Goal: Information Seeking & Learning: Learn about a topic

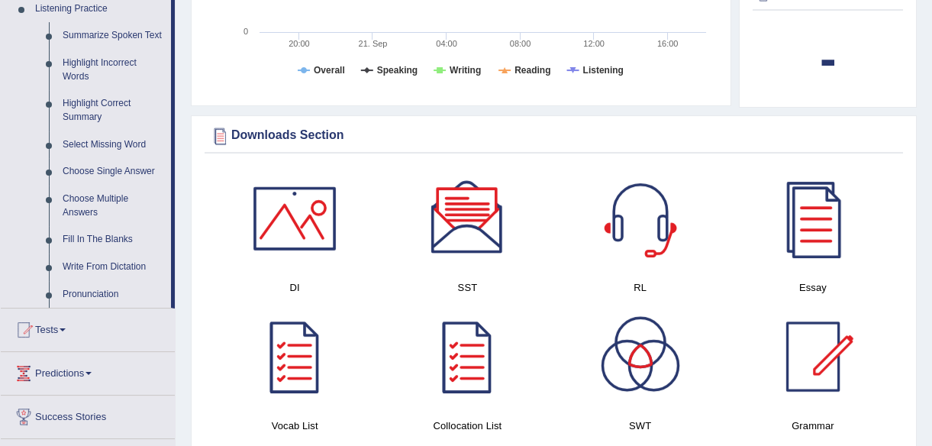
scroll to position [694, 0]
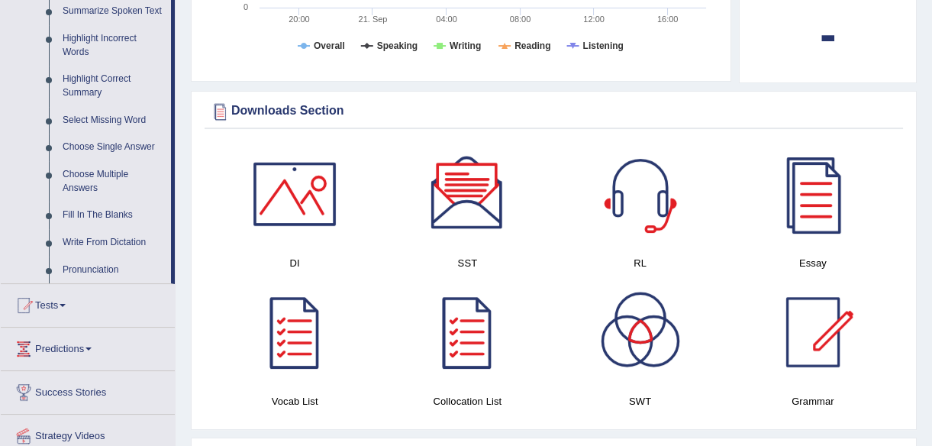
click at [453, 175] on div at bounding box center [467, 193] width 107 height 107
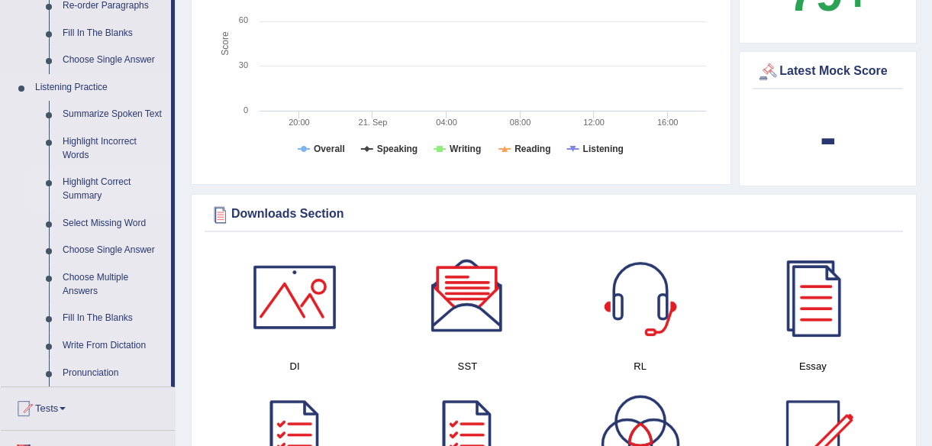
scroll to position [624, 0]
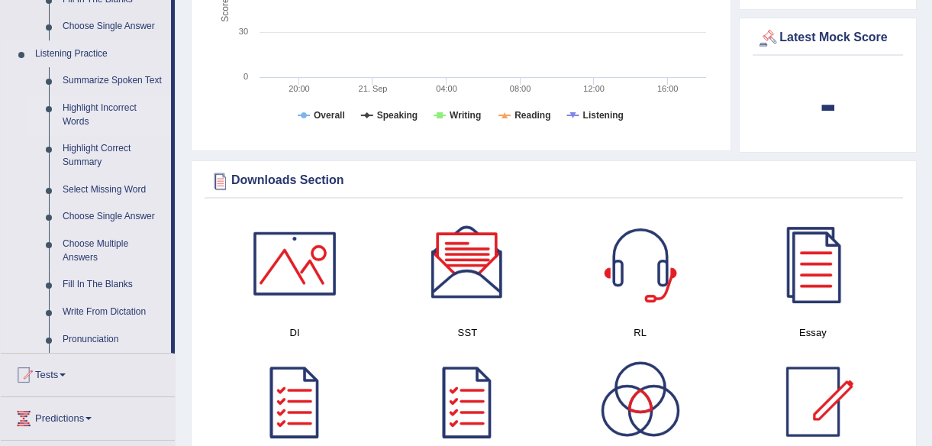
click at [85, 105] on link "Highlight Incorrect Words" at bounding box center [113, 115] width 115 height 40
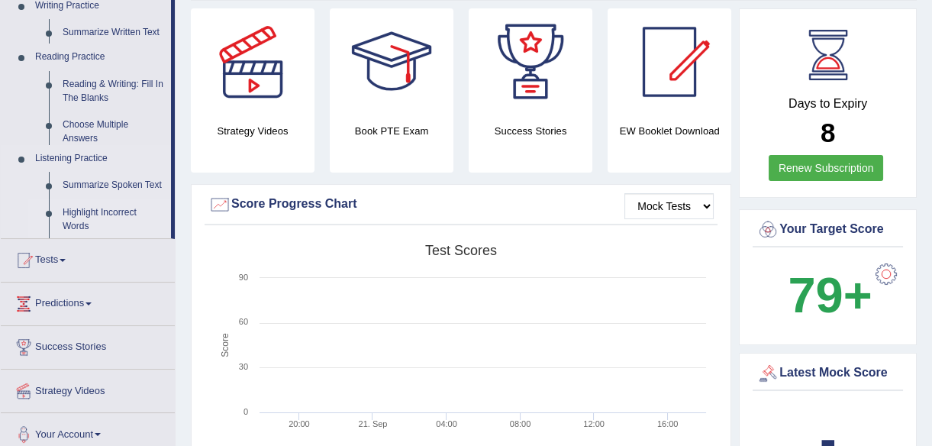
scroll to position [227, 0]
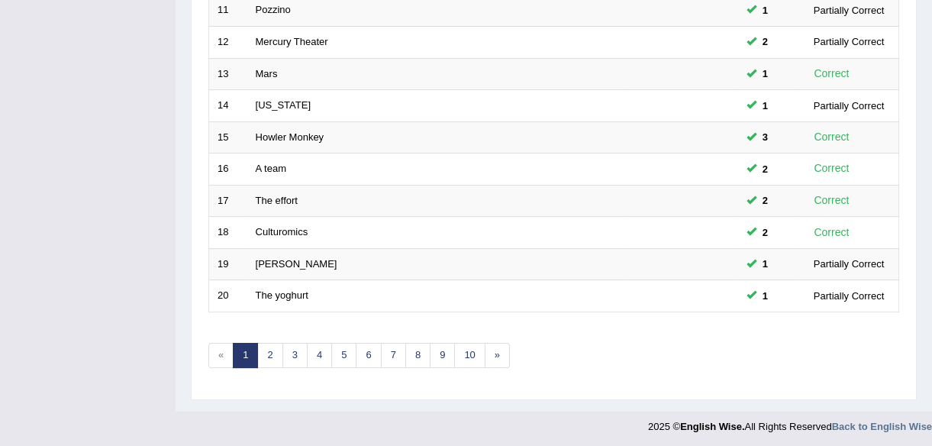
scroll to position [563, 0]
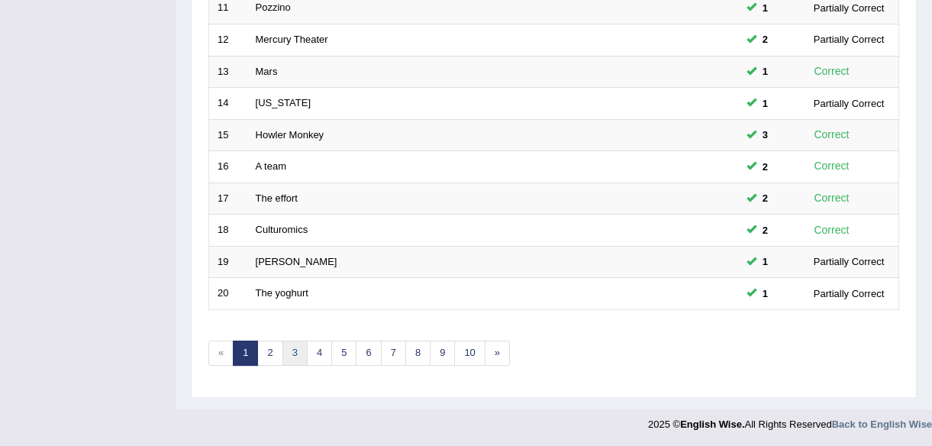
click at [296, 350] on link "3" at bounding box center [294, 352] width 25 height 25
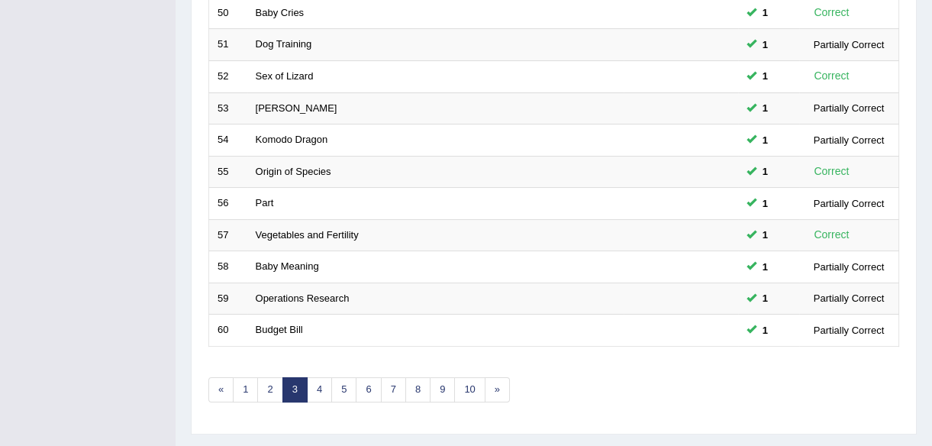
scroll to position [563, 0]
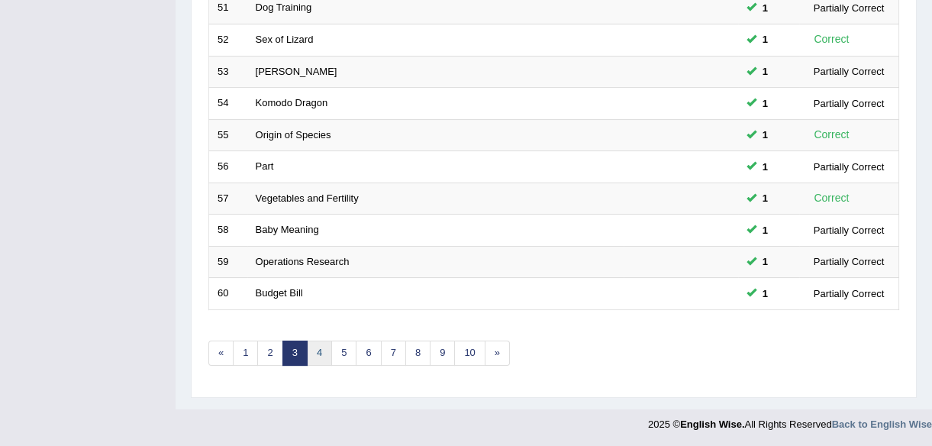
click at [318, 350] on link "4" at bounding box center [319, 352] width 25 height 25
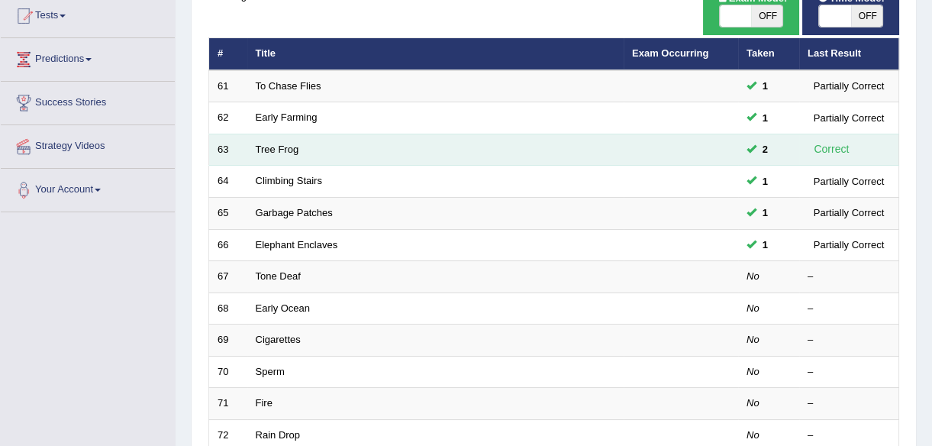
scroll to position [346, 0]
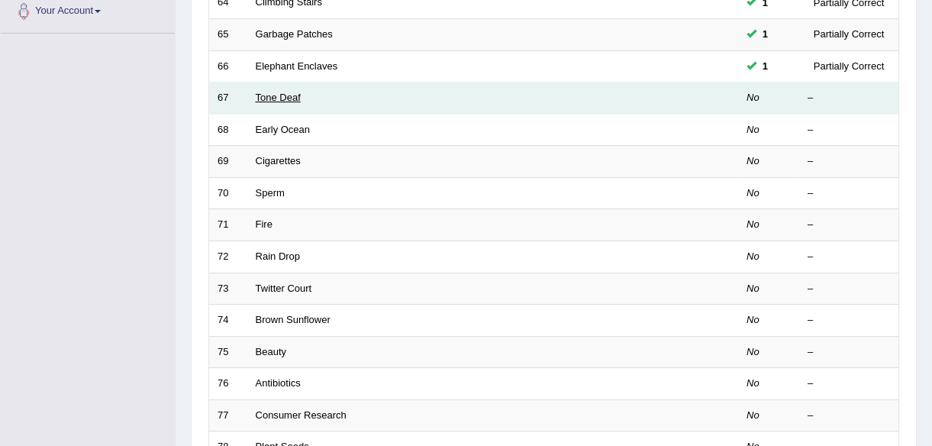
click at [279, 96] on link "Tone Deaf" at bounding box center [278, 97] width 45 height 11
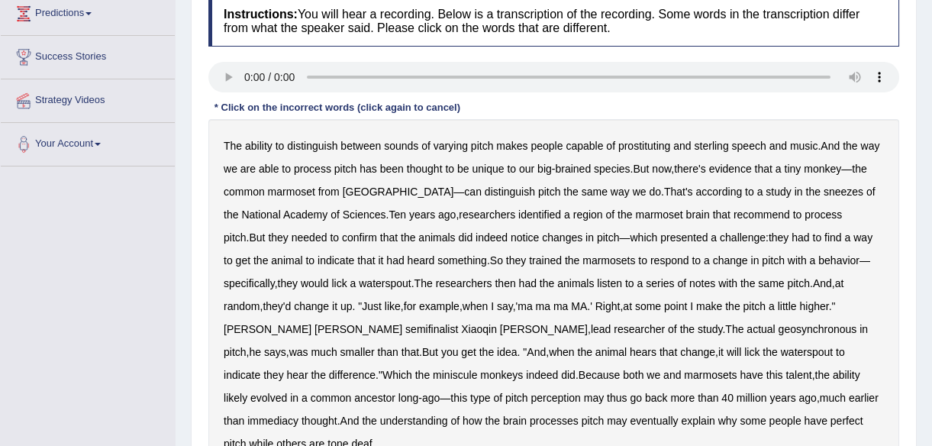
scroll to position [208, 0]
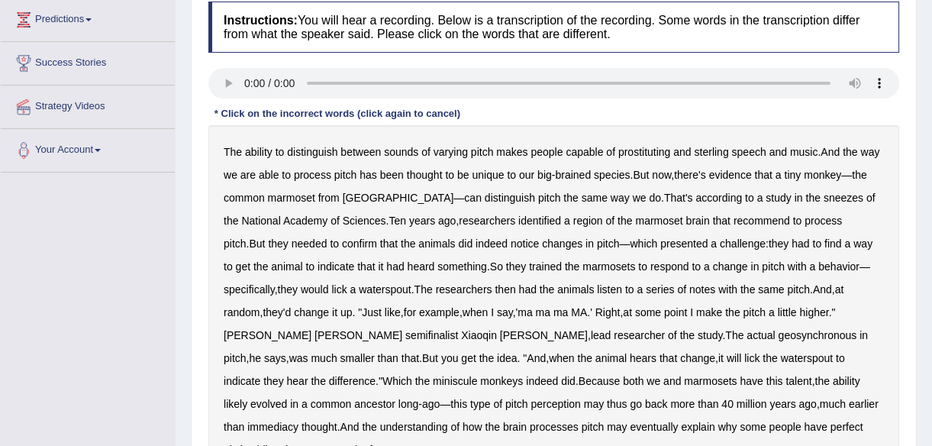
click at [659, 153] on b "prostituting" at bounding box center [644, 152] width 52 height 12
click at [443, 170] on b "thought" at bounding box center [425, 175] width 36 height 12
click at [443, 175] on b "thought" at bounding box center [425, 175] width 36 height 12
click at [823, 198] on b "sneezes" at bounding box center [843, 198] width 40 height 12
click at [733, 217] on b "recommend" at bounding box center [761, 220] width 56 height 12
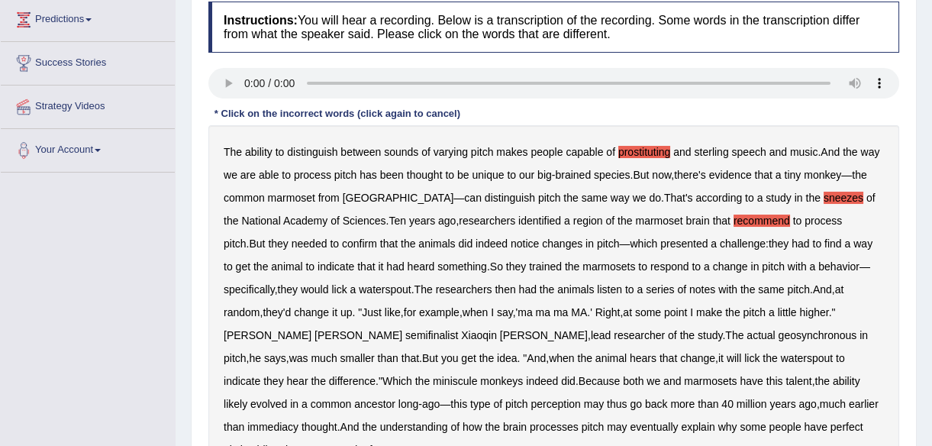
click at [713, 266] on b "change" at bounding box center [730, 266] width 35 height 12
click at [778, 336] on b "geosynchronous" at bounding box center [817, 335] width 79 height 12
click at [298, 420] on b "immediacy" at bounding box center [272, 426] width 51 height 12
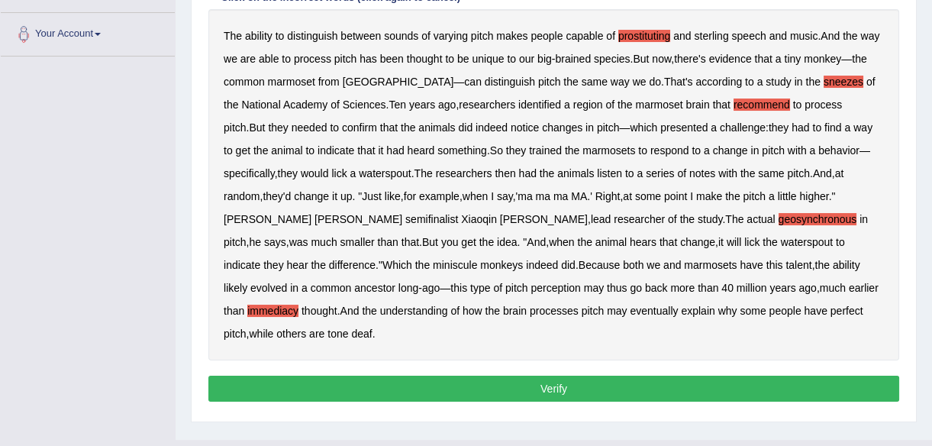
scroll to position [346, 0]
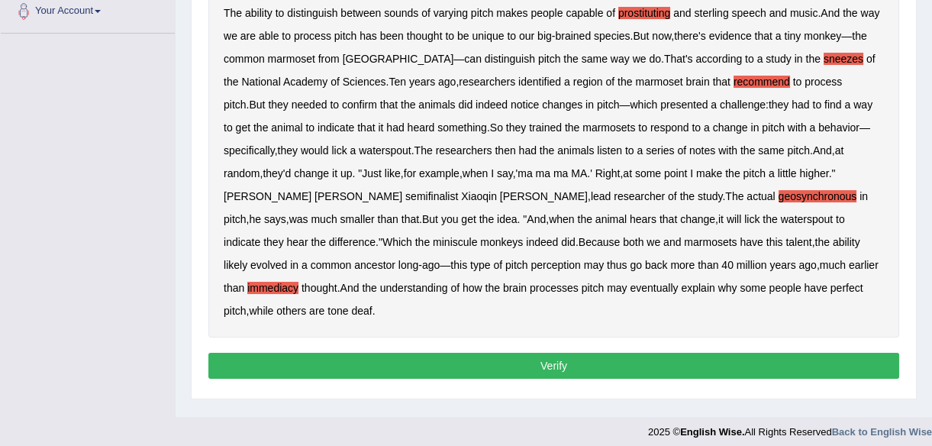
click at [557, 353] on button "Verify" at bounding box center [553, 366] width 691 height 26
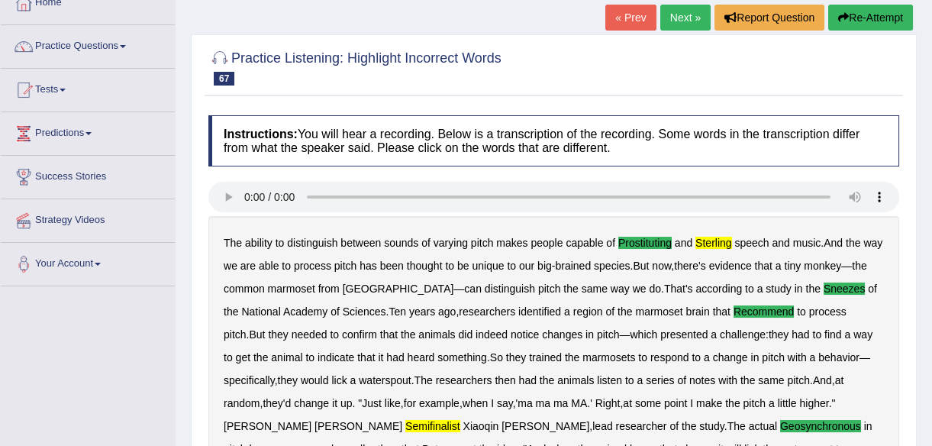
scroll to position [0, 0]
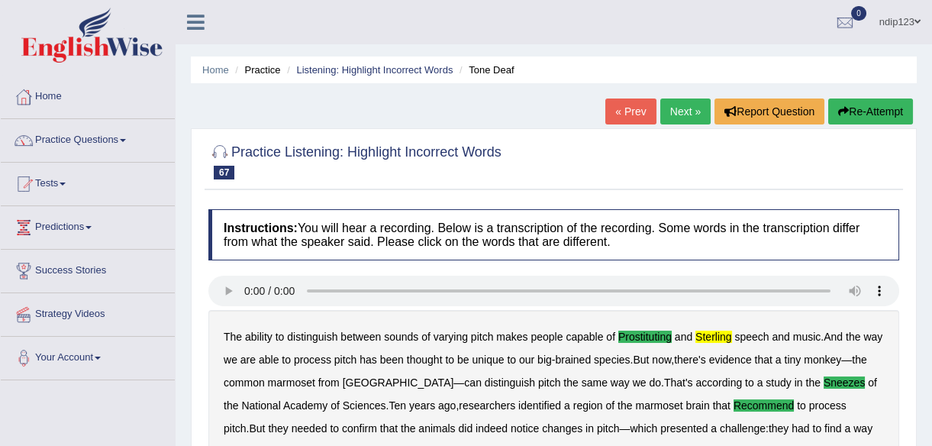
click at [678, 113] on link "Next »" at bounding box center [685, 111] width 50 height 26
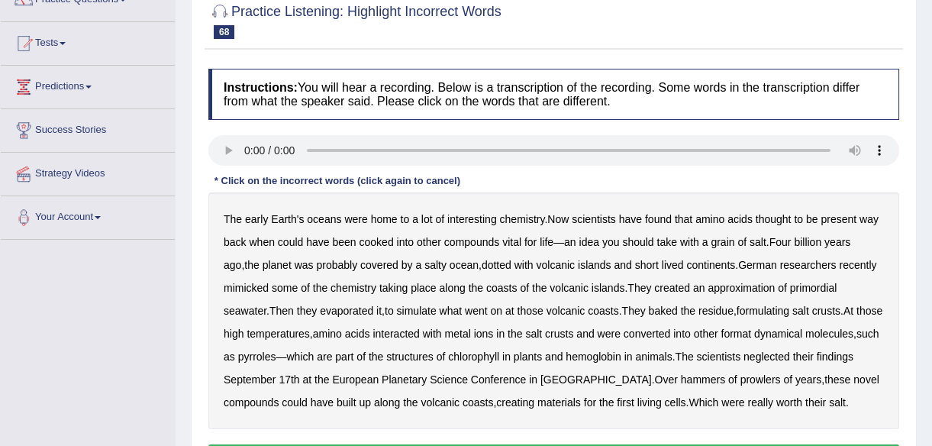
scroll to position [138, 0]
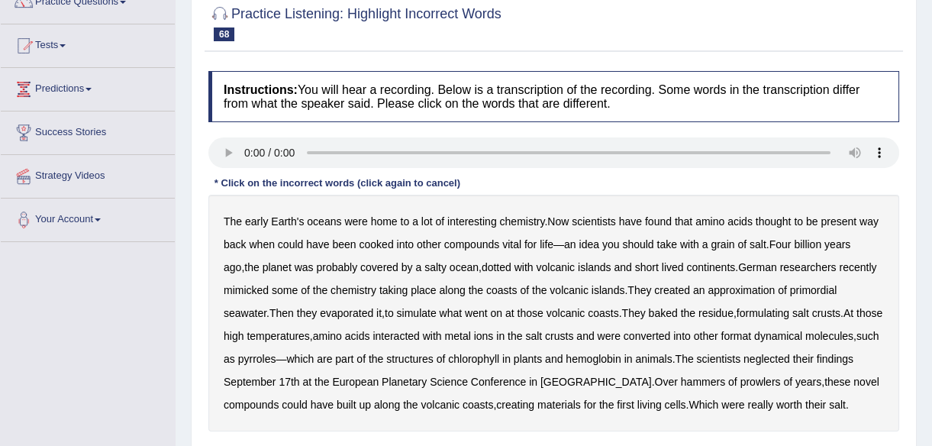
click at [378, 249] on b "cooked" at bounding box center [376, 244] width 34 height 12
click at [769, 310] on b "formulating" at bounding box center [762, 313] width 53 height 12
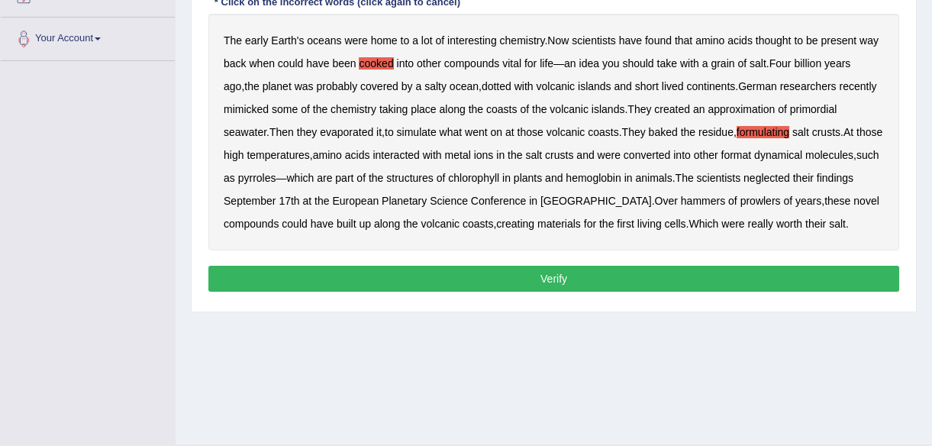
scroll to position [356, 0]
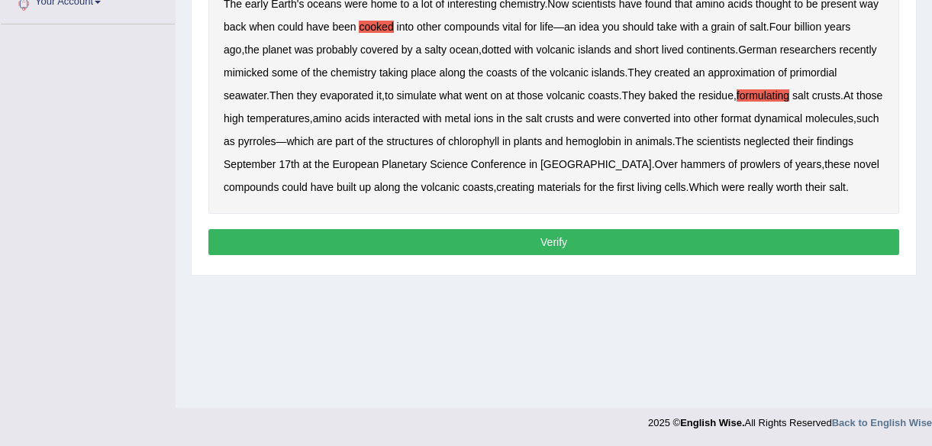
click at [751, 121] on b "format" at bounding box center [735, 118] width 31 height 12
click at [802, 120] on b "dynamical" at bounding box center [778, 118] width 48 height 12
click at [790, 143] on b "neglected" at bounding box center [766, 141] width 47 height 12
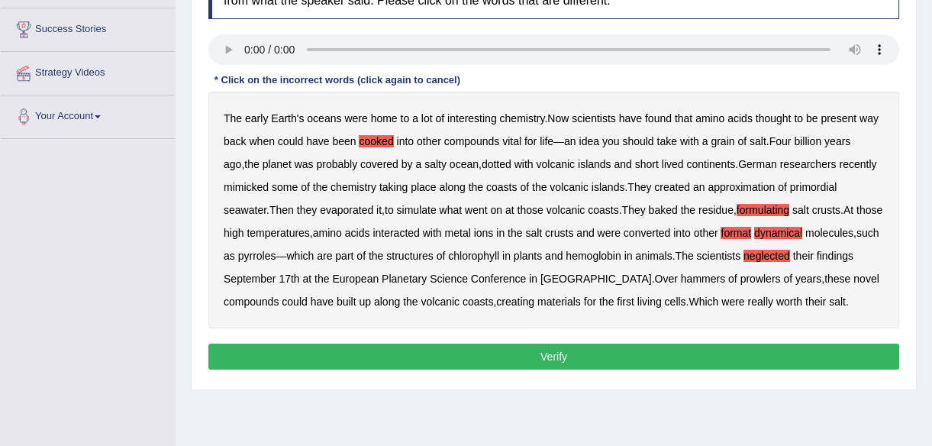
scroll to position [217, 0]
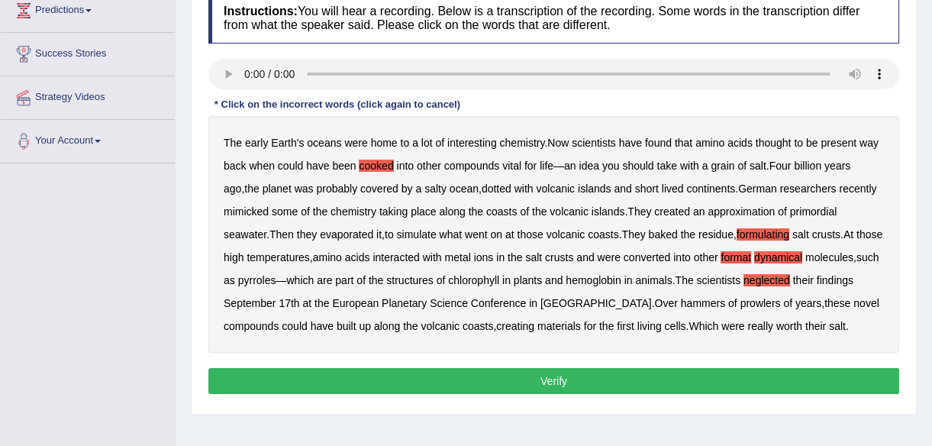
click at [381, 167] on b "cooked" at bounding box center [376, 165] width 34 height 12
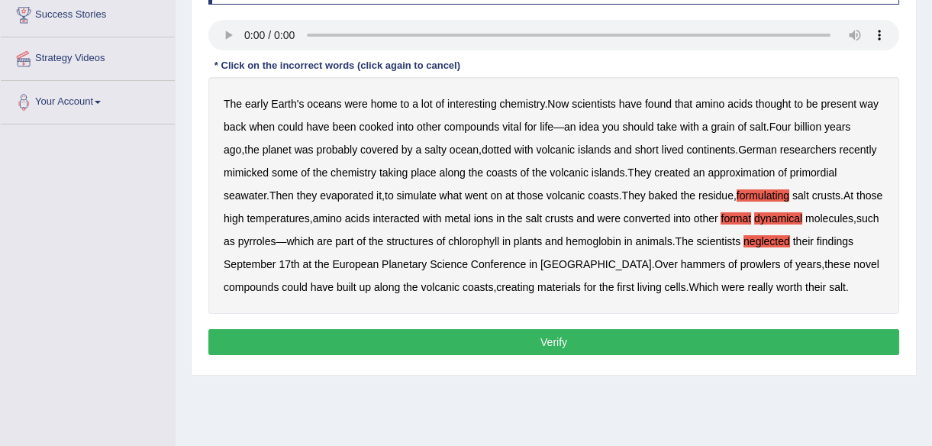
scroll to position [286, 0]
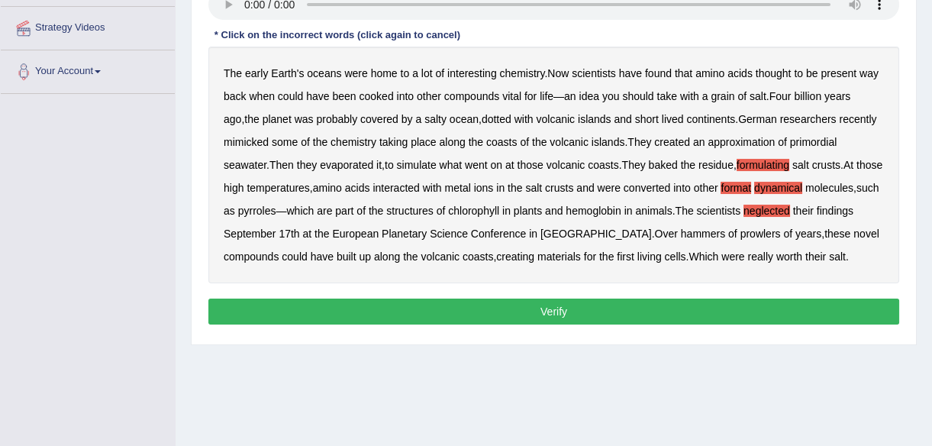
click at [700, 236] on b "hammers" at bounding box center [703, 233] width 44 height 12
click at [759, 234] on b "prowlers" at bounding box center [760, 233] width 40 height 12
click at [539, 311] on button "Verify" at bounding box center [553, 311] width 691 height 26
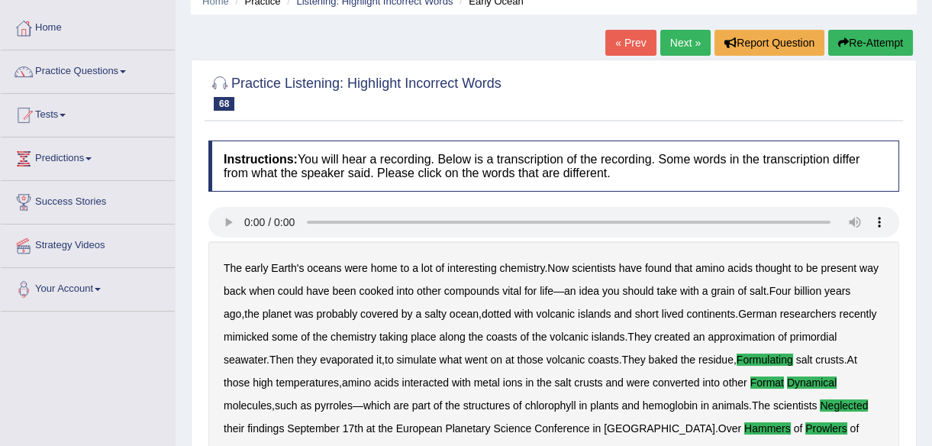
scroll to position [46, 0]
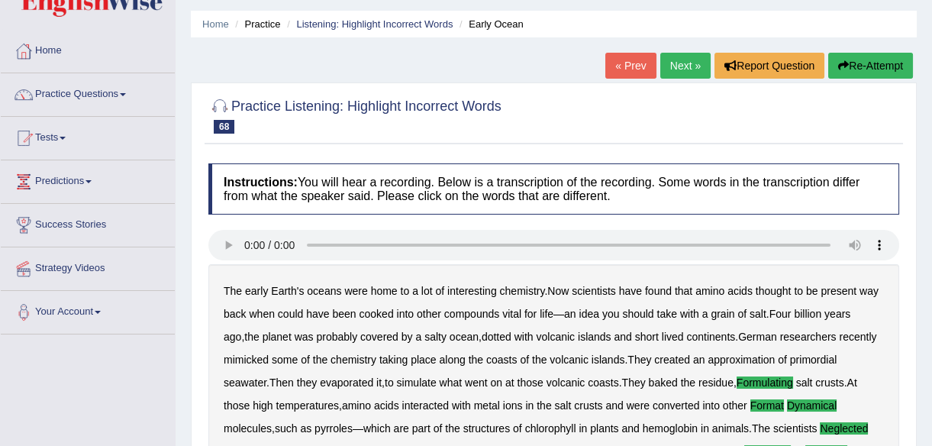
click at [683, 61] on link "Next »" at bounding box center [685, 66] width 50 height 26
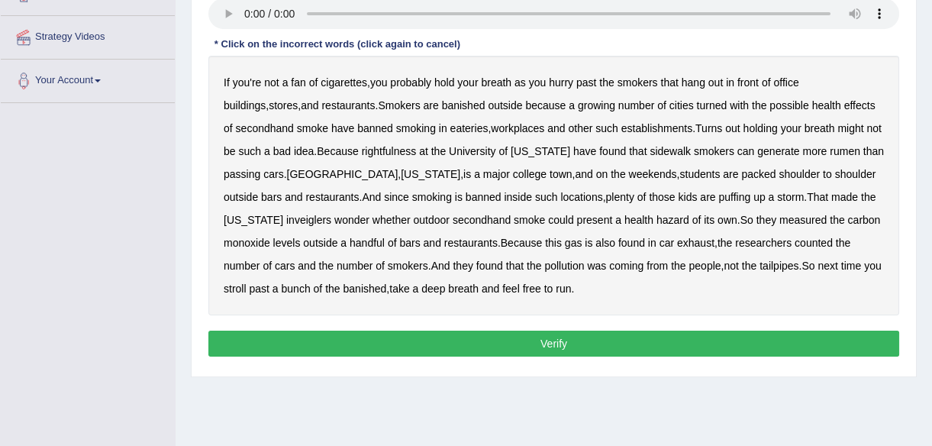
click at [697, 107] on b "turned" at bounding box center [712, 105] width 31 height 12
click at [388, 147] on b "rightfulness" at bounding box center [389, 151] width 55 height 12
click at [699, 152] on b "smokers" at bounding box center [714, 151] width 40 height 12
click at [701, 152] on b "smokers" at bounding box center [714, 151] width 40 height 12
click at [829, 150] on b "rumen" at bounding box center [844, 151] width 31 height 12
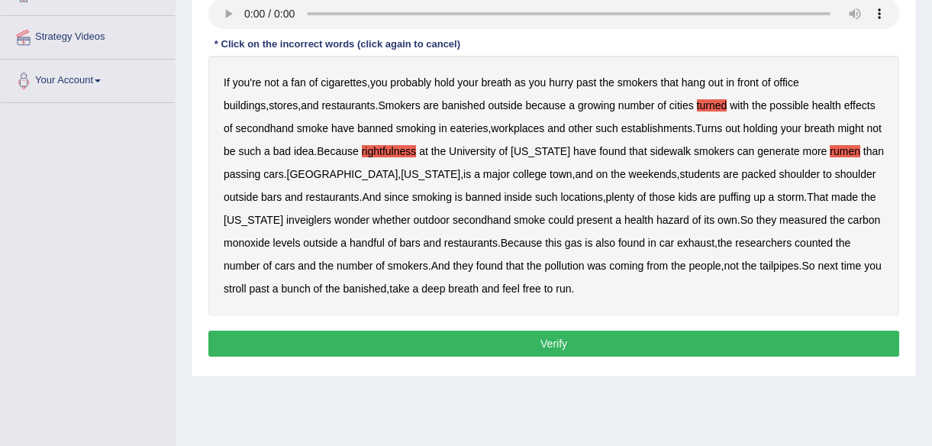
click at [286, 220] on b "inveiglers" at bounding box center [308, 220] width 45 height 12
click at [557, 340] on button "Verify" at bounding box center [553, 343] width 691 height 26
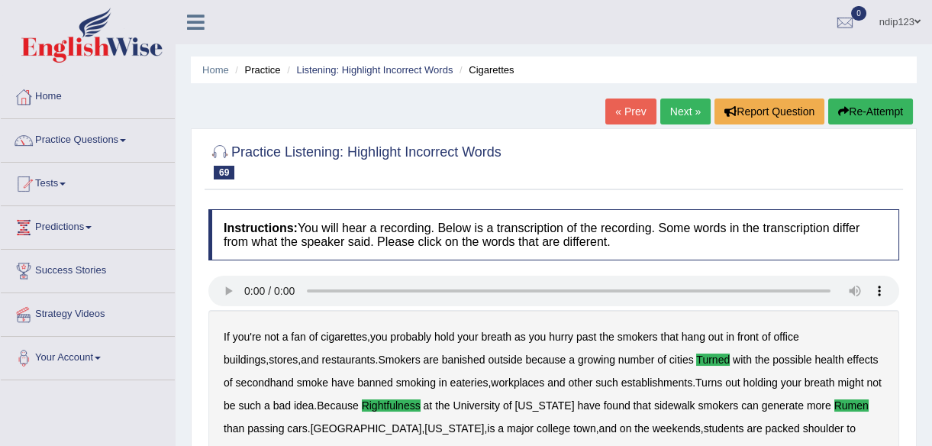
click at [683, 108] on link "Next »" at bounding box center [685, 111] width 50 height 26
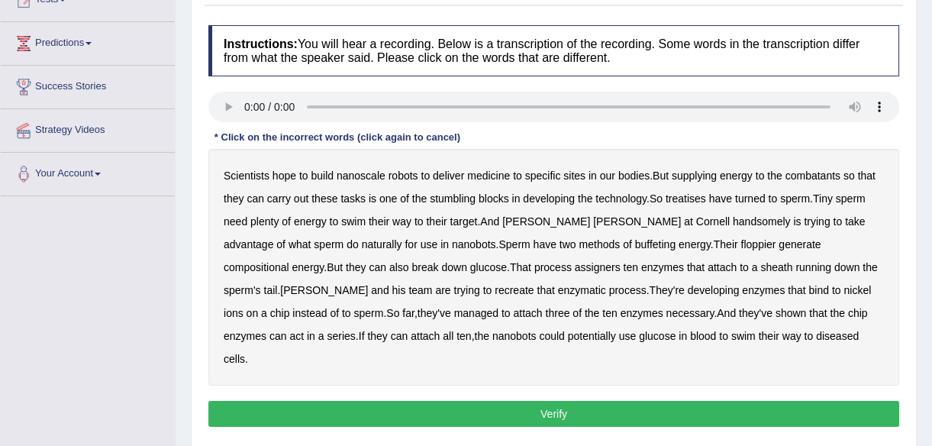
scroll to position [208, 0]
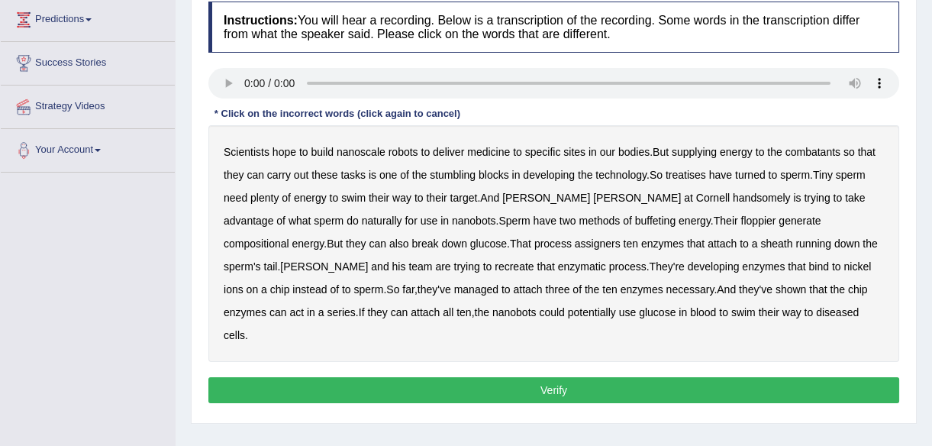
click at [824, 150] on b "combatants" at bounding box center [812, 152] width 55 height 12
drag, startPoint x: 685, startPoint y: 176, endPoint x: 705, endPoint y: 185, distance: 21.9
click at [686, 176] on b "treatises" at bounding box center [685, 175] width 40 height 12
click at [733, 199] on b "handsomely" at bounding box center [762, 198] width 58 height 12
click at [635, 216] on b "buffeting" at bounding box center [655, 220] width 40 height 12
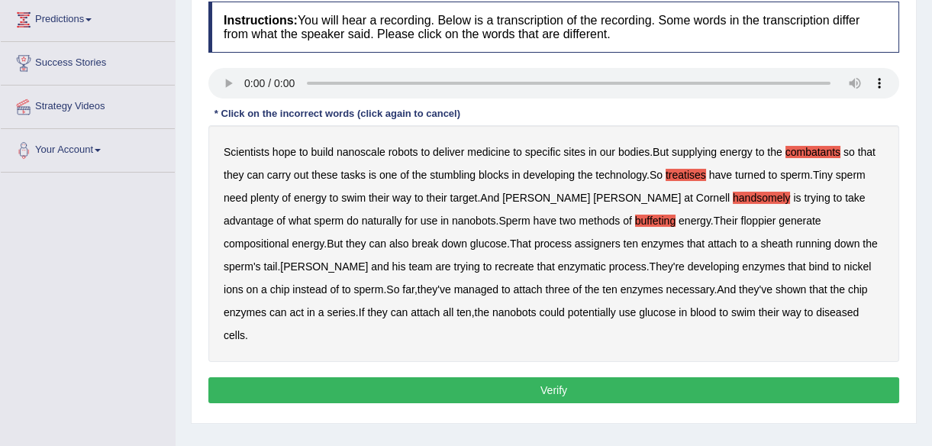
click at [740, 221] on b "floppier" at bounding box center [757, 220] width 35 height 12
click at [289, 237] on b "compositional" at bounding box center [257, 243] width 66 height 12
click at [575, 241] on b "assigners" at bounding box center [598, 243] width 46 height 12
click at [540, 377] on button "Verify" at bounding box center [553, 390] width 691 height 26
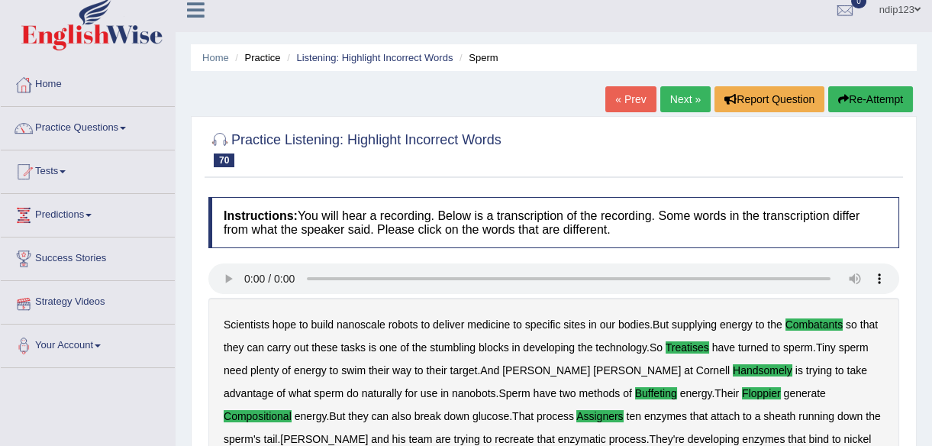
scroll to position [0, 0]
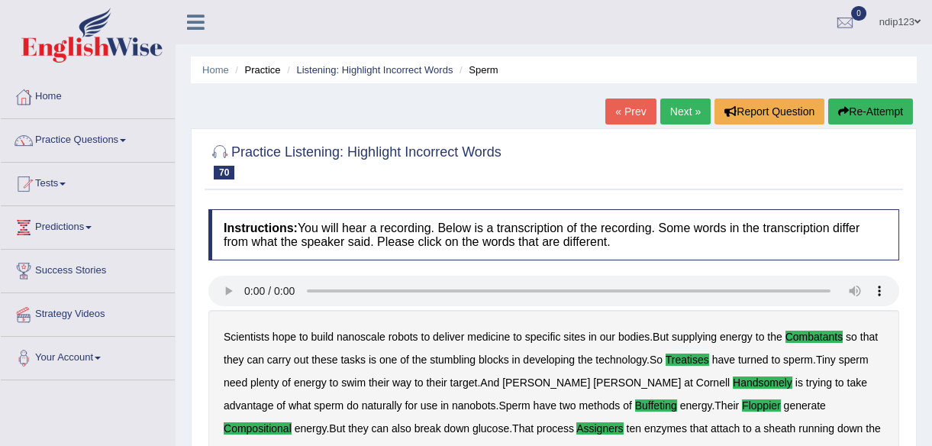
click at [673, 109] on link "Next »" at bounding box center [685, 111] width 50 height 26
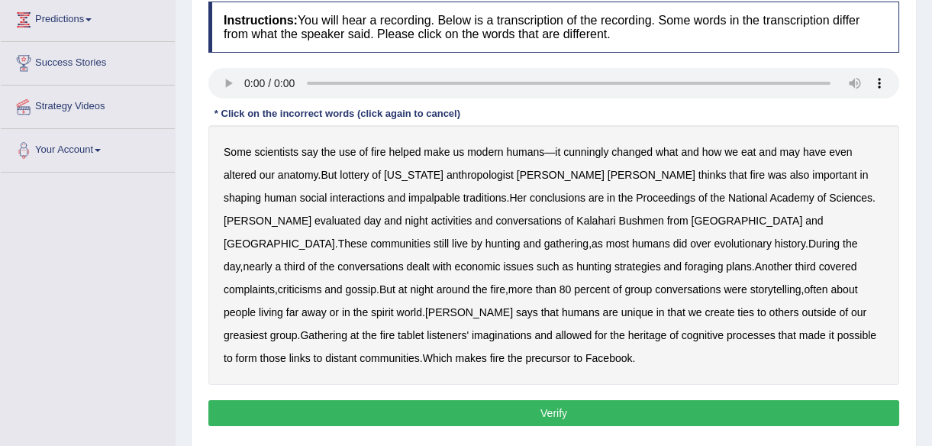
scroll to position [208, 0]
click at [598, 153] on b "cunningly" at bounding box center [585, 152] width 45 height 12
click at [340, 172] on b "lottery" at bounding box center [354, 175] width 29 height 12
click at [408, 198] on b "impalpable" at bounding box center [434, 198] width 52 height 12
click at [267, 329] on b "greasiest" at bounding box center [245, 335] width 43 height 12
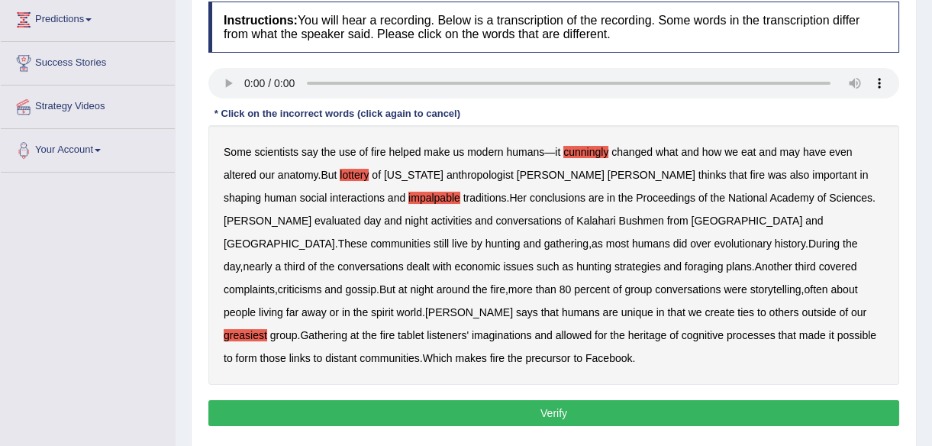
click at [424, 329] on b "tablet" at bounding box center [411, 335] width 26 height 12
click at [667, 329] on b "heritage" at bounding box center [647, 335] width 39 height 12
click at [560, 400] on button "Verify" at bounding box center [553, 413] width 691 height 26
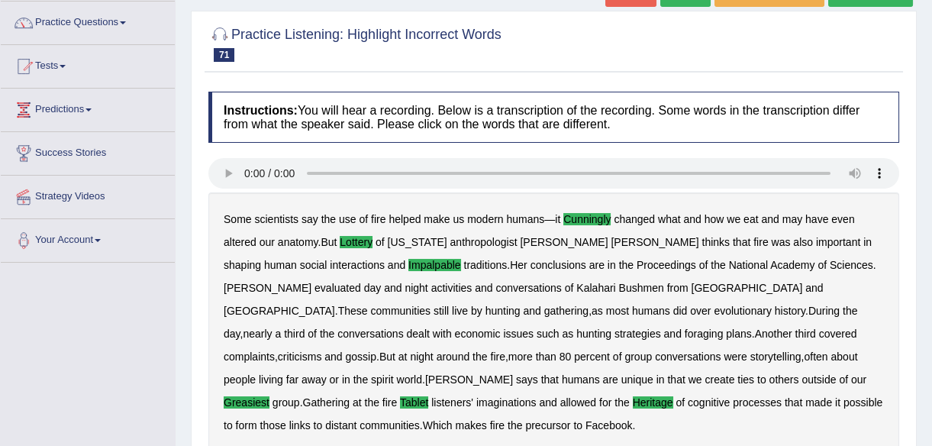
scroll to position [0, 0]
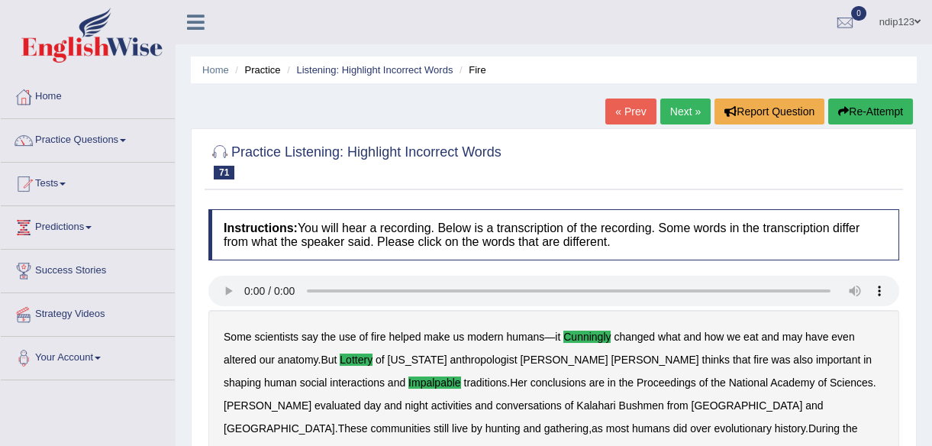
click at [674, 111] on link "Next »" at bounding box center [685, 111] width 50 height 26
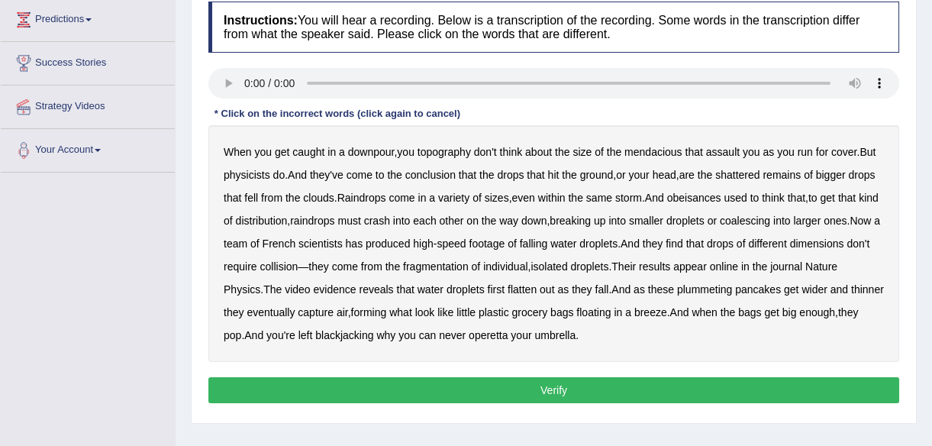
click at [441, 150] on b "topography" at bounding box center [443, 152] width 53 height 12
click at [647, 152] on b "mendacious" at bounding box center [653, 152] width 58 height 12
click at [703, 201] on b "obeisances" at bounding box center [694, 198] width 54 height 12
click at [373, 332] on b "blackjacking" at bounding box center [344, 335] width 58 height 12
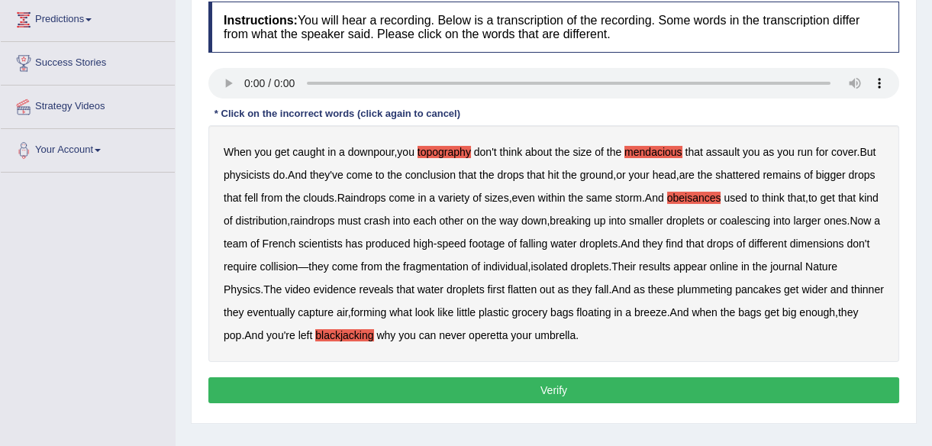
click at [507, 335] on b "operetta" at bounding box center [488, 335] width 39 height 12
click at [549, 385] on button "Verify" at bounding box center [553, 390] width 691 height 26
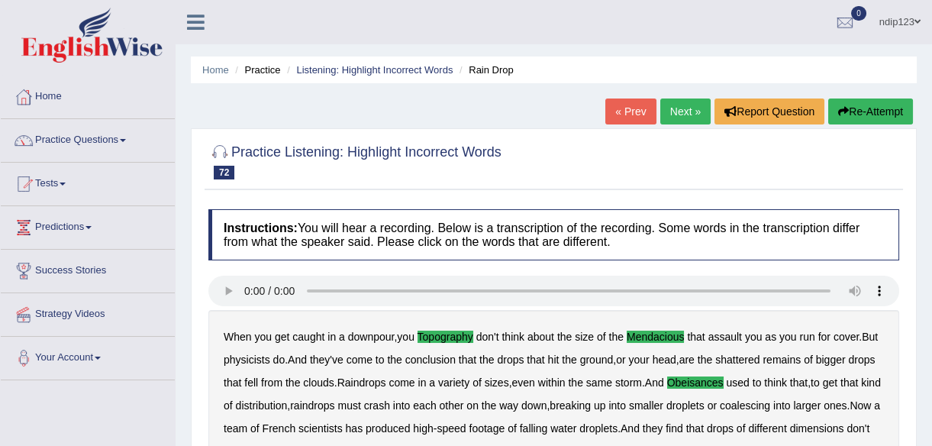
click at [683, 109] on link "Next »" at bounding box center [685, 111] width 50 height 26
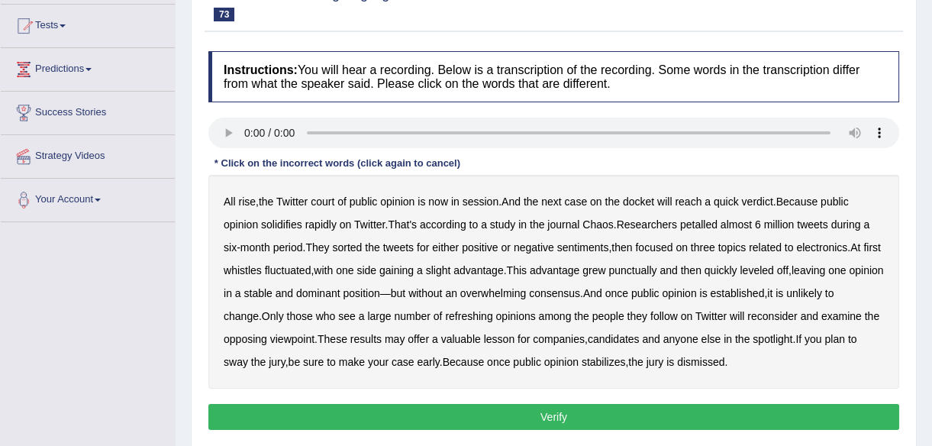
scroll to position [138, 0]
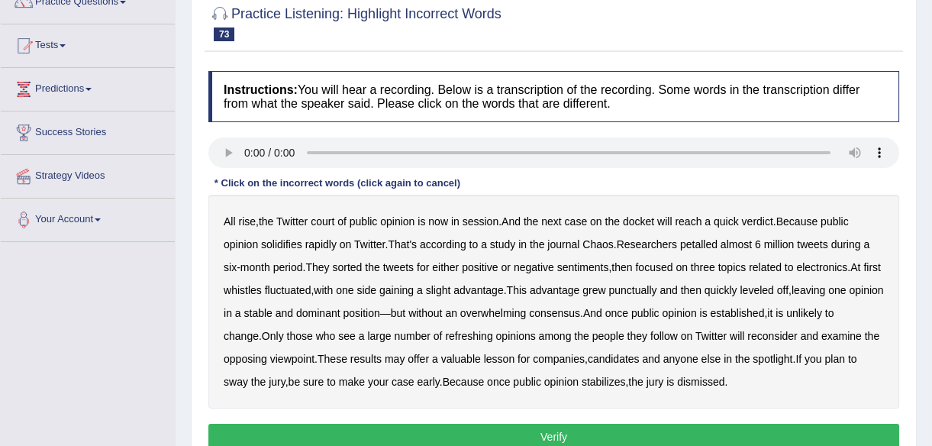
click at [702, 244] on b "petalled" at bounding box center [698, 244] width 37 height 12
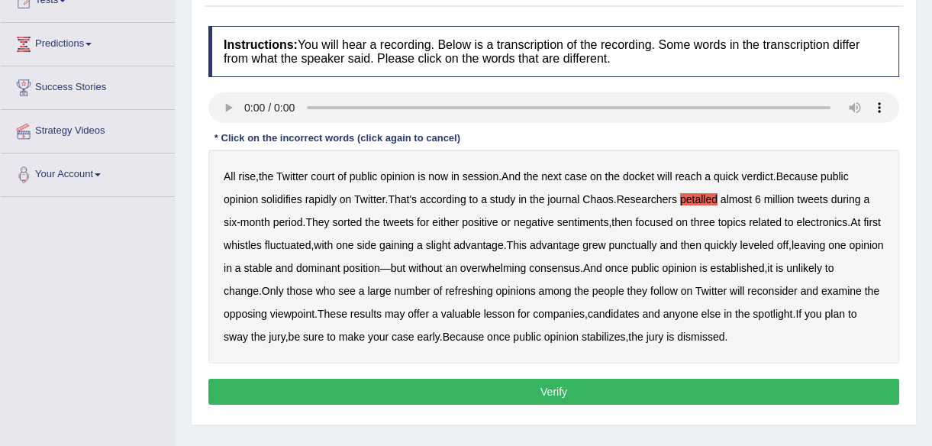
scroll to position [208, 0]
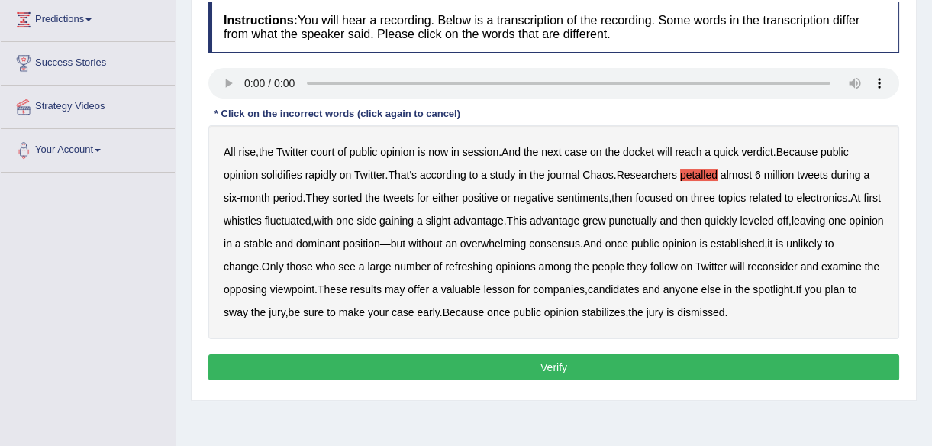
click at [262, 221] on b "whistles" at bounding box center [243, 220] width 38 height 12
click at [656, 220] on b "punctually" at bounding box center [632, 220] width 48 height 12
click at [465, 263] on b "refreshing" at bounding box center [468, 266] width 47 height 12
click at [560, 366] on button "Verify" at bounding box center [553, 367] width 691 height 26
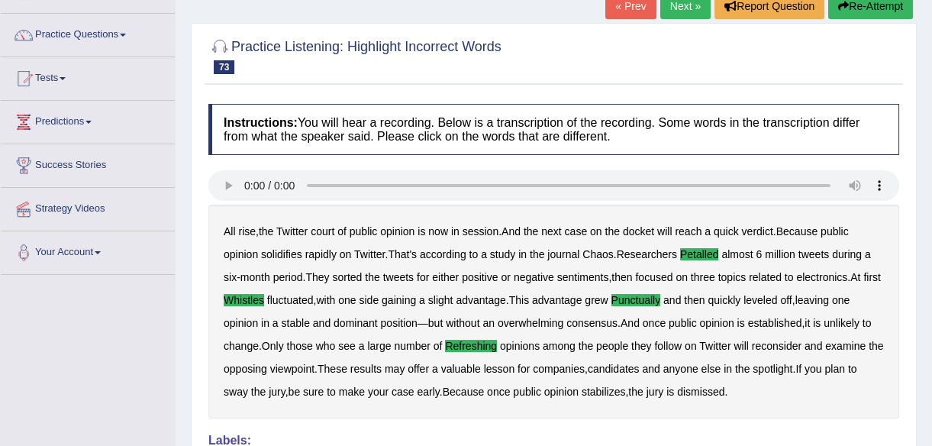
scroll to position [23, 0]
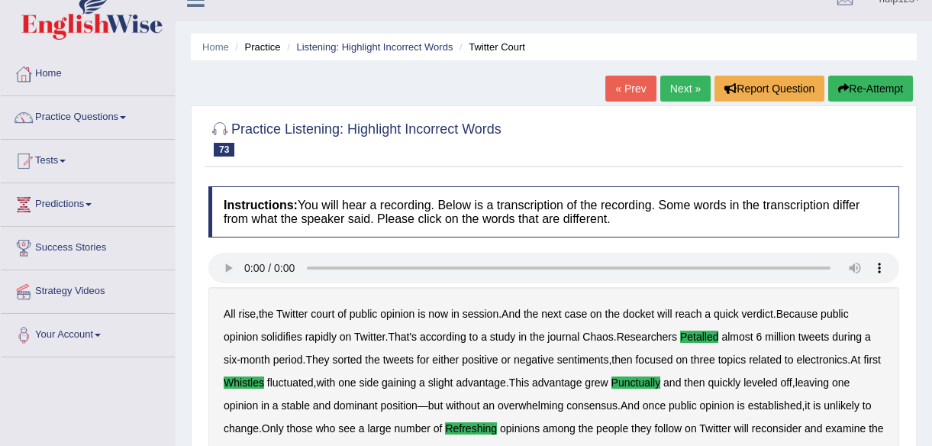
click at [672, 84] on link "Next »" at bounding box center [685, 89] width 50 height 26
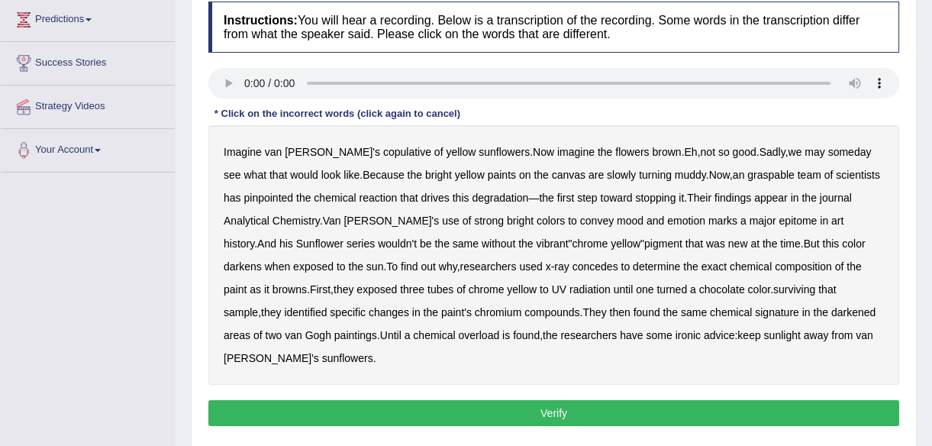
click at [383, 151] on b "copulative" at bounding box center [407, 152] width 48 height 12
click at [747, 176] on b "graspable" at bounding box center [770, 175] width 47 height 12
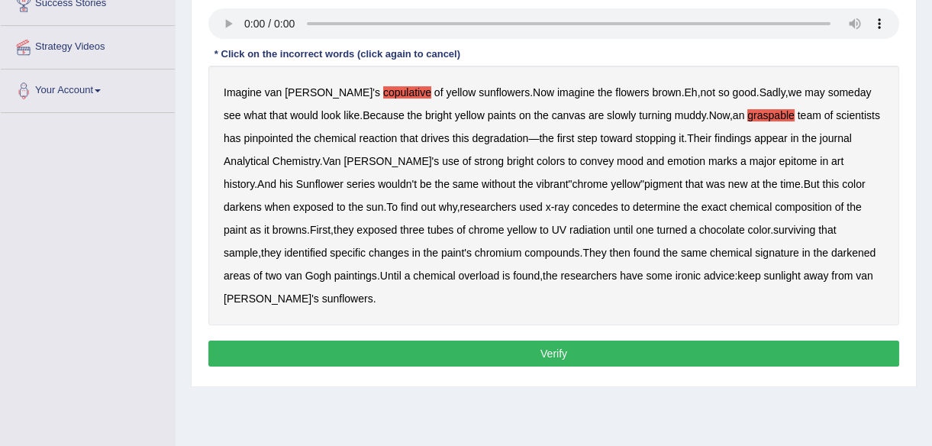
scroll to position [346, 0]
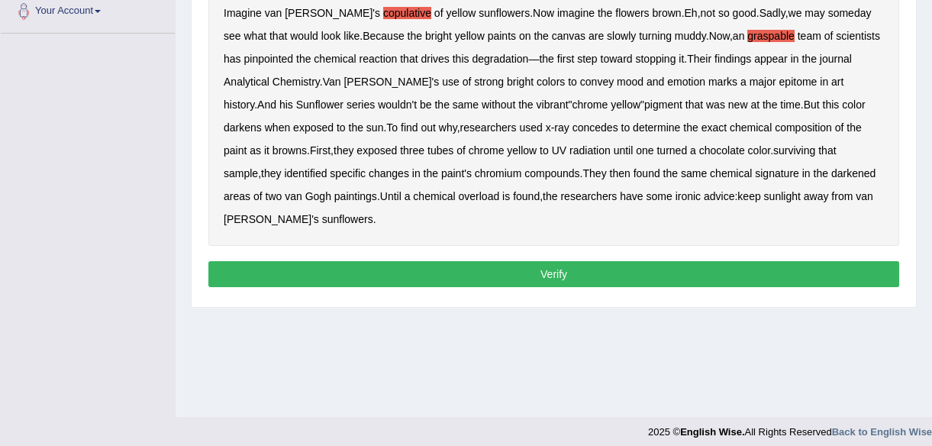
click at [778, 86] on b "epitome" at bounding box center [797, 82] width 38 height 12
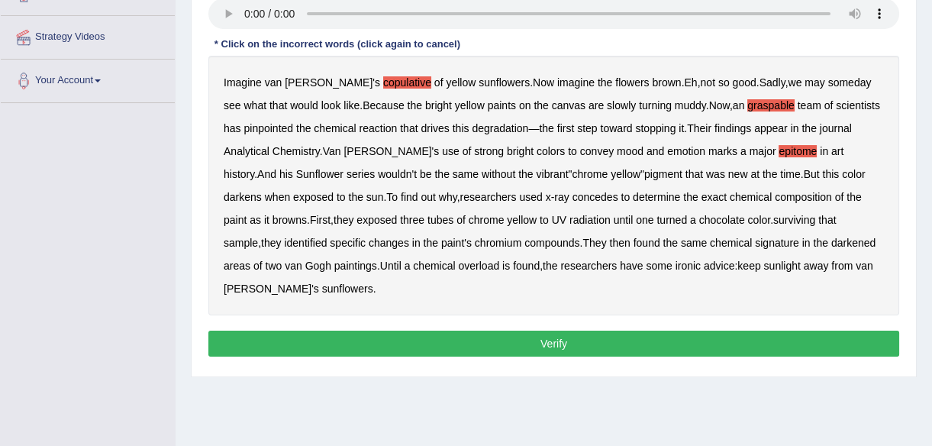
click at [572, 196] on b "concedes" at bounding box center [595, 197] width 46 height 12
click at [773, 219] on b "surviving" at bounding box center [794, 220] width 42 height 12
click at [458, 268] on b "overload" at bounding box center [478, 265] width 41 height 12
click at [533, 341] on button "Verify" at bounding box center [553, 343] width 691 height 26
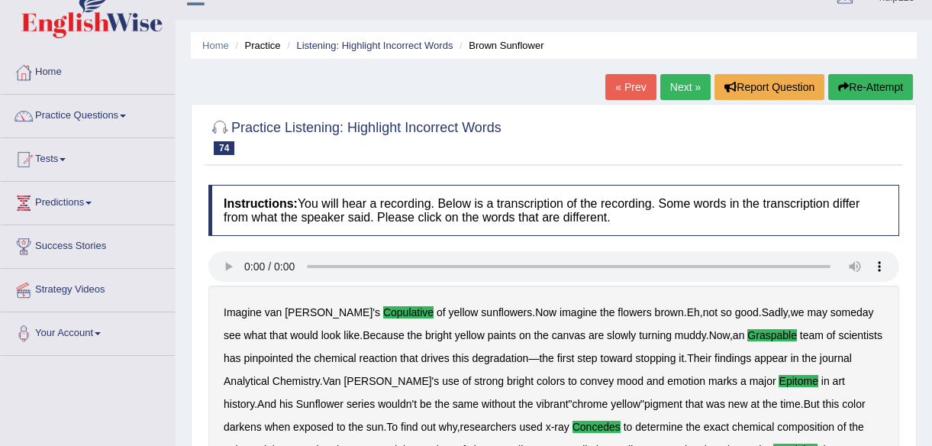
scroll to position [0, 0]
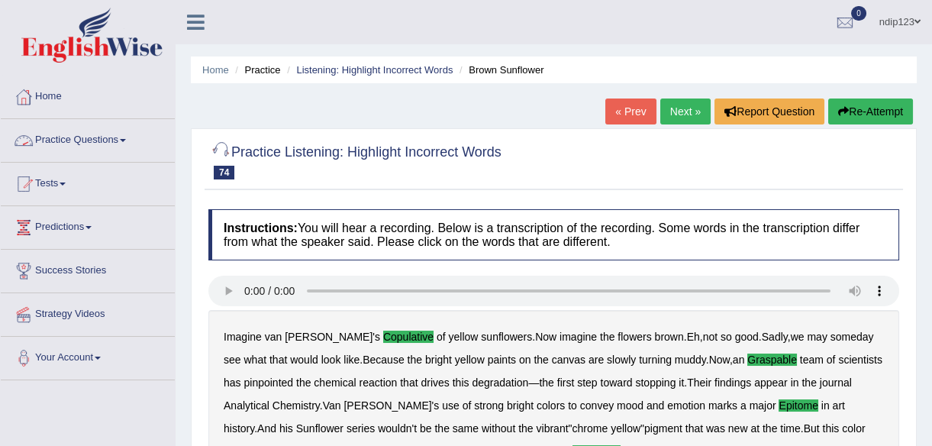
click at [92, 137] on link "Practice Questions" at bounding box center [88, 138] width 174 height 38
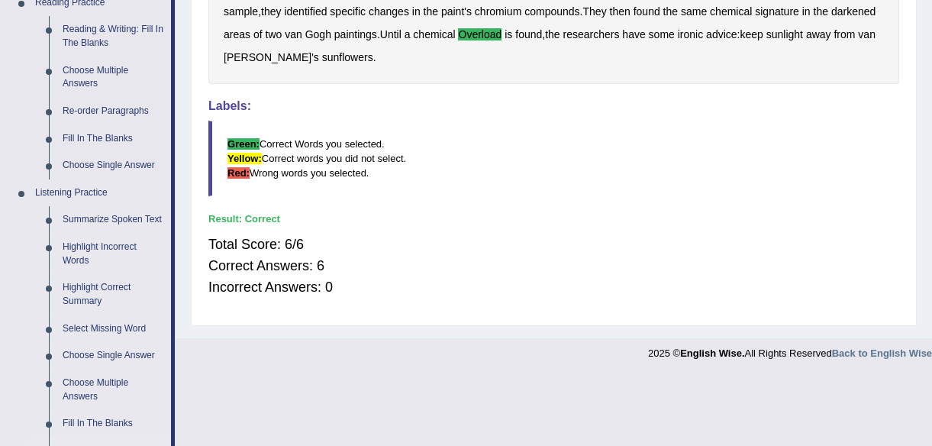
scroll to position [555, 0]
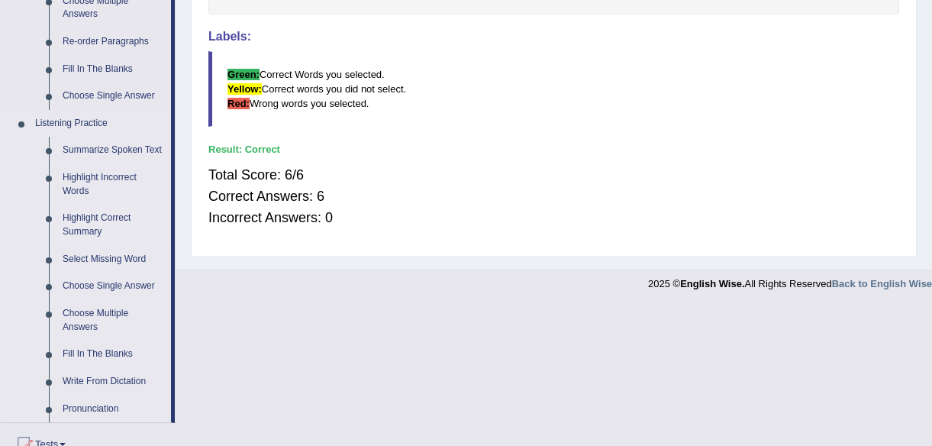
click at [86, 217] on link "Highlight Correct Summary" at bounding box center [113, 225] width 115 height 40
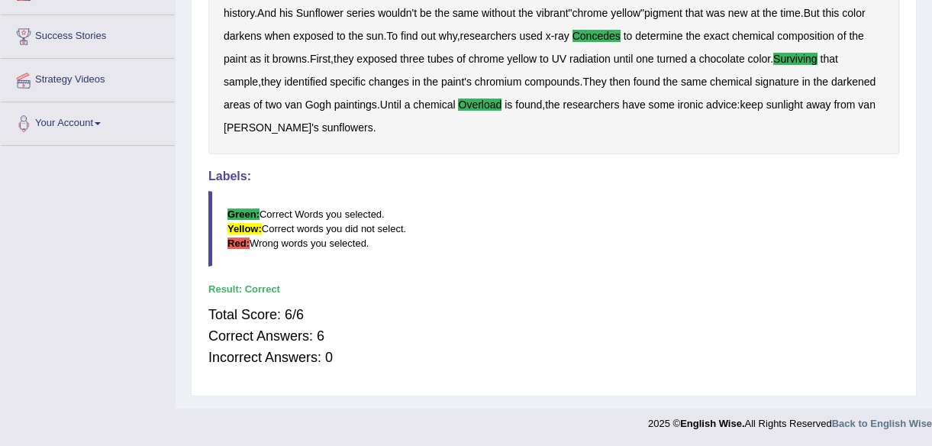
scroll to position [269, 0]
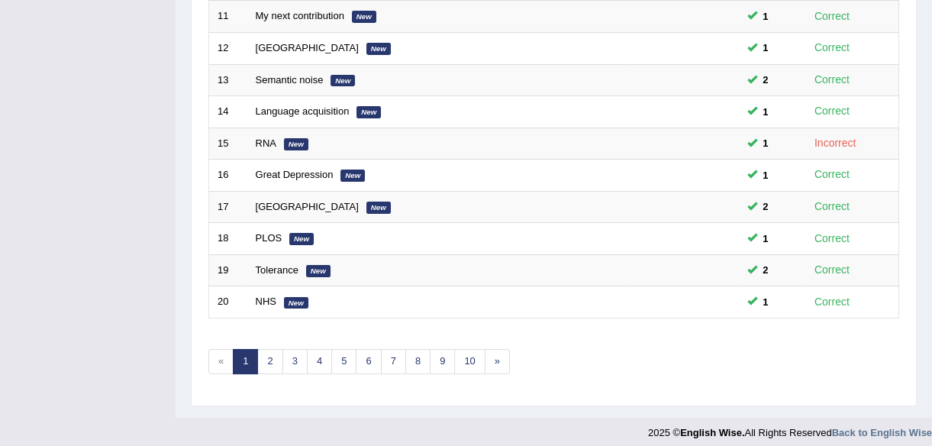
scroll to position [563, 0]
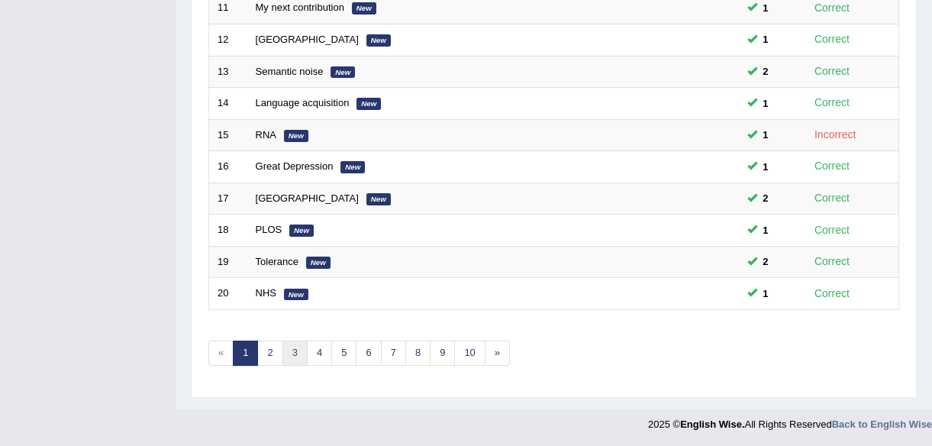
click at [292, 350] on link "3" at bounding box center [294, 352] width 25 height 25
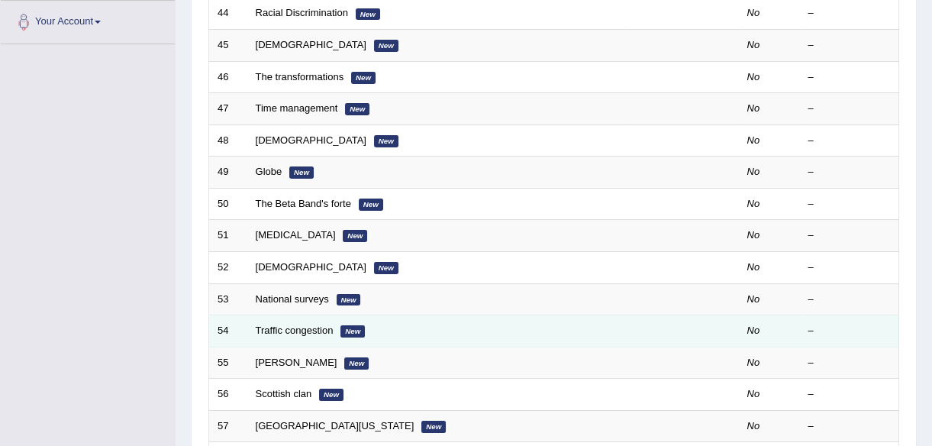
scroll to position [555, 0]
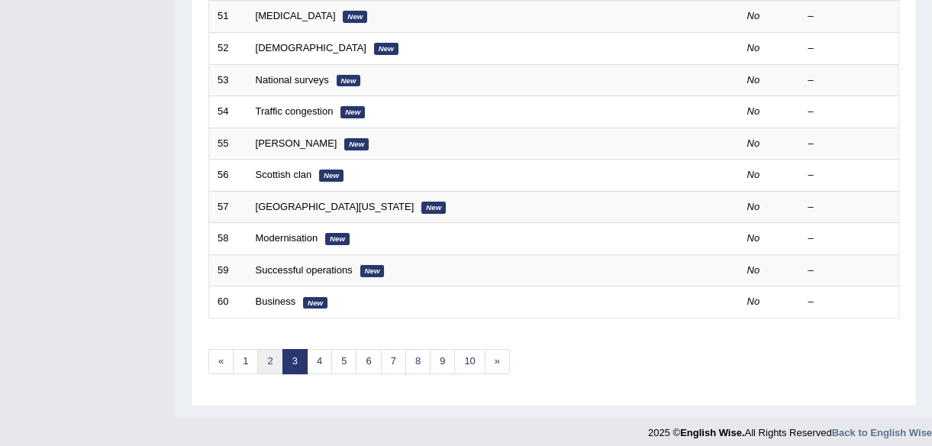
click at [269, 355] on link "2" at bounding box center [269, 361] width 25 height 25
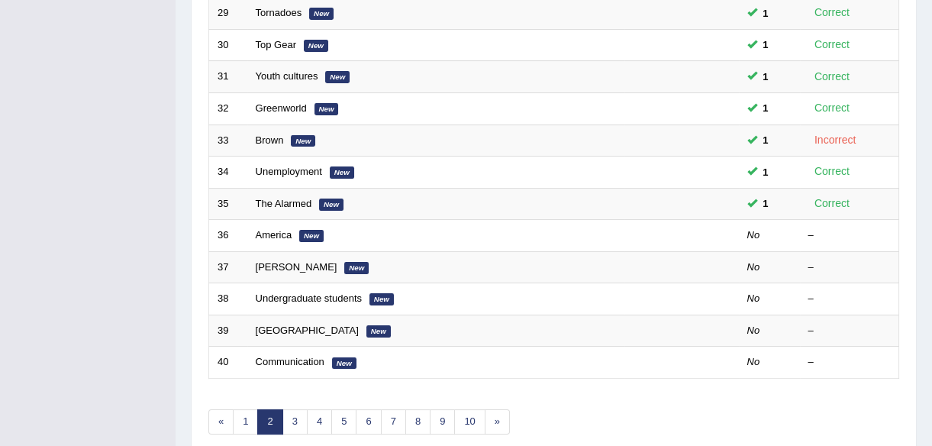
scroll to position [555, 0]
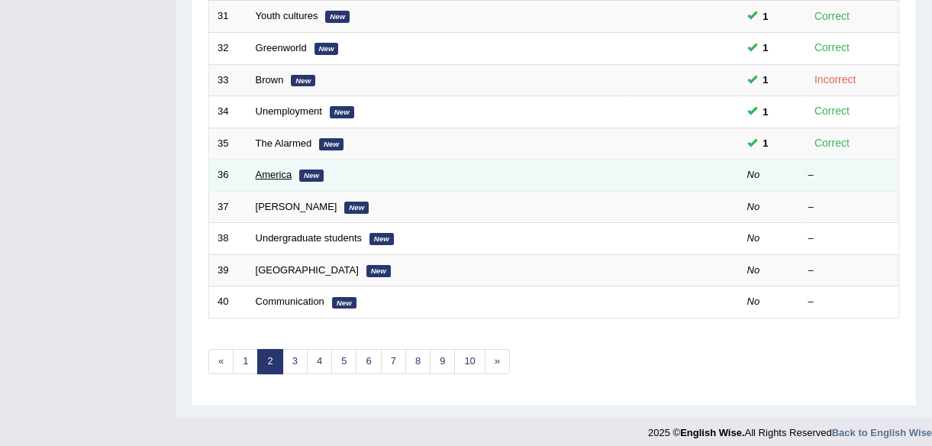
click at [274, 169] on link "America" at bounding box center [274, 174] width 37 height 11
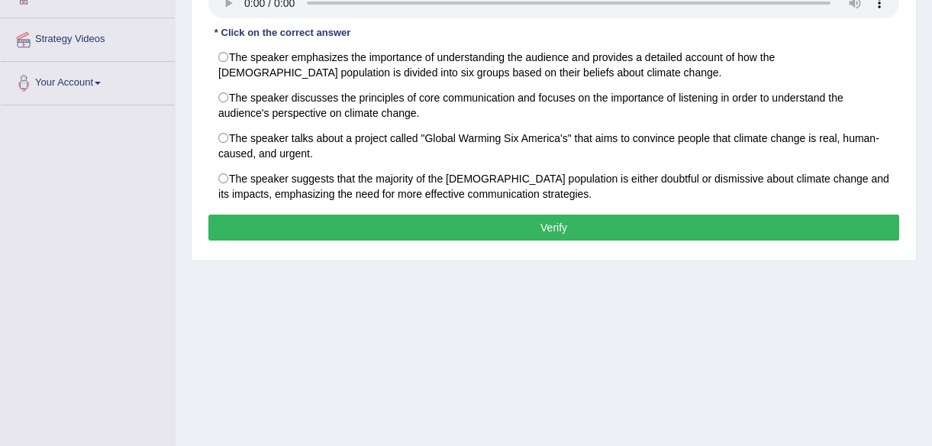
scroll to position [277, 0]
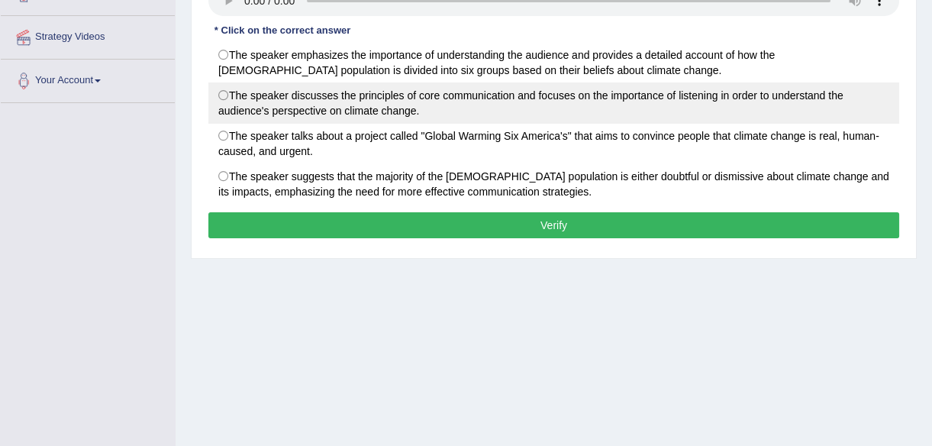
drag, startPoint x: 227, startPoint y: 92, endPoint x: 234, endPoint y: 105, distance: 13.7
click at [229, 94] on label "The speaker discusses the principles of core communication and focuses on the i…" at bounding box center [553, 102] width 691 height 41
radio input "true"
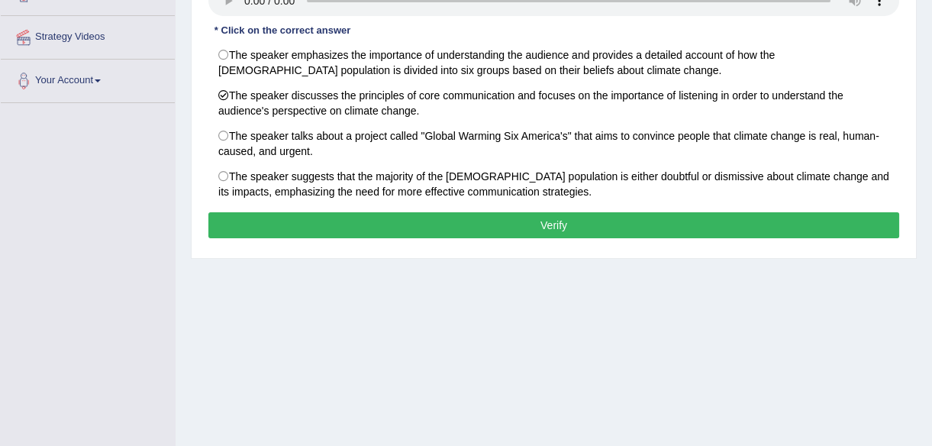
scroll to position [208, 0]
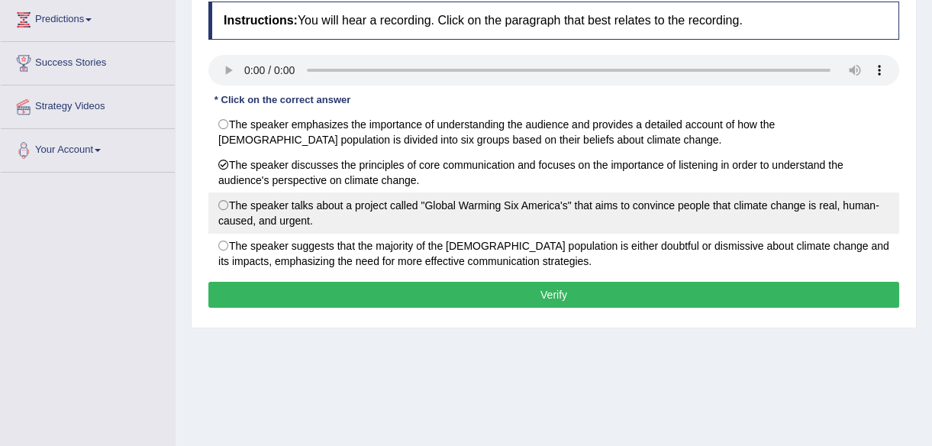
click at [223, 202] on label "The speaker talks about a project called "Global Warming Six America's" that ai…" at bounding box center [553, 212] width 691 height 41
radio input "true"
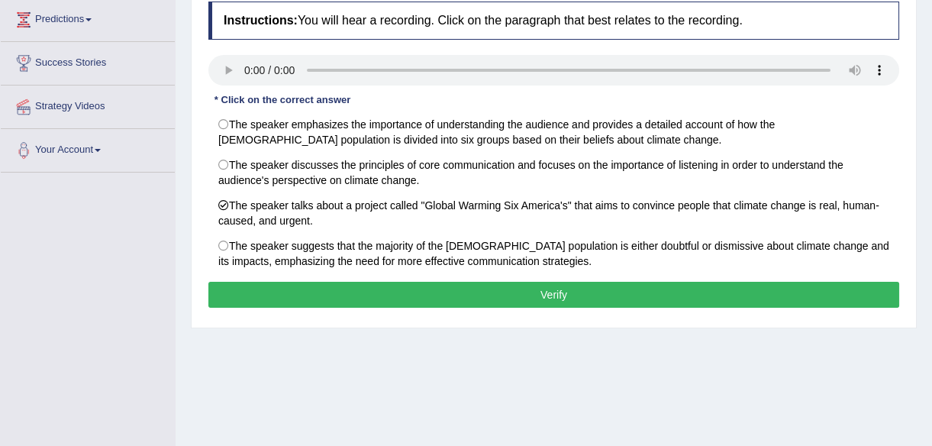
click at [556, 293] on button "Verify" at bounding box center [553, 295] width 691 height 26
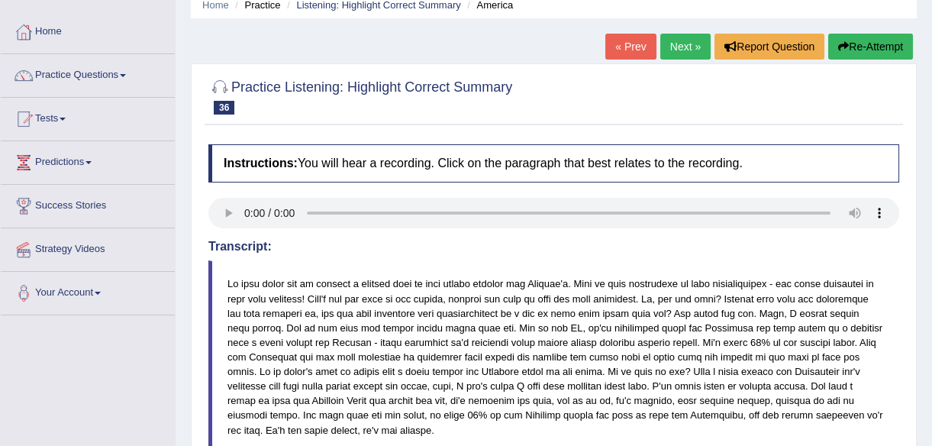
scroll to position [0, 0]
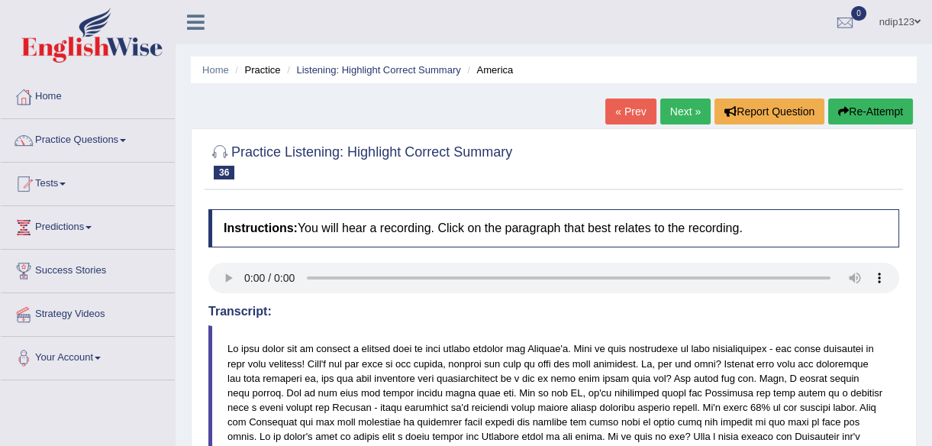
click at [680, 111] on link "Next »" at bounding box center [685, 111] width 50 height 26
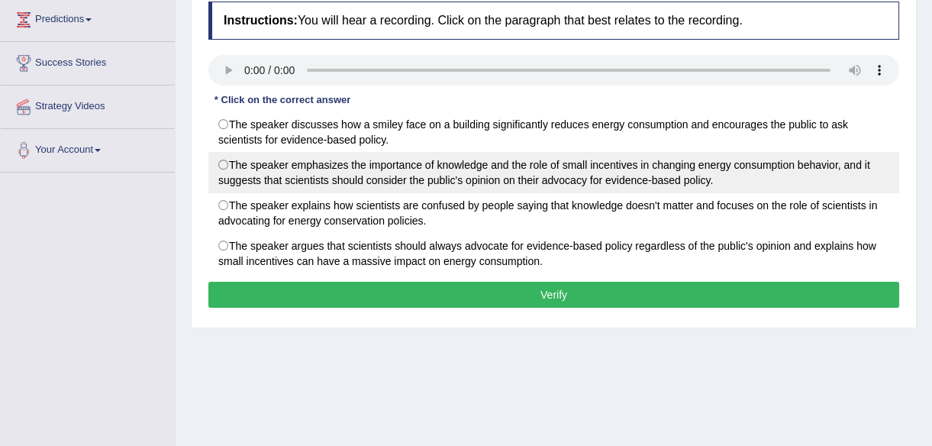
click at [222, 162] on label "The speaker emphasizes the importance of knowledge and the role of small incent…" at bounding box center [553, 172] width 691 height 41
radio input "true"
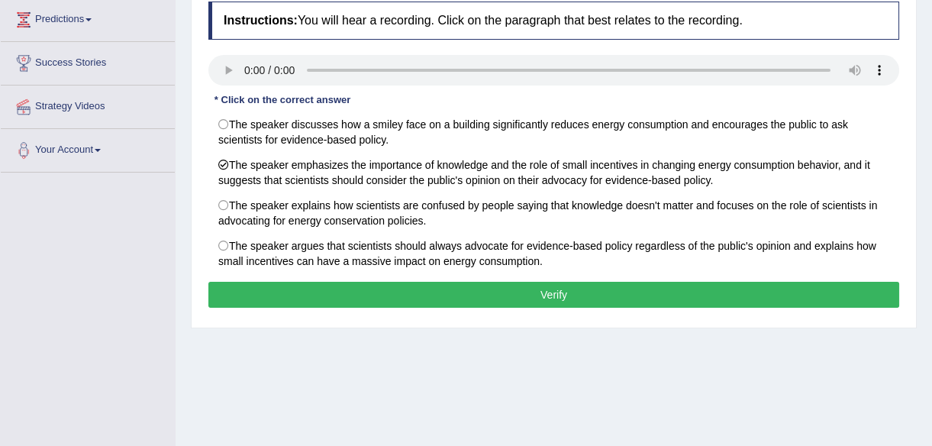
click at [557, 295] on button "Verify" at bounding box center [553, 295] width 691 height 26
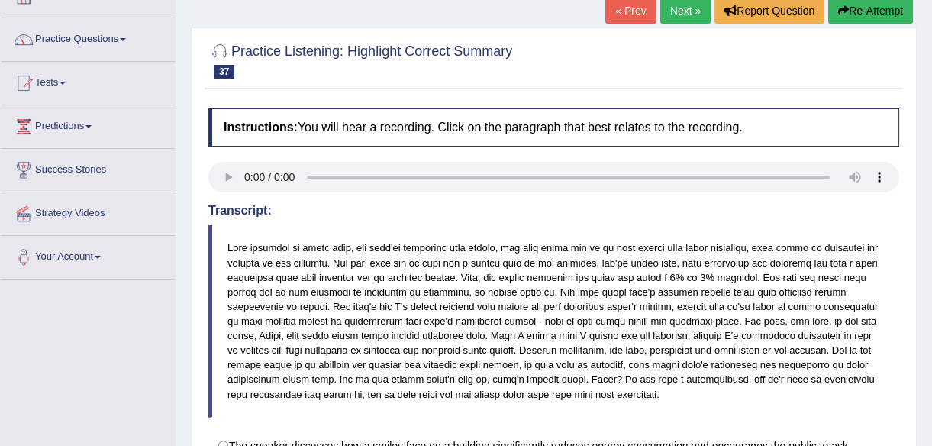
scroll to position [69, 0]
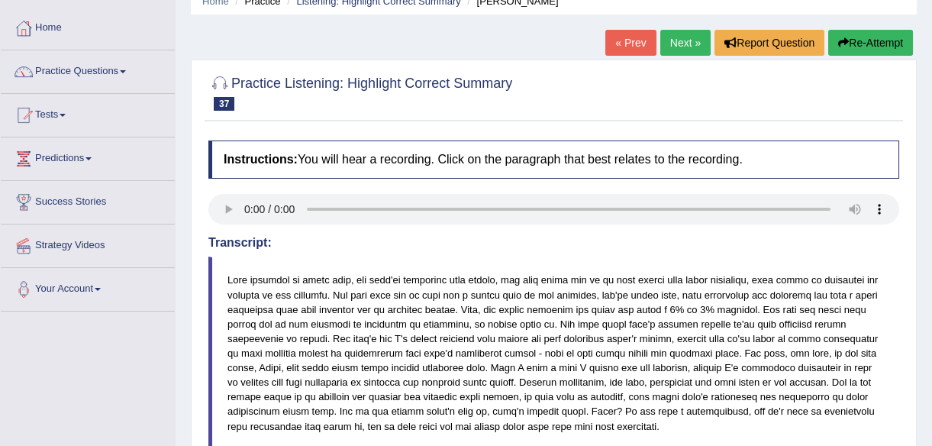
click at [677, 42] on link "Next »" at bounding box center [685, 43] width 50 height 26
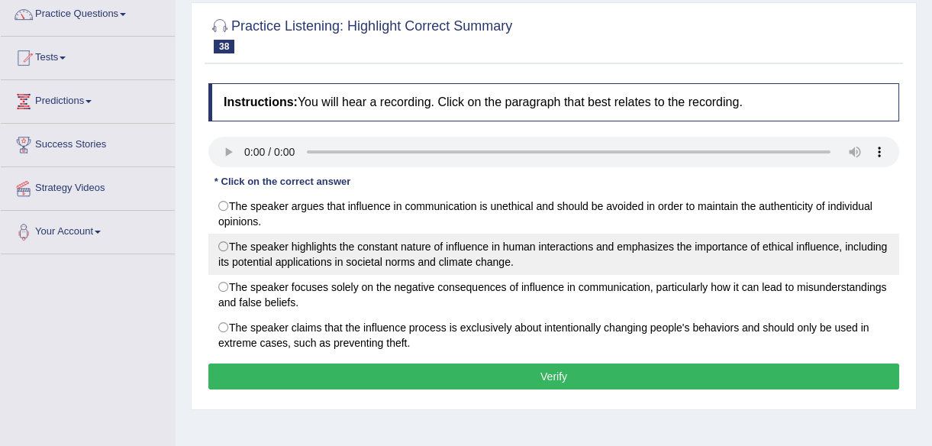
scroll to position [208, 0]
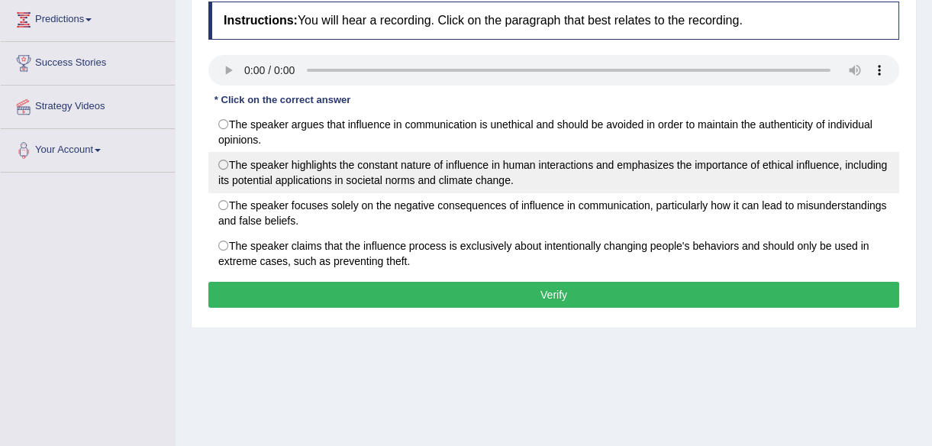
click at [221, 154] on label "The speaker highlights the constant nature of influence in human interactions a…" at bounding box center [553, 172] width 691 height 41
radio input "true"
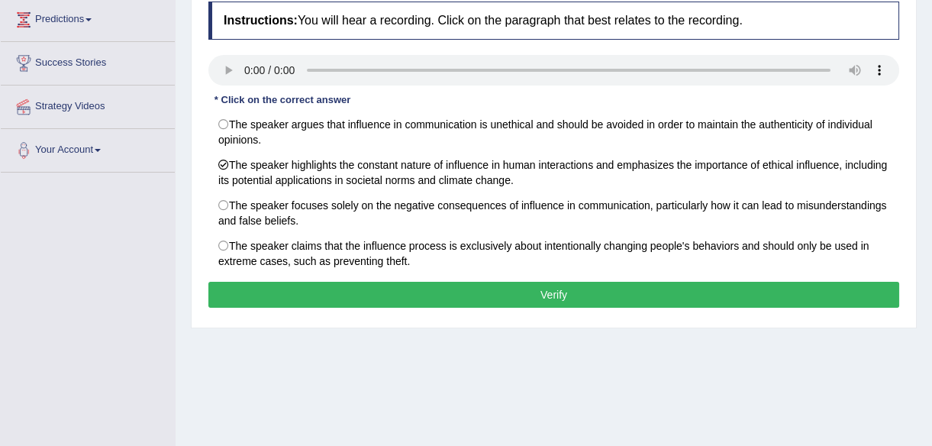
click at [556, 294] on button "Verify" at bounding box center [553, 295] width 691 height 26
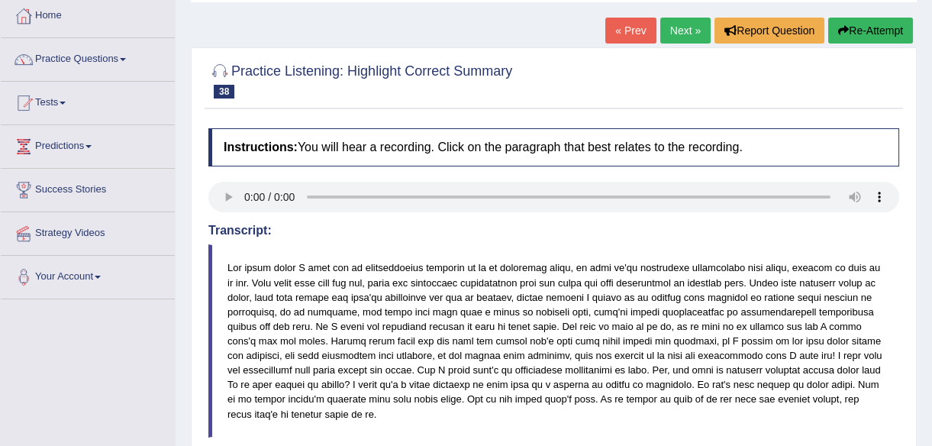
scroll to position [0, 0]
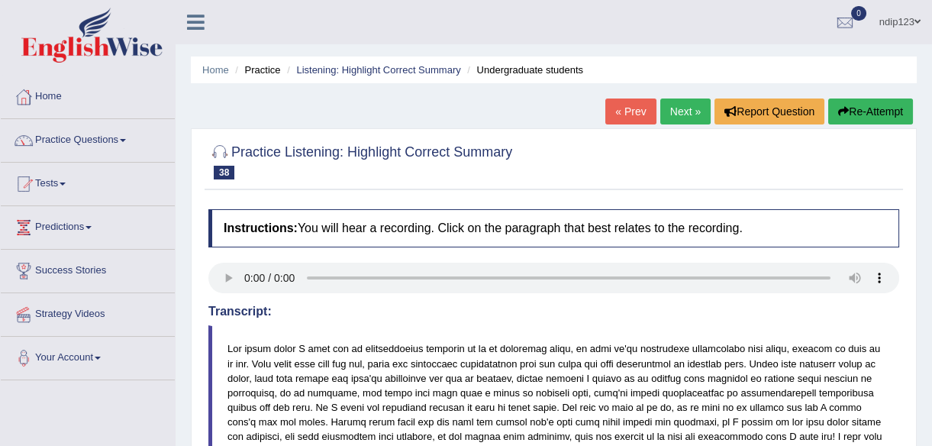
click at [671, 108] on link "Next »" at bounding box center [685, 111] width 50 height 26
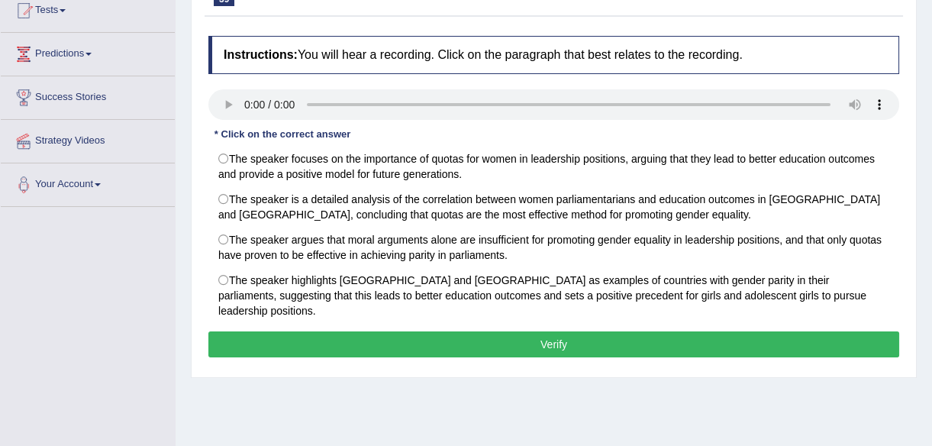
scroll to position [208, 0]
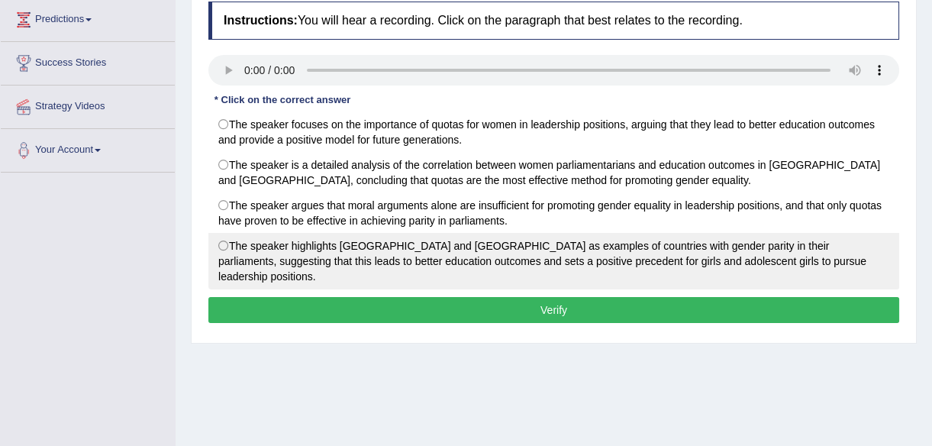
click at [223, 243] on label "The speaker highlights [GEOGRAPHIC_DATA] and [GEOGRAPHIC_DATA] as examples of c…" at bounding box center [553, 261] width 691 height 56
radio input "true"
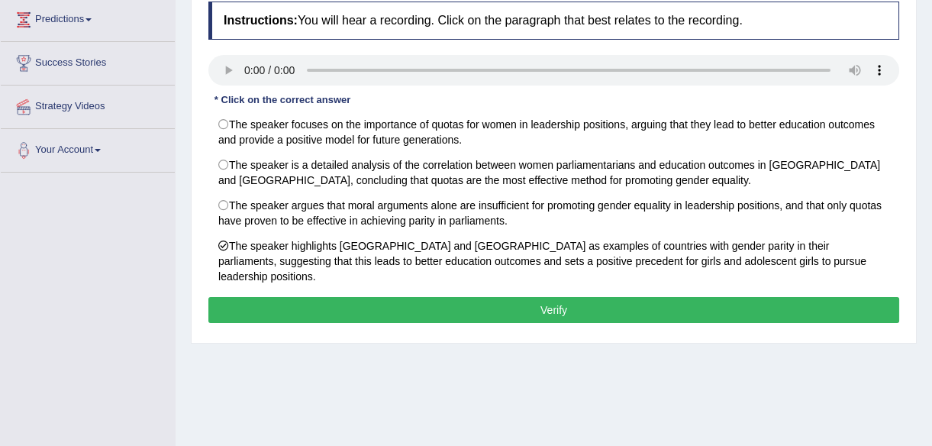
click at [551, 297] on button "Verify" at bounding box center [553, 310] width 691 height 26
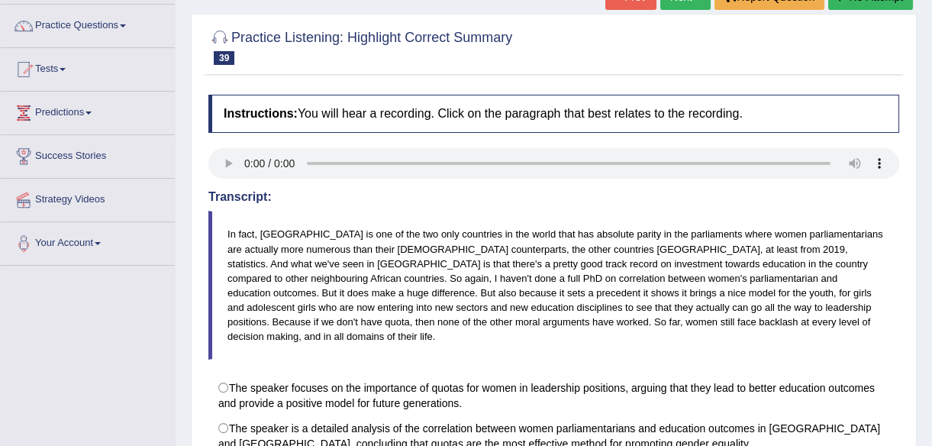
scroll to position [69, 0]
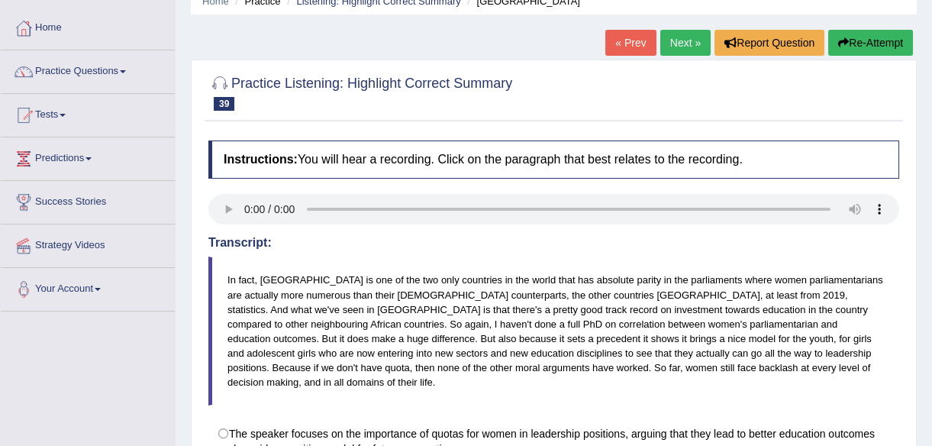
click at [681, 42] on link "Next »" at bounding box center [685, 43] width 50 height 26
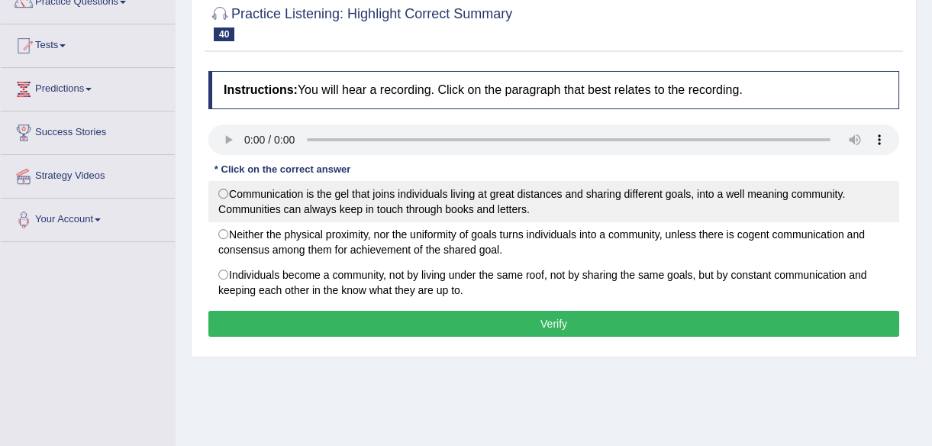
click at [221, 188] on label "Communication is the gel that joins individuals living at great distances and s…" at bounding box center [553, 201] width 691 height 41
radio input "true"
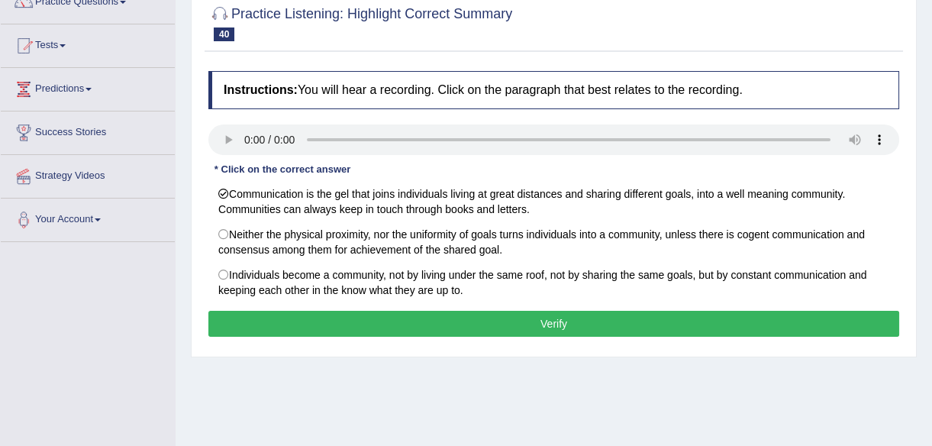
click at [556, 321] on button "Verify" at bounding box center [553, 324] width 691 height 26
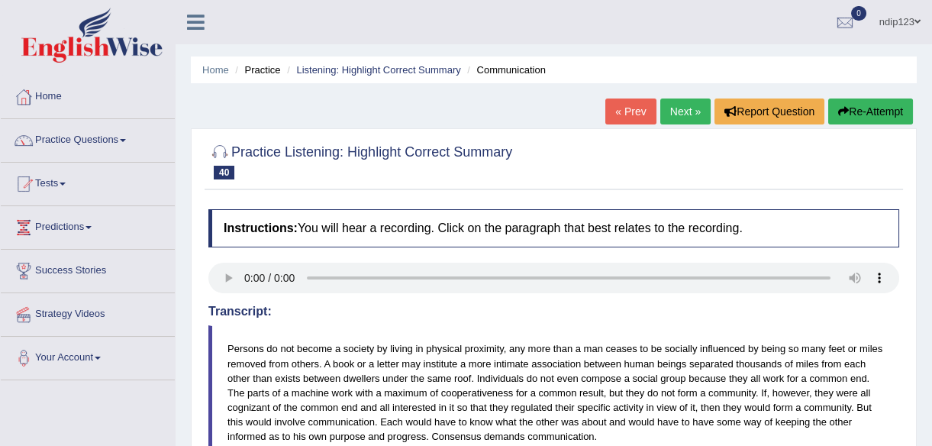
click at [678, 110] on link "Next »" at bounding box center [685, 111] width 50 height 26
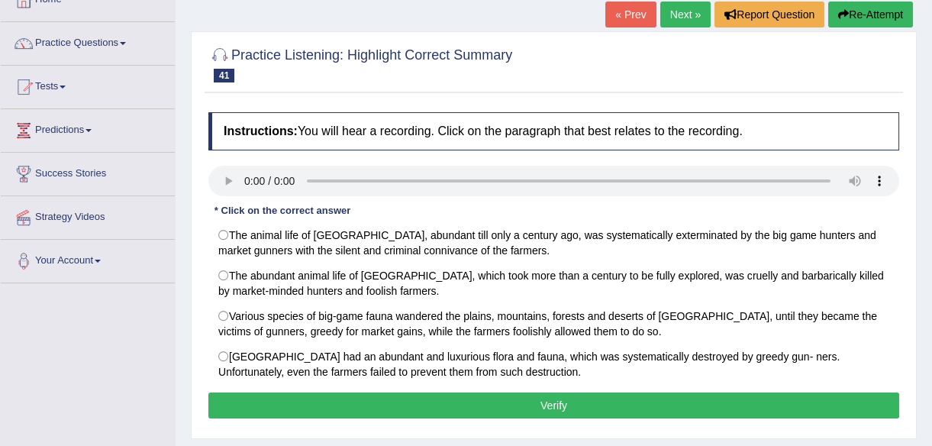
scroll to position [138, 0]
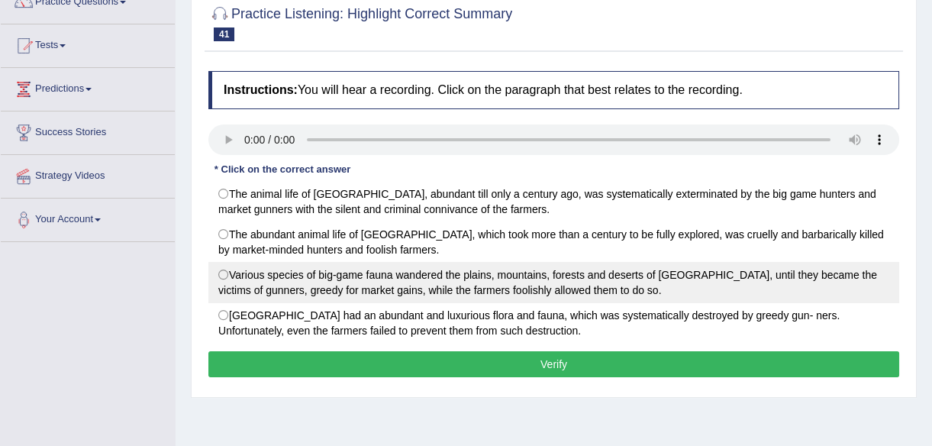
click at [227, 272] on label "Various species of big-game fauna wandered the plains, mountains, forests and d…" at bounding box center [553, 282] width 691 height 41
radio input "true"
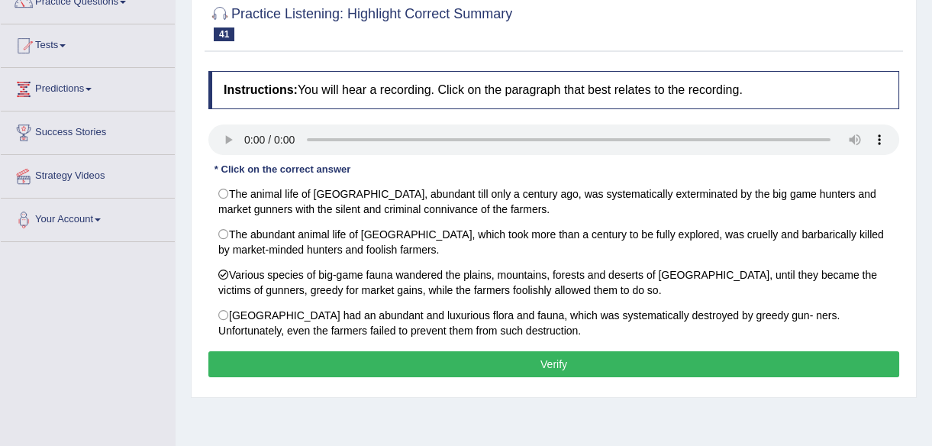
click at [555, 360] on button "Verify" at bounding box center [553, 364] width 691 height 26
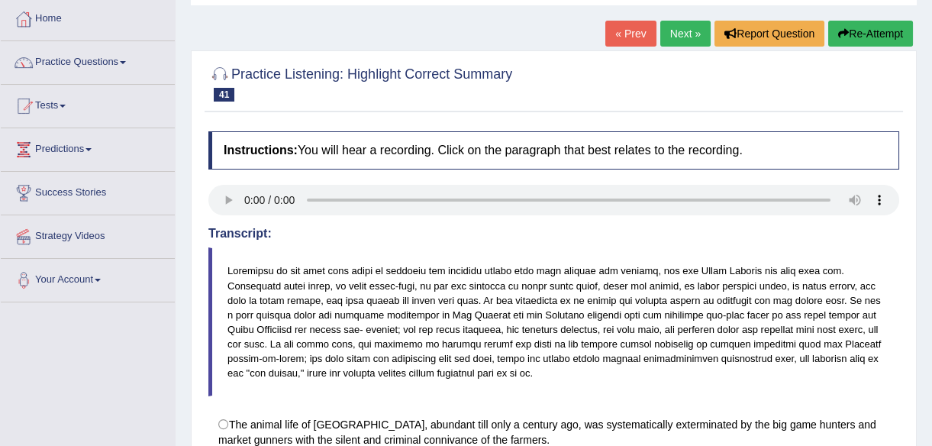
scroll to position [69, 0]
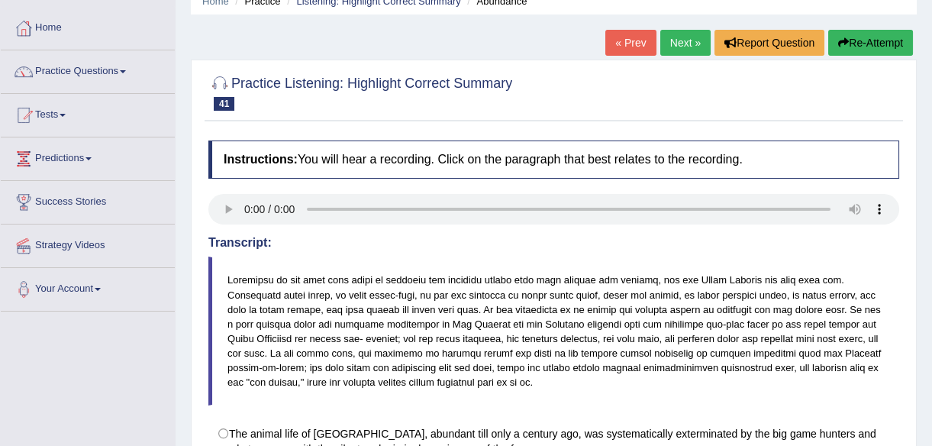
click at [672, 43] on link "Next »" at bounding box center [685, 43] width 50 height 26
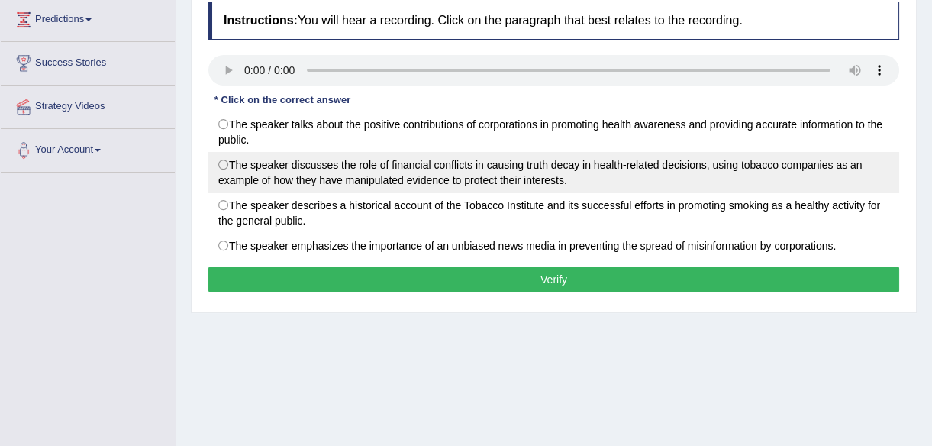
click at [228, 161] on label "The speaker discusses the role of financial conflicts in causing truth decay in…" at bounding box center [553, 172] width 691 height 41
radio input "true"
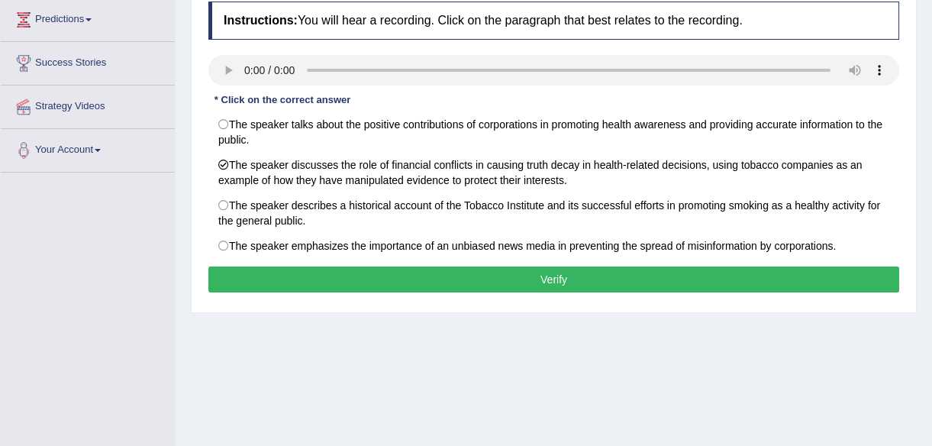
click at [542, 275] on button "Verify" at bounding box center [553, 279] width 691 height 26
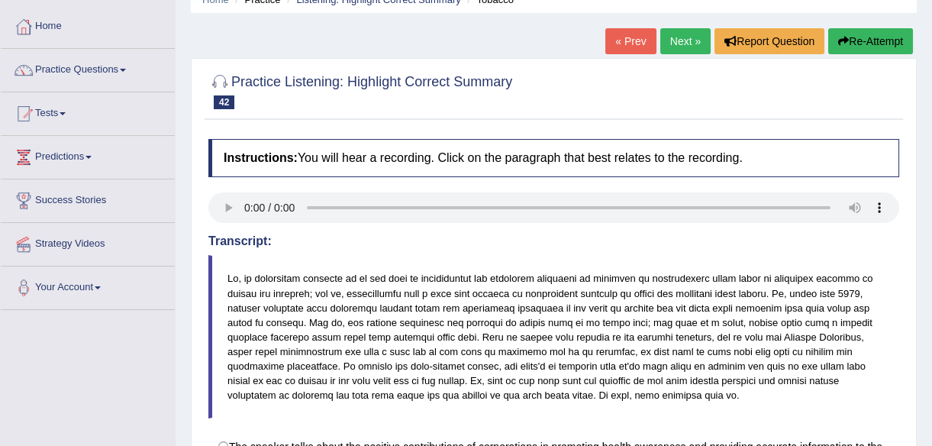
scroll to position [69, 0]
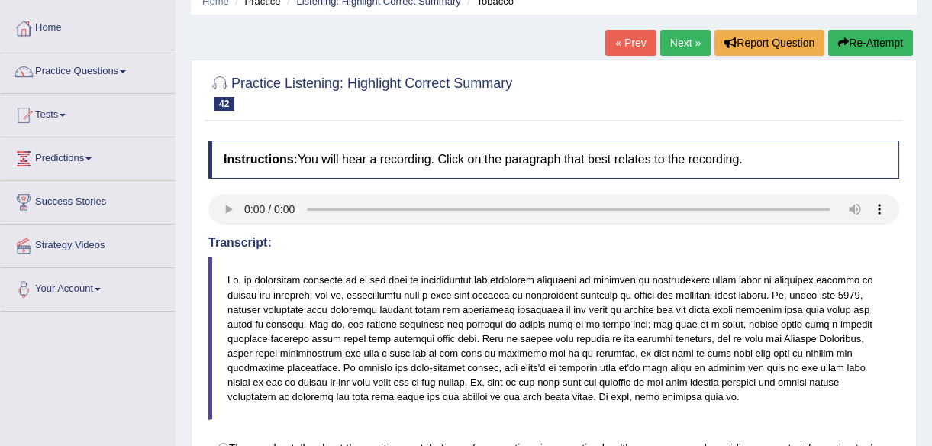
click at [678, 40] on link "Next »" at bounding box center [685, 43] width 50 height 26
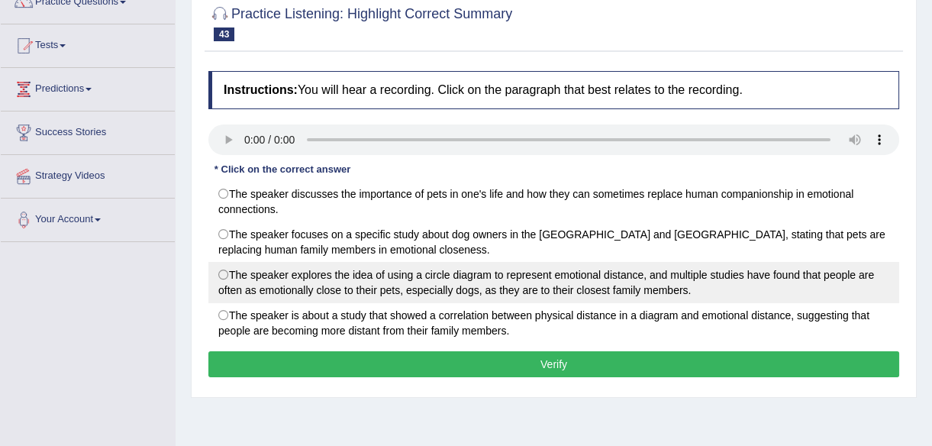
click at [227, 269] on label "The speaker explores the idea of using a circle diagram to represent emotional …" at bounding box center [553, 282] width 691 height 41
radio input "true"
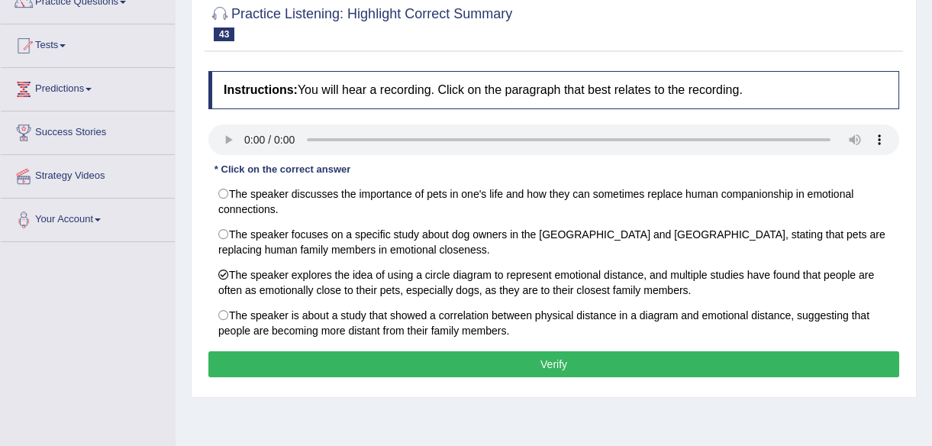
click at [593, 358] on button "Verify" at bounding box center [553, 364] width 691 height 26
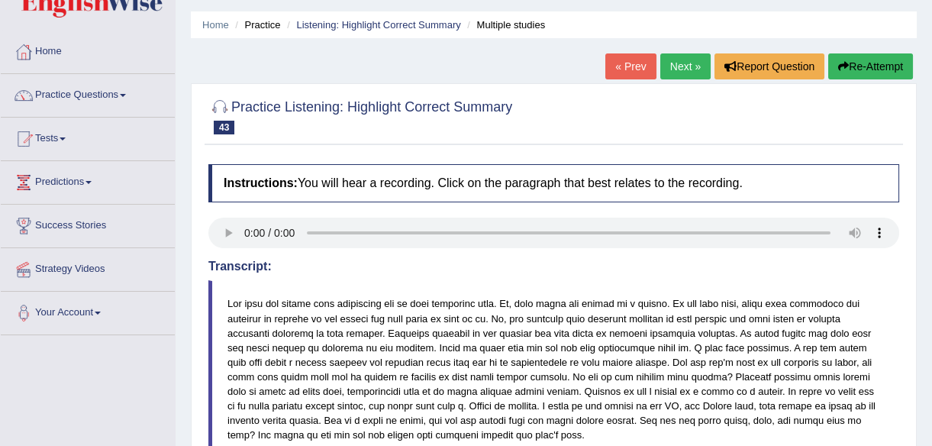
scroll to position [69, 0]
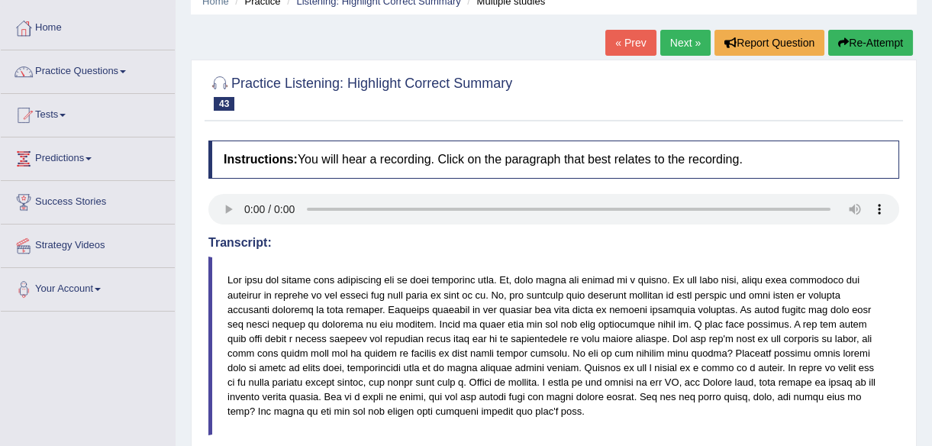
click at [671, 39] on link "Next »" at bounding box center [685, 43] width 50 height 26
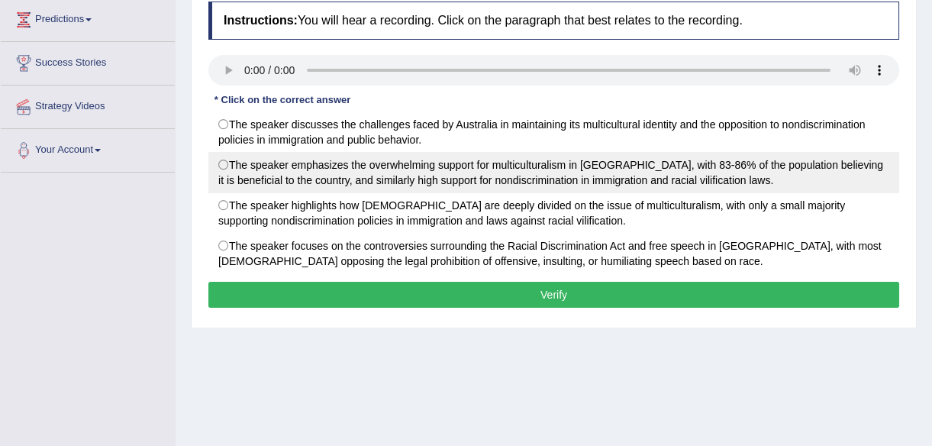
click at [224, 160] on label "The speaker emphasizes the overwhelming support for multiculturalism in [GEOGRA…" at bounding box center [553, 172] width 691 height 41
radio input "true"
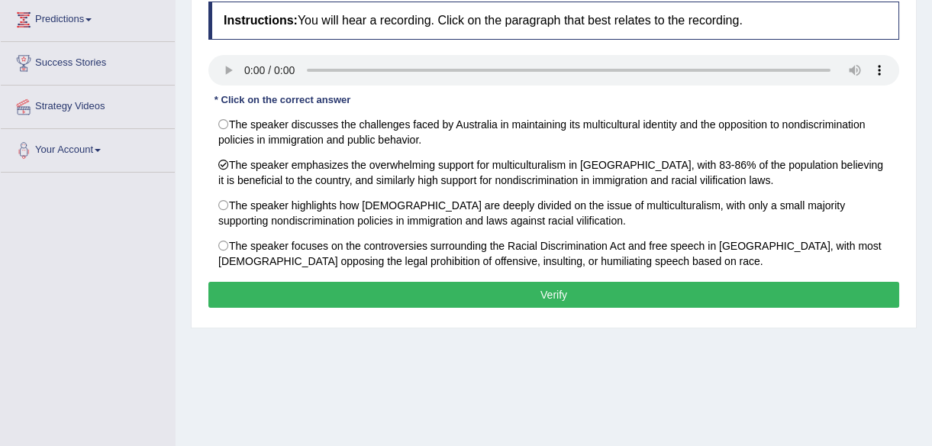
click at [546, 287] on button "Verify" at bounding box center [553, 295] width 691 height 26
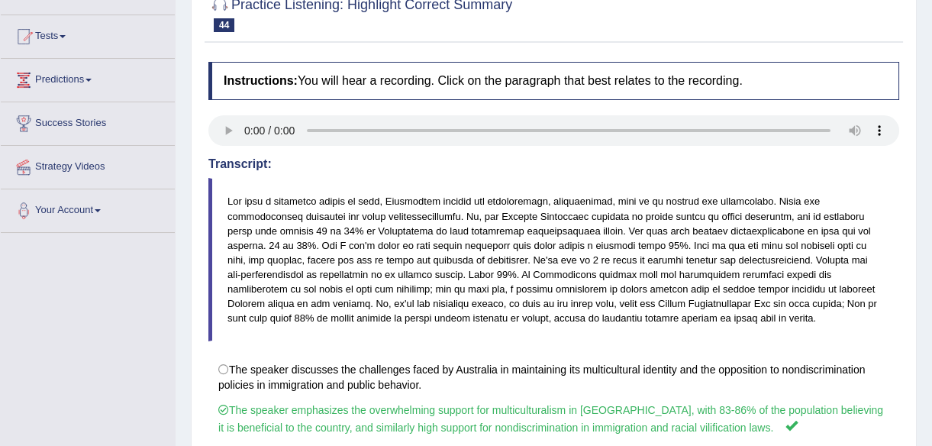
scroll to position [69, 0]
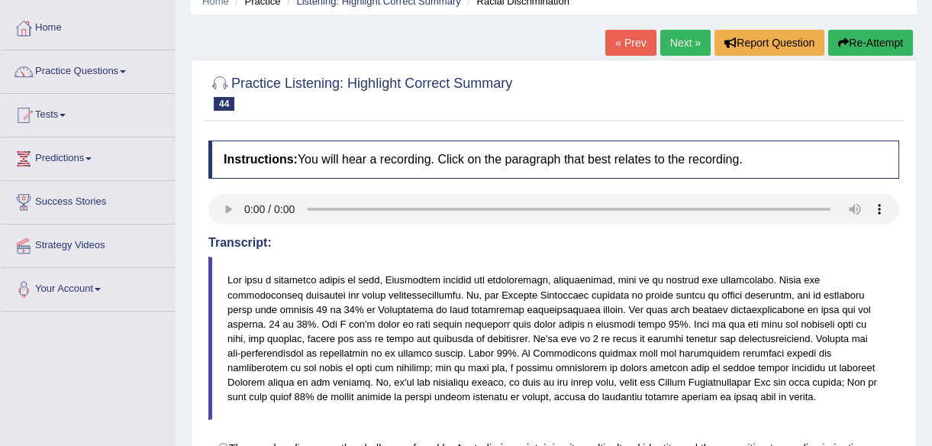
click at [675, 38] on link "Next »" at bounding box center [685, 43] width 50 height 26
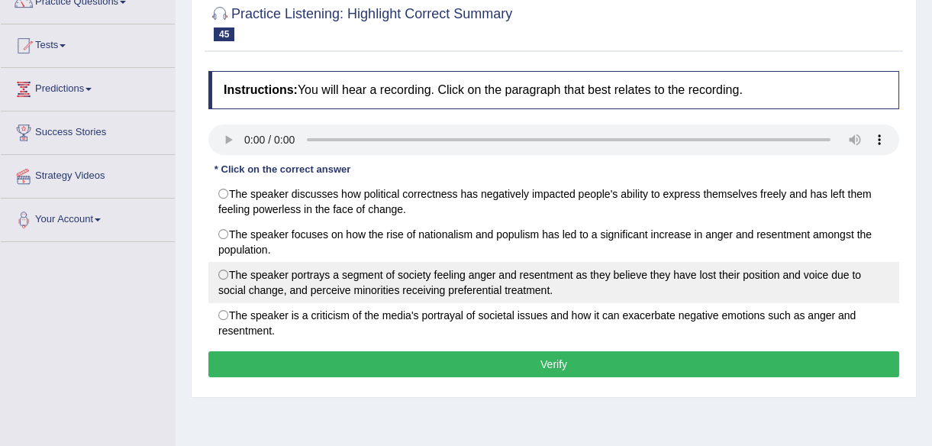
click at [221, 275] on label "The speaker portrays a segment of society feeling anger and resentment as they …" at bounding box center [553, 282] width 691 height 41
radio input "true"
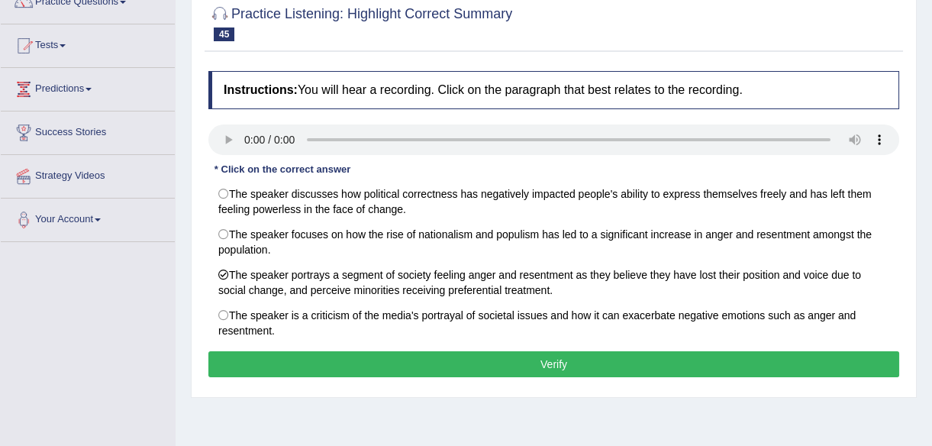
click at [549, 359] on button "Verify" at bounding box center [553, 364] width 691 height 26
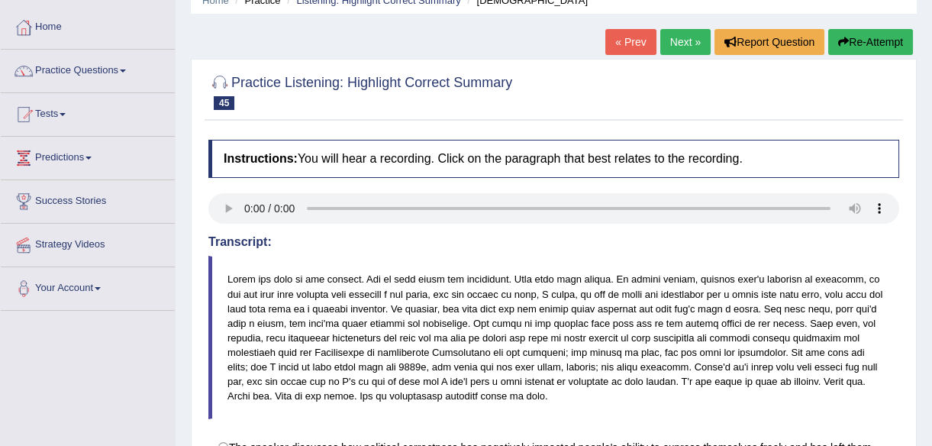
scroll to position [69, 0]
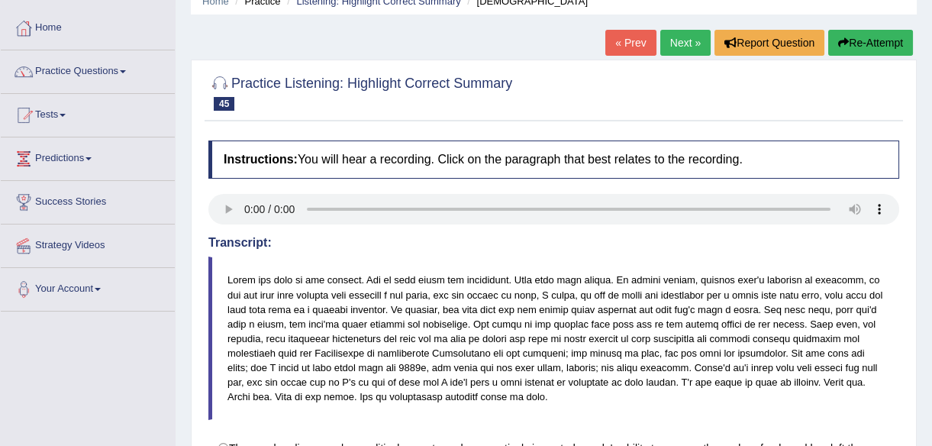
click at [685, 40] on link "Next »" at bounding box center [685, 43] width 50 height 26
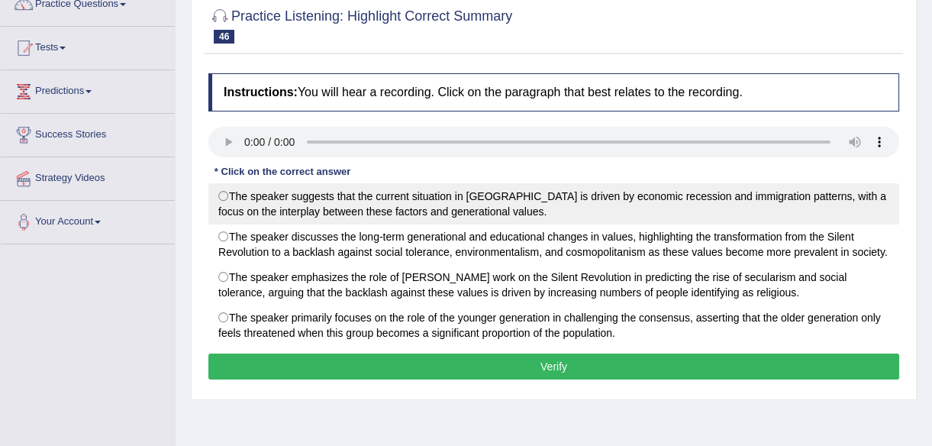
scroll to position [138, 0]
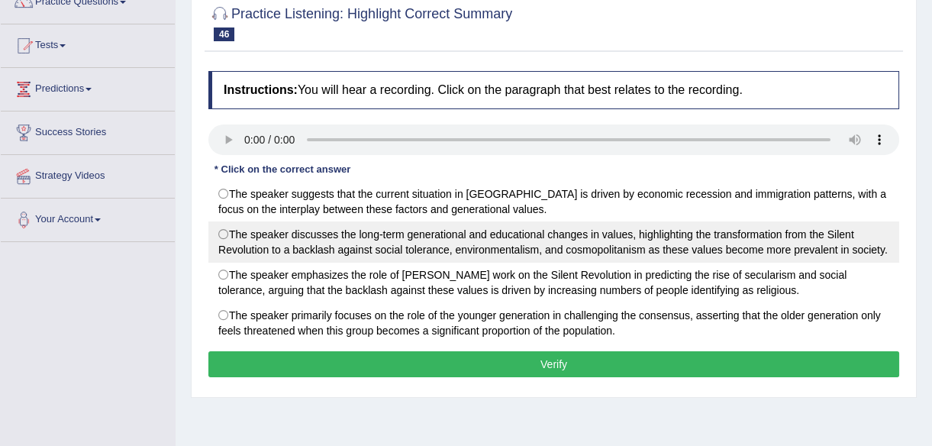
click at [223, 232] on label "The speaker discusses the long-term generational and educational changes in val…" at bounding box center [553, 241] width 691 height 41
radio input "true"
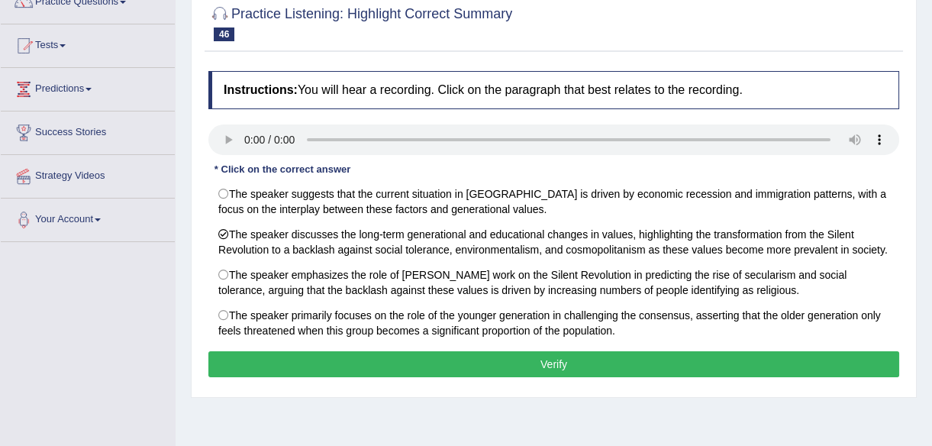
click at [548, 364] on button "Verify" at bounding box center [553, 364] width 691 height 26
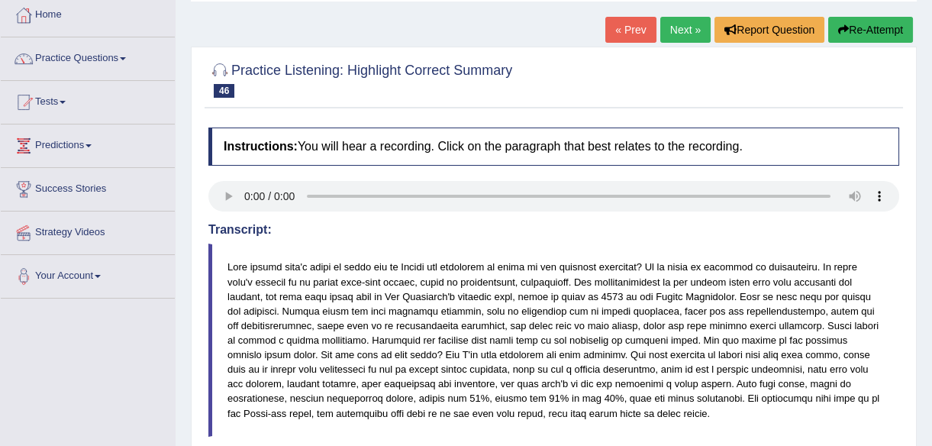
scroll to position [69, 0]
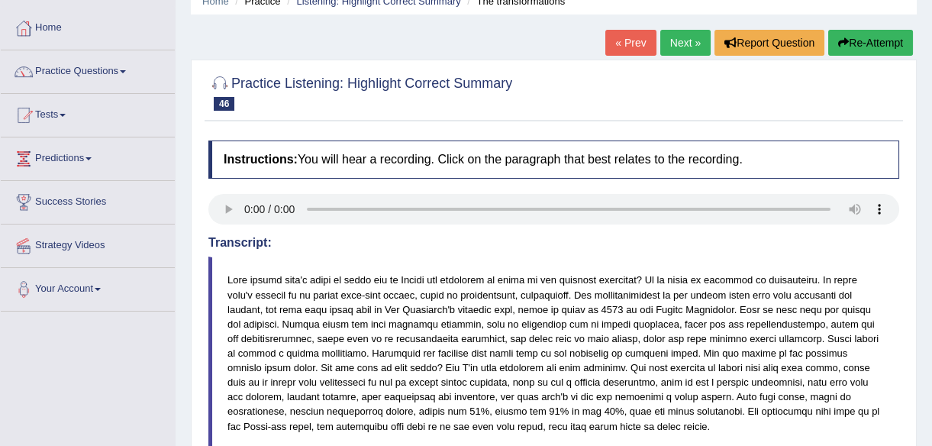
click at [675, 41] on link "Next »" at bounding box center [685, 43] width 50 height 26
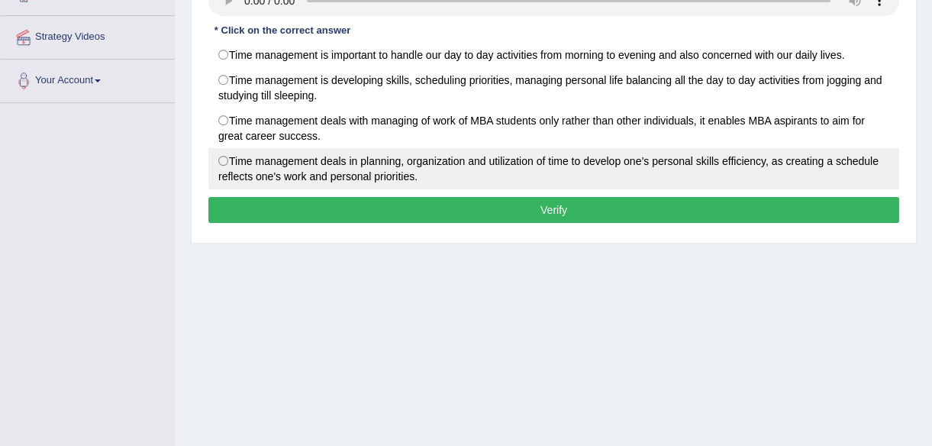
click at [221, 155] on label "Time management deals in planning, organization and utilization of time to deve…" at bounding box center [553, 168] width 691 height 41
radio input "true"
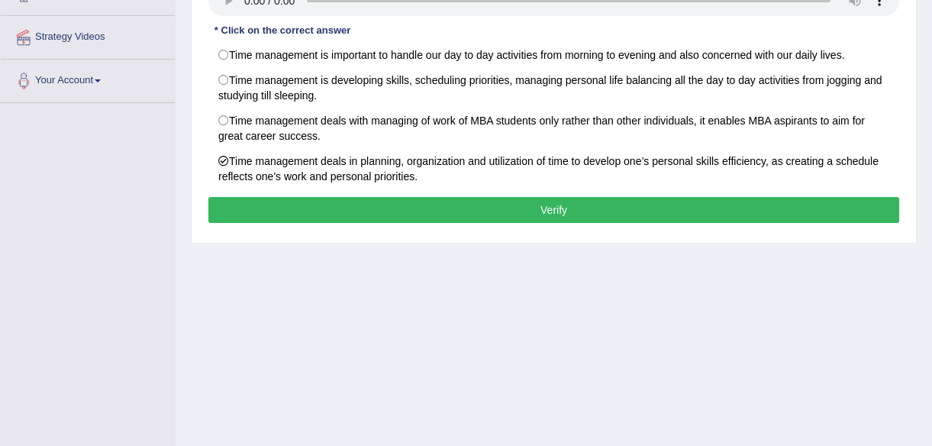
click at [555, 213] on button "Verify" at bounding box center [553, 210] width 691 height 26
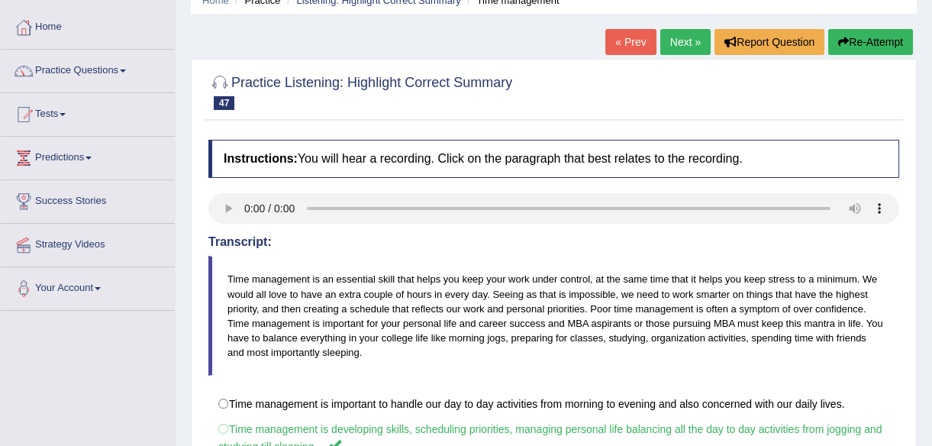
scroll to position [69, 0]
click at [860, 40] on button "Re-Attempt" at bounding box center [870, 43] width 85 height 26
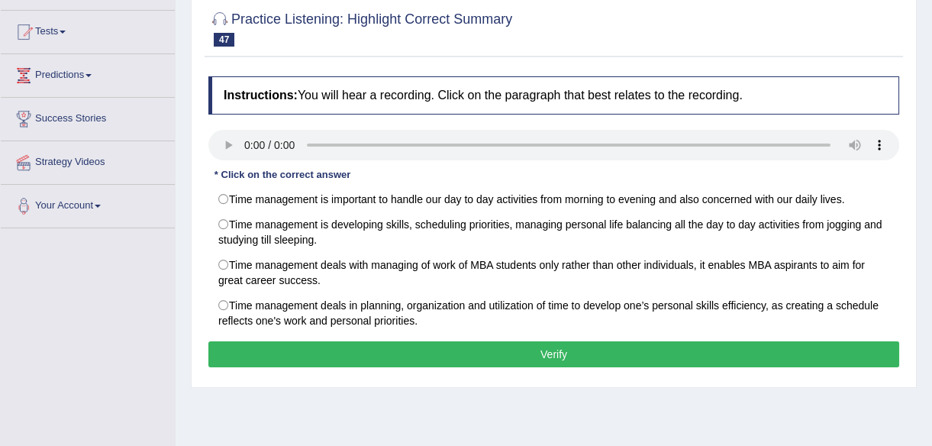
scroll to position [138, 0]
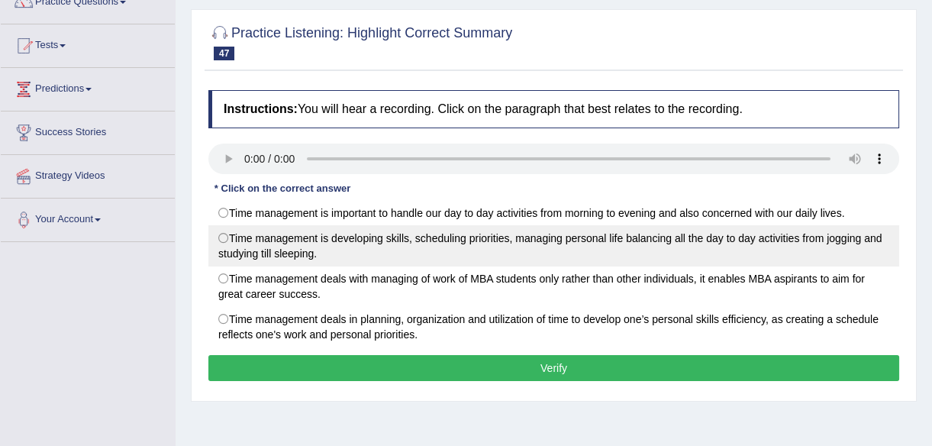
click at [221, 236] on label "Time management is developing skills, scheduling priorities, managing personal …" at bounding box center [553, 245] width 691 height 41
radio input "true"
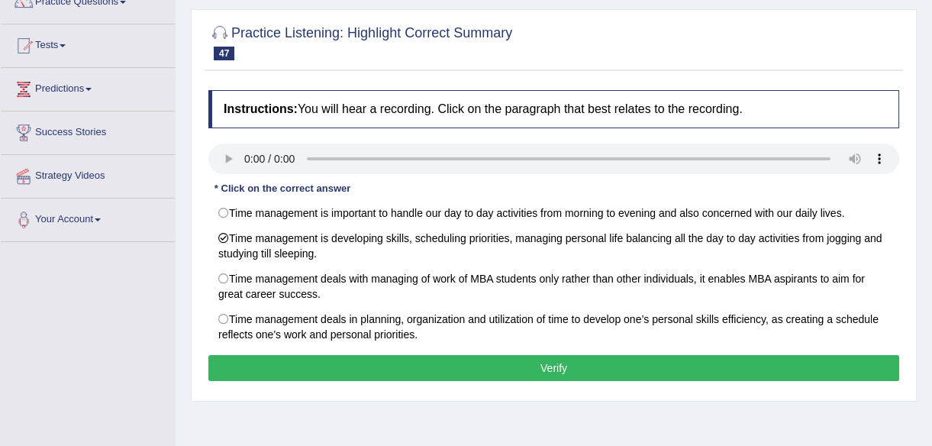
click at [562, 368] on button "Verify" at bounding box center [553, 368] width 691 height 26
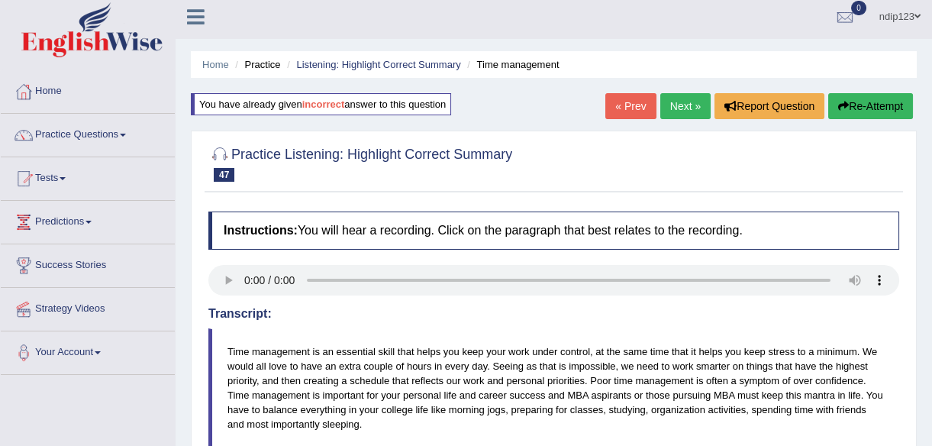
scroll to position [0, 0]
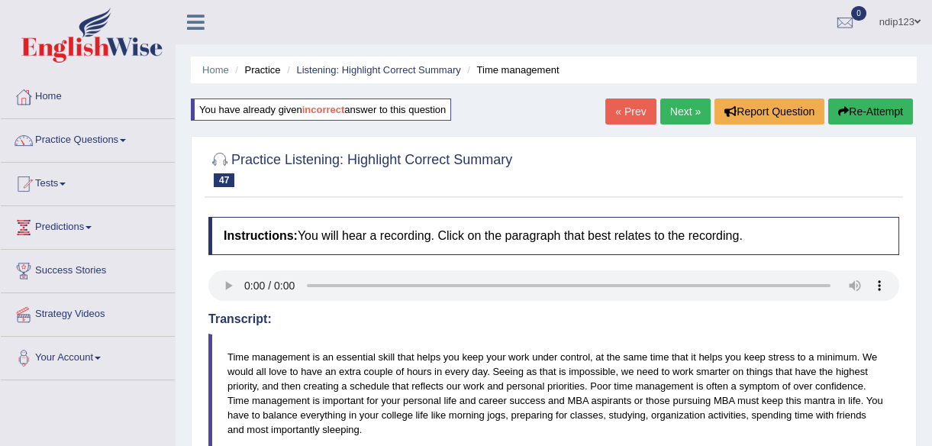
click at [685, 113] on link "Next »" at bounding box center [685, 111] width 50 height 26
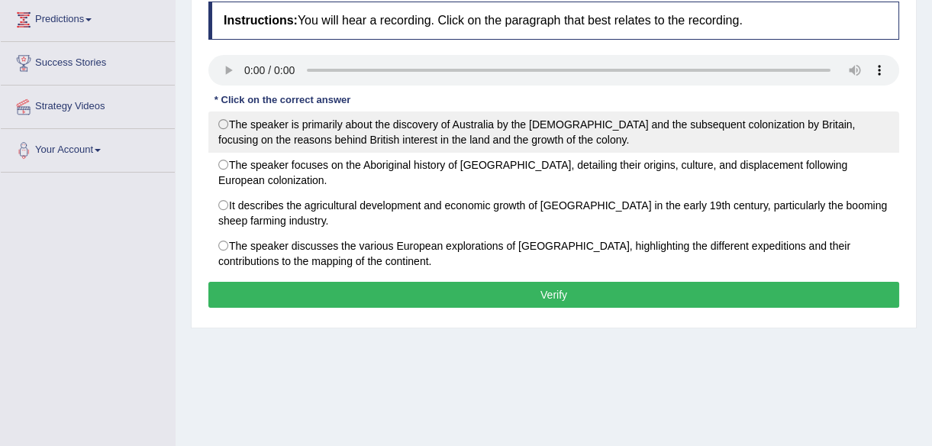
click at [221, 117] on label "The speaker is primarily about the discovery of Australia by the [DEMOGRAPHIC_D…" at bounding box center [553, 131] width 691 height 41
radio input "true"
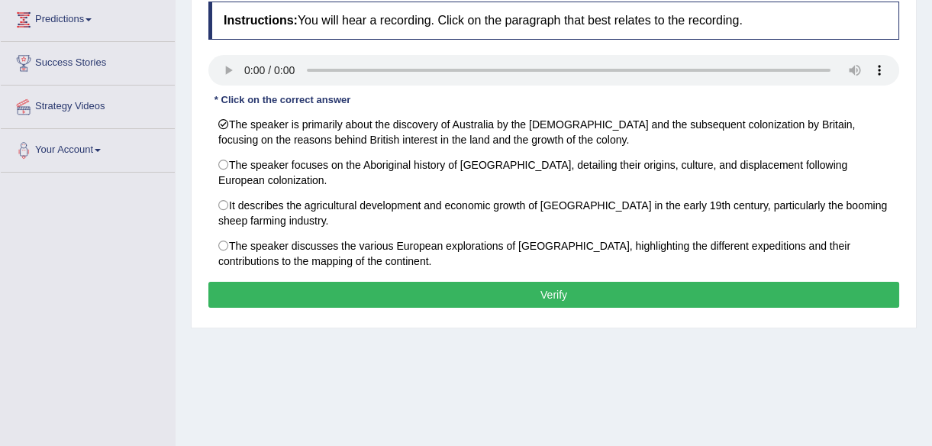
click at [535, 295] on button "Verify" at bounding box center [553, 295] width 691 height 26
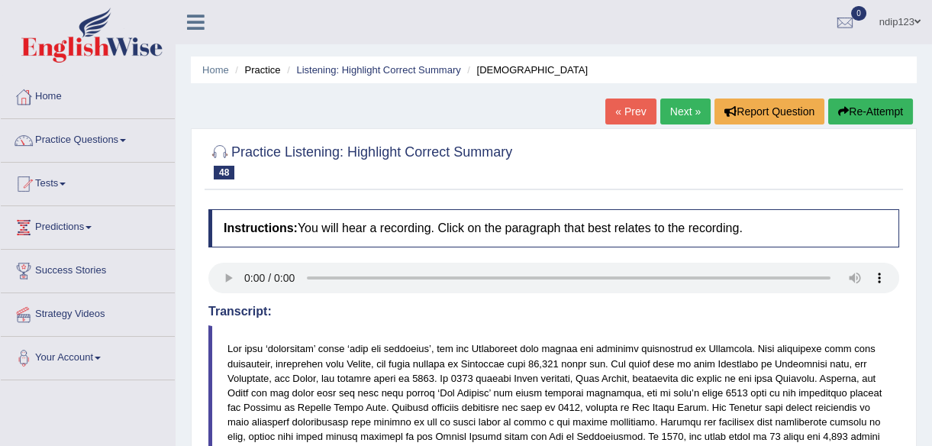
click at [694, 109] on link "Next »" at bounding box center [685, 111] width 50 height 26
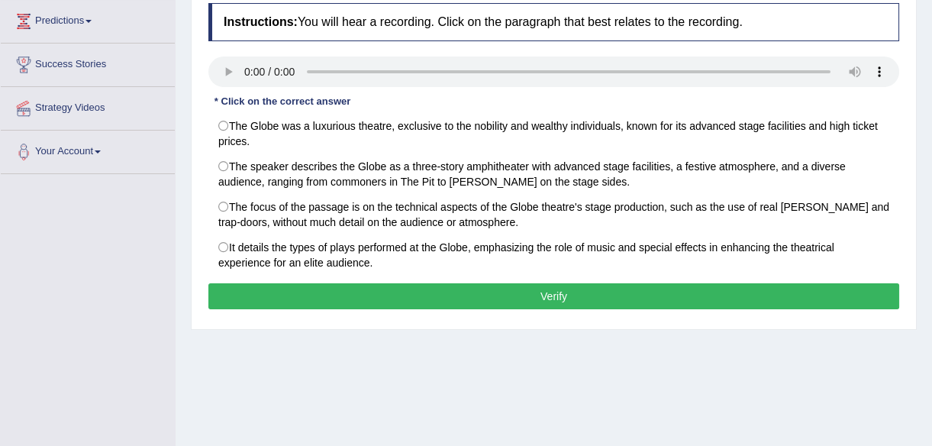
scroll to position [208, 0]
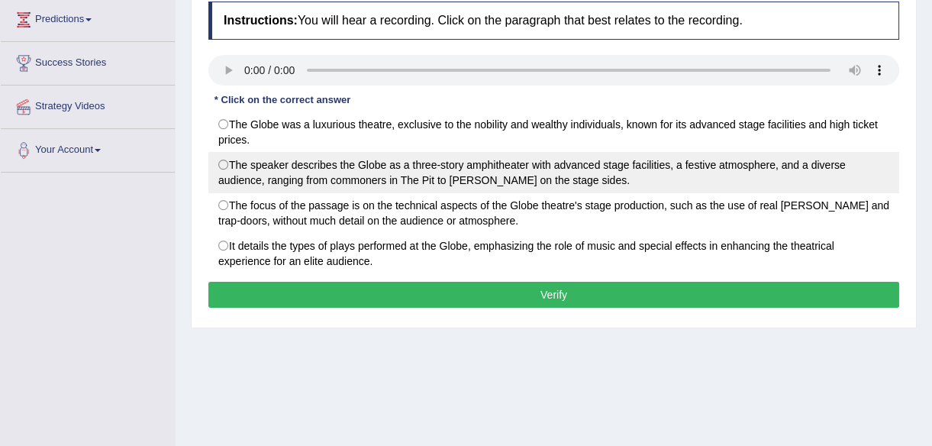
click at [224, 162] on label "The speaker describes the Globe as a three-story amphitheater with advanced sta…" at bounding box center [553, 172] width 691 height 41
radio input "true"
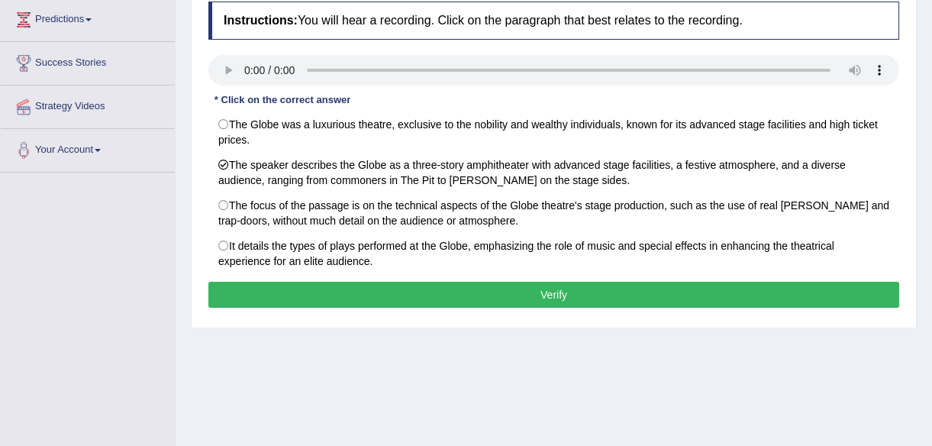
click at [556, 294] on button "Verify" at bounding box center [553, 295] width 691 height 26
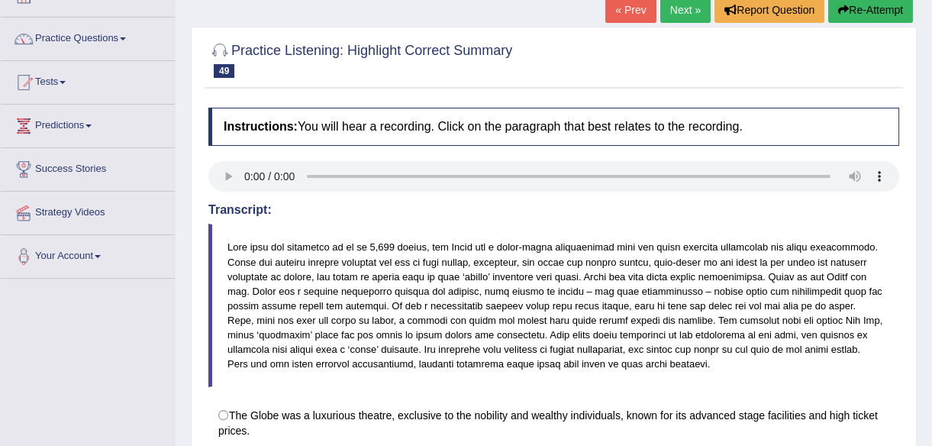
scroll to position [0, 0]
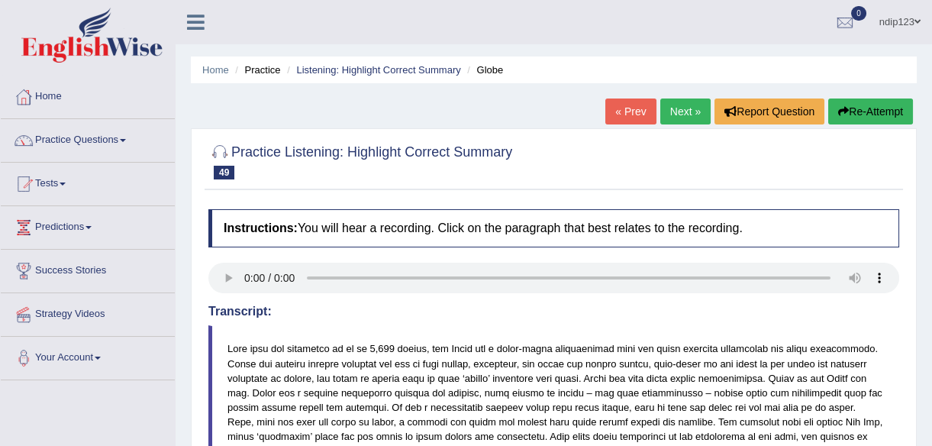
click at [672, 101] on link "Next »" at bounding box center [685, 111] width 50 height 26
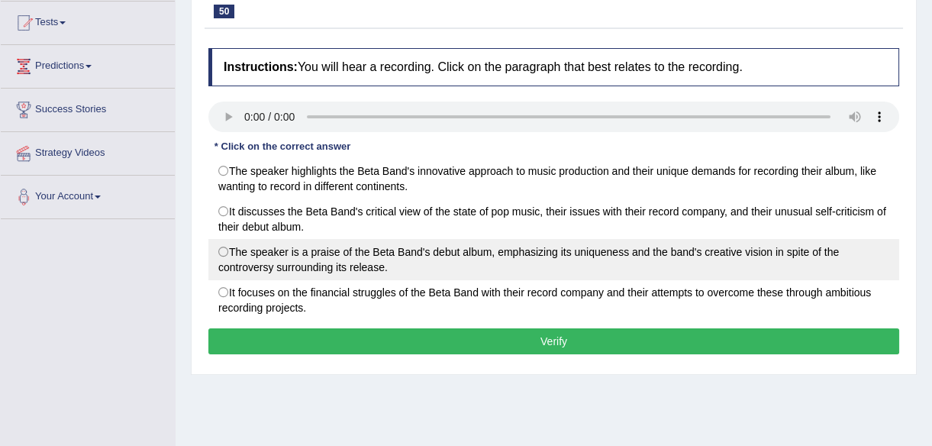
scroll to position [138, 0]
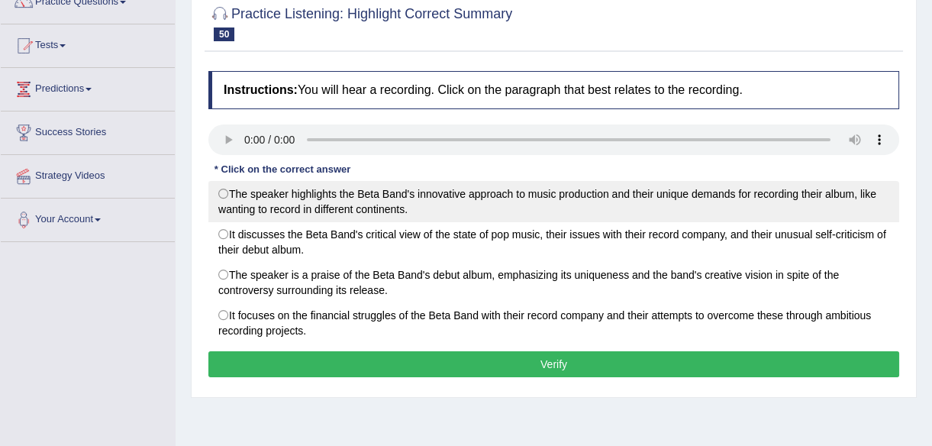
click at [221, 193] on label "The speaker highlights the Beta Band's innovative approach to music production …" at bounding box center [553, 201] width 691 height 41
radio input "true"
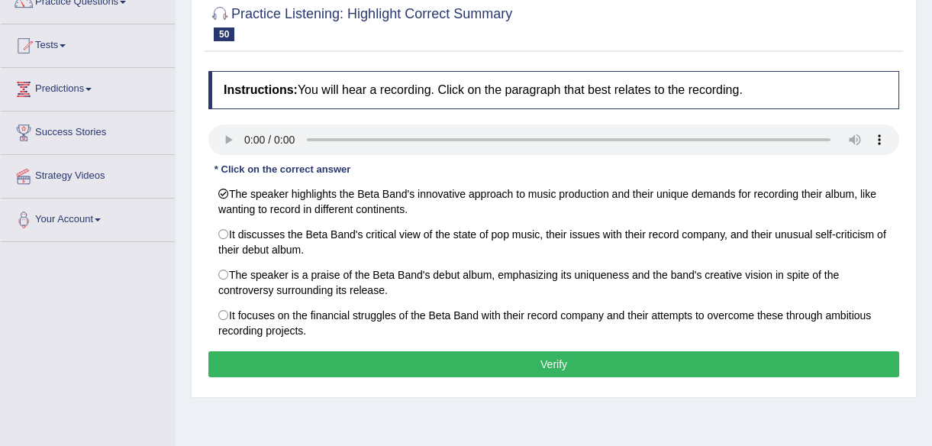
click at [560, 359] on button "Verify" at bounding box center [553, 364] width 691 height 26
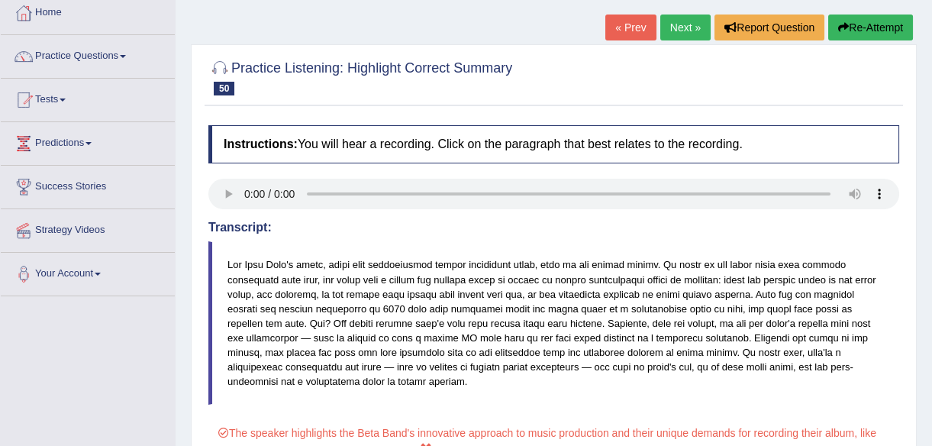
scroll to position [69, 0]
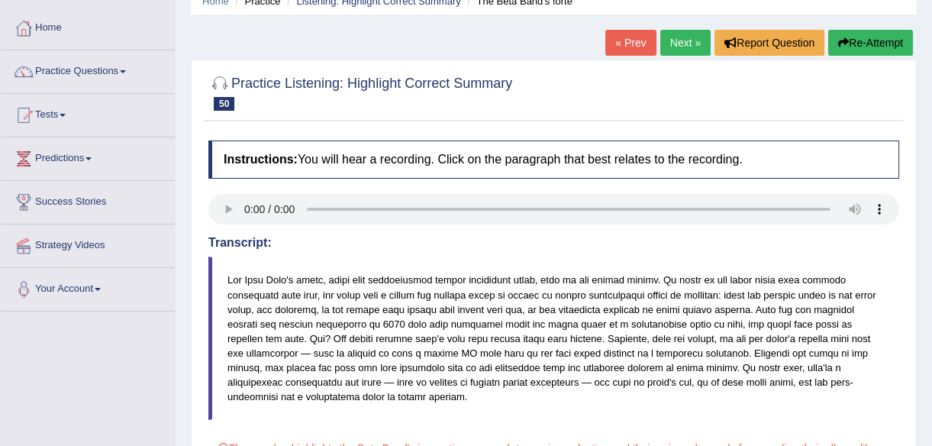
click at [855, 41] on button "Re-Attempt" at bounding box center [870, 43] width 85 height 26
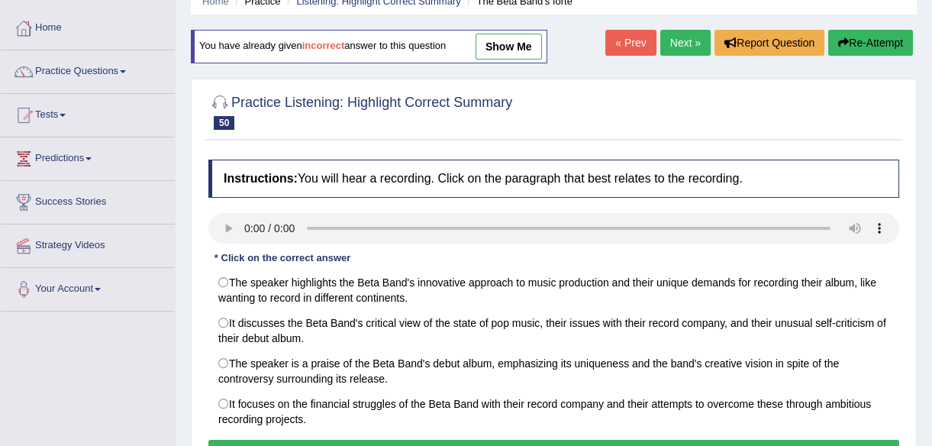
click at [678, 41] on link "Next »" at bounding box center [685, 43] width 50 height 26
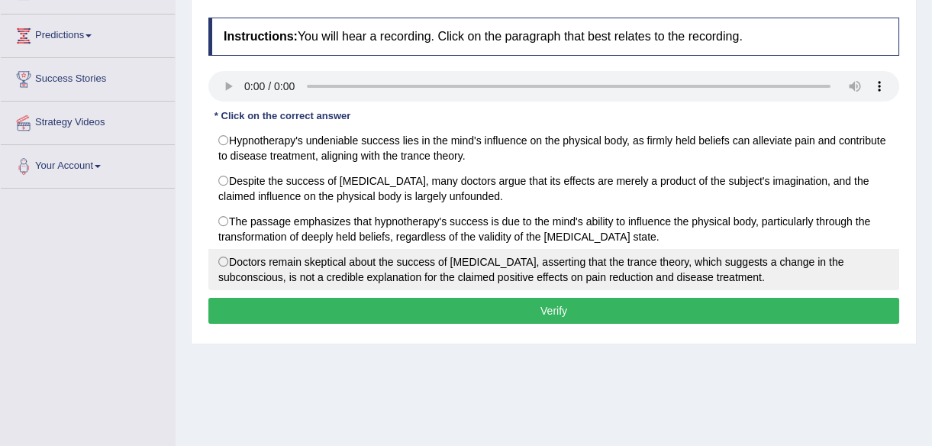
scroll to position [208, 0]
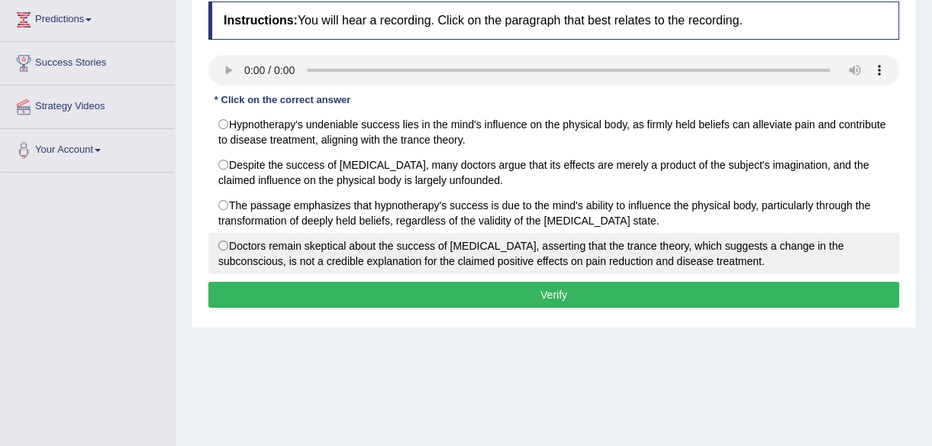
click at [224, 240] on label "Doctors remain skeptical about the success of [MEDICAL_DATA], asserting that th…" at bounding box center [553, 253] width 691 height 41
radio input "true"
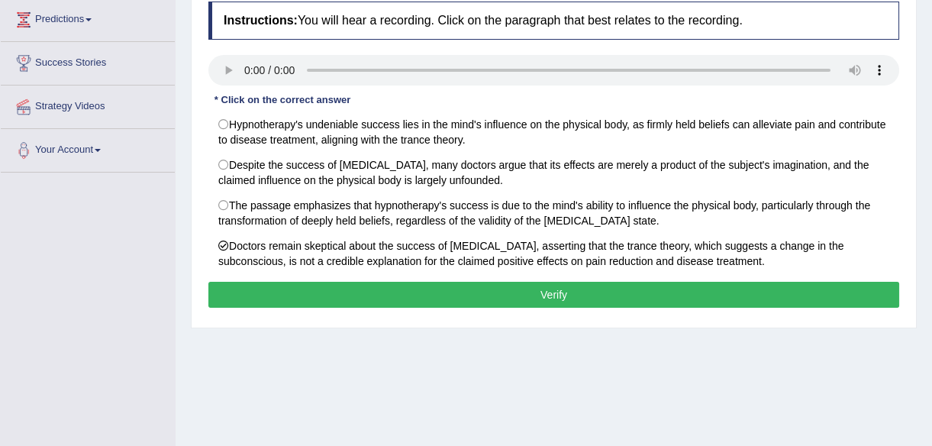
click at [556, 295] on button "Verify" at bounding box center [553, 295] width 691 height 26
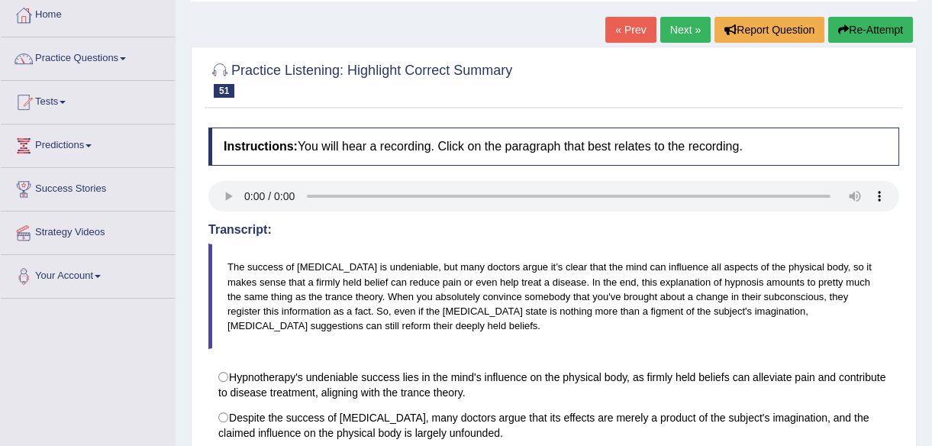
scroll to position [69, 0]
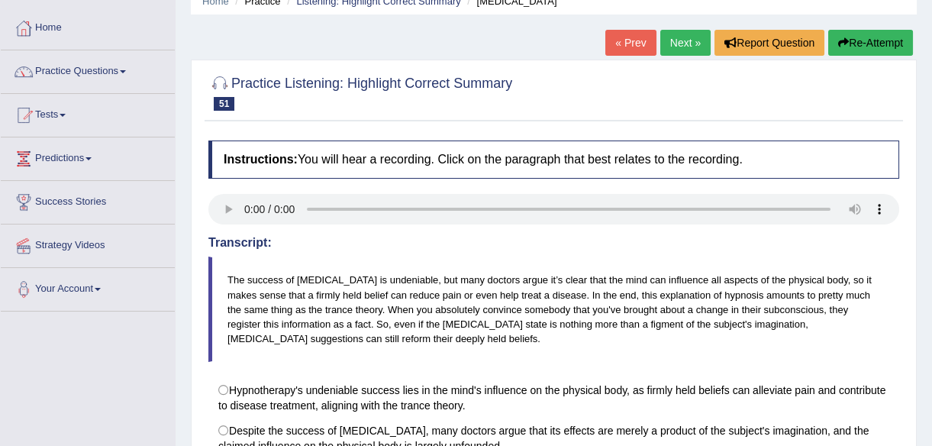
click at [862, 38] on button "Re-Attempt" at bounding box center [870, 43] width 85 height 26
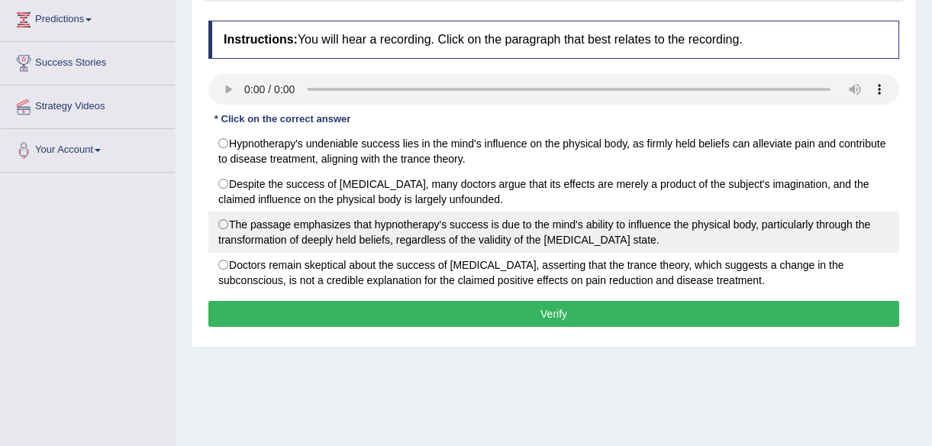
drag, startPoint x: 225, startPoint y: 219, endPoint x: 236, endPoint y: 221, distance: 10.9
click at [226, 218] on label "The passage emphasizes that hypnotherapy's success is due to the mind's ability…" at bounding box center [553, 231] width 691 height 41
radio input "true"
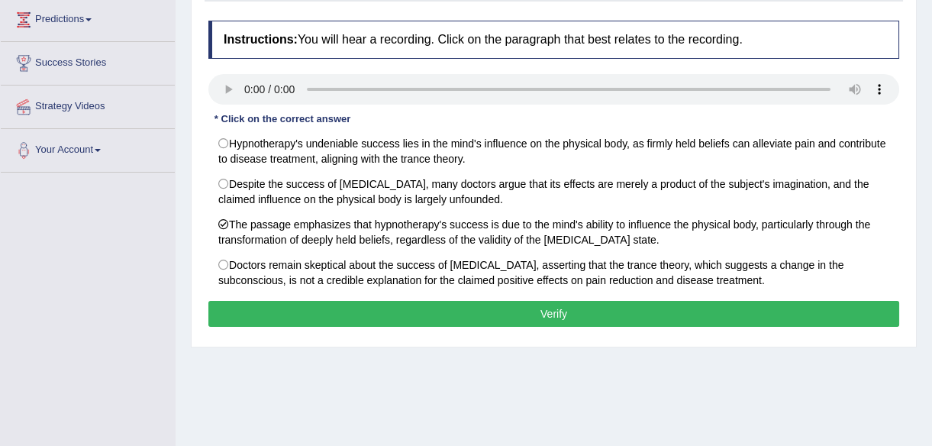
click at [566, 313] on button "Verify" at bounding box center [553, 314] width 691 height 26
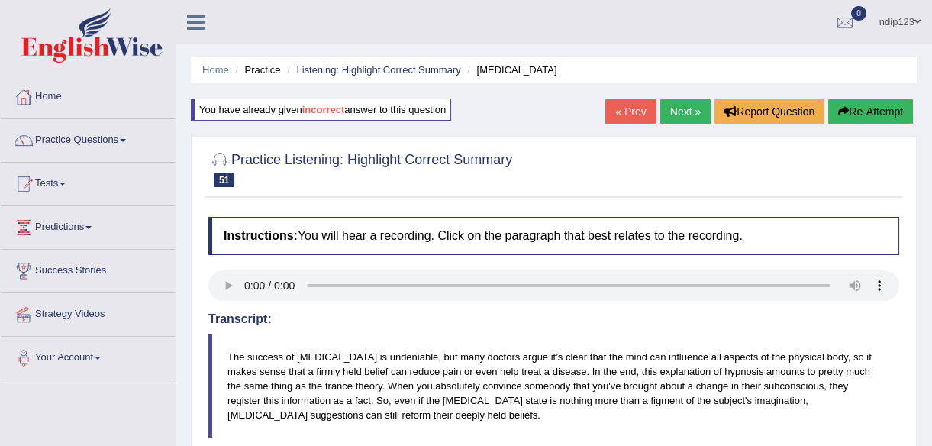
click at [633, 108] on link "« Prev" at bounding box center [630, 111] width 50 height 26
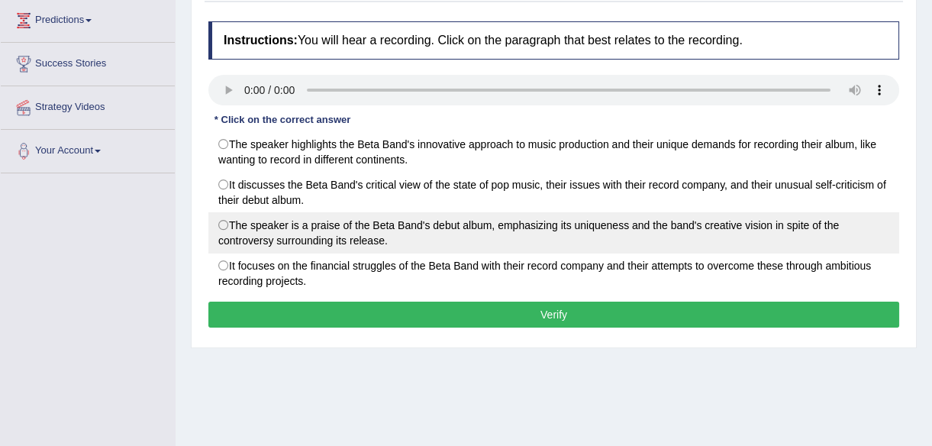
scroll to position [208, 0]
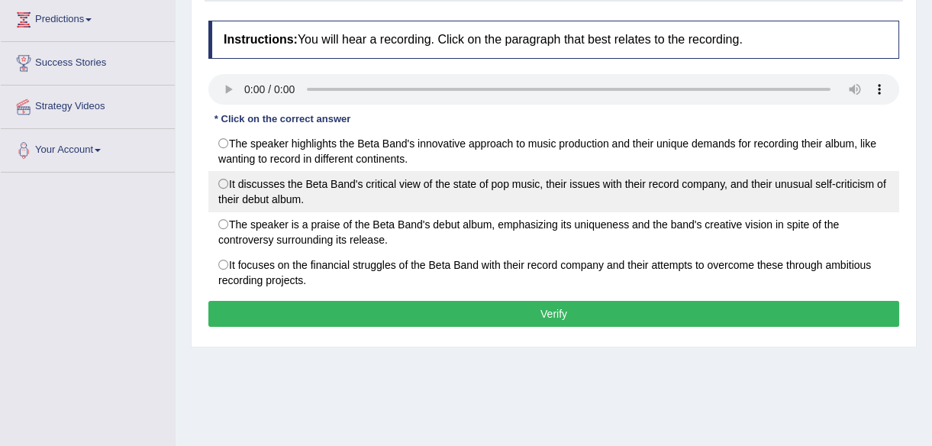
click at [227, 180] on label "It discusses the Beta Band's critical view of the state of pop music, their iss…" at bounding box center [553, 191] width 691 height 41
radio input "true"
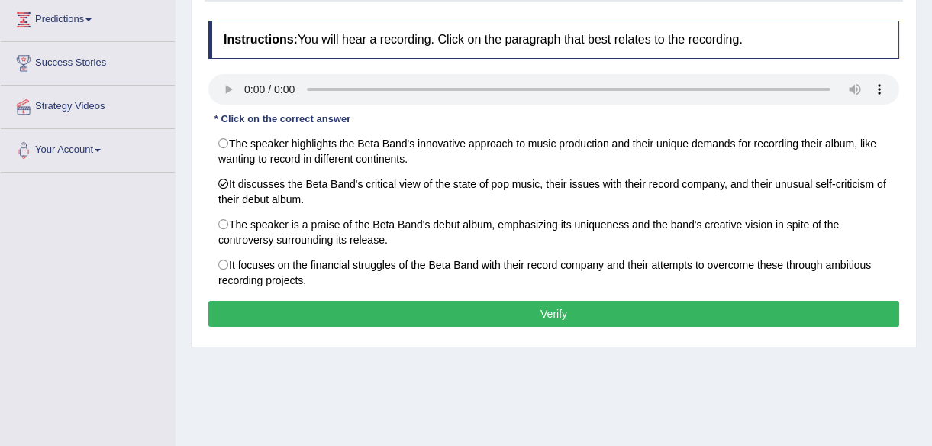
drag, startPoint x: 548, startPoint y: 314, endPoint x: 540, endPoint y: 314, distance: 8.4
click at [543, 314] on button "Verify" at bounding box center [553, 314] width 691 height 26
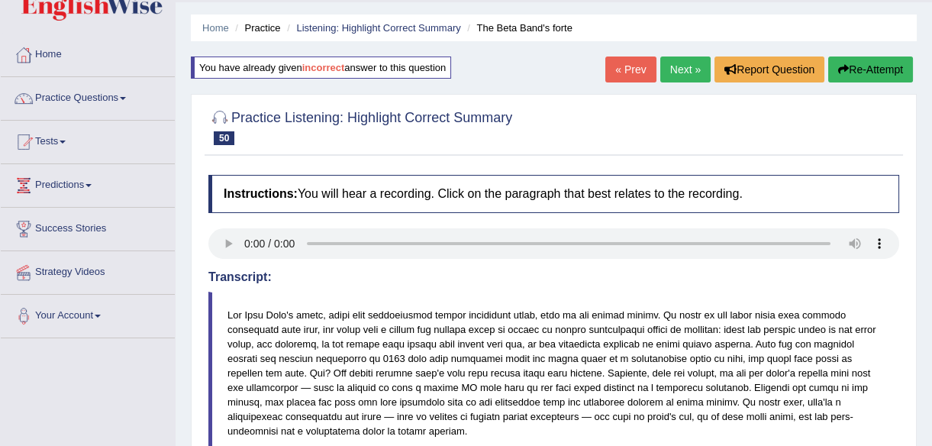
scroll to position [0, 0]
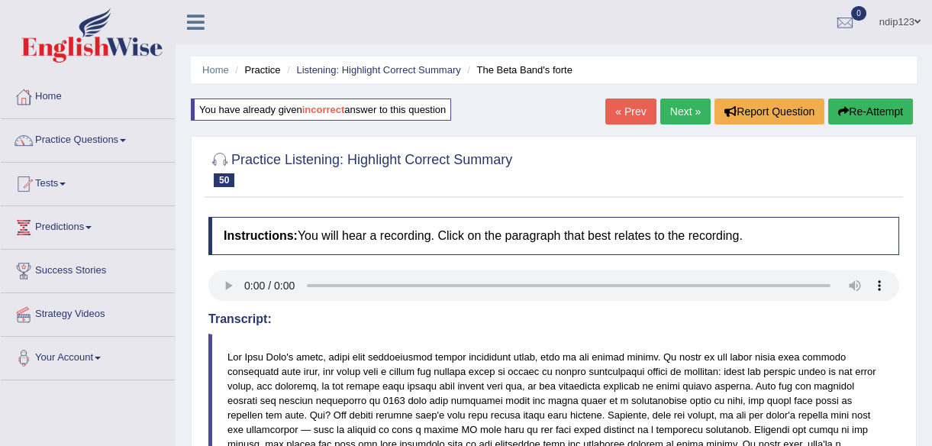
click at [677, 108] on link "Next »" at bounding box center [685, 111] width 50 height 26
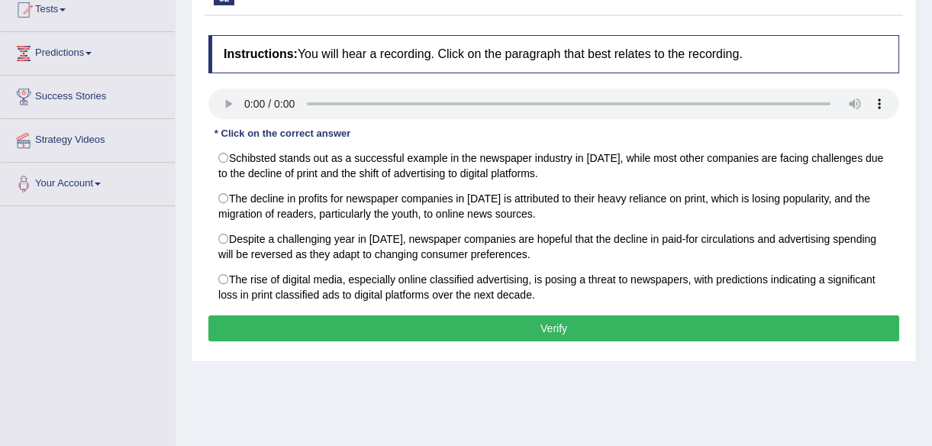
scroll to position [208, 0]
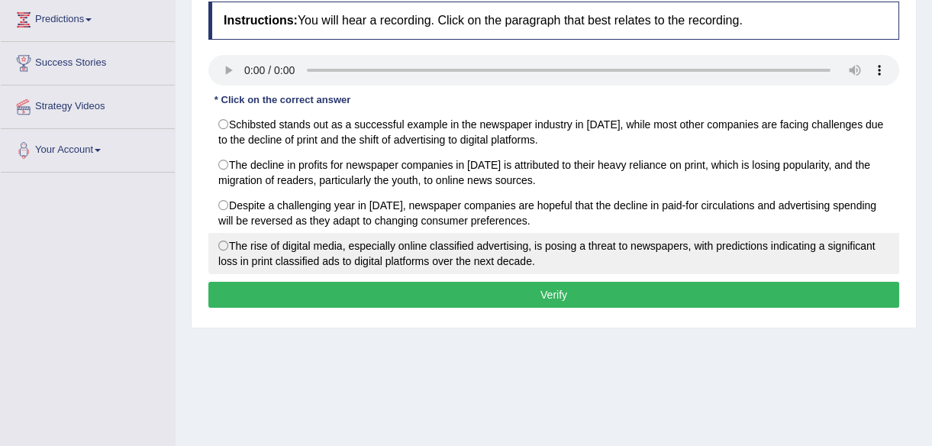
click at [221, 249] on label "The rise of digital media, especially online classified advertising, is posing …" at bounding box center [553, 253] width 691 height 41
radio input "true"
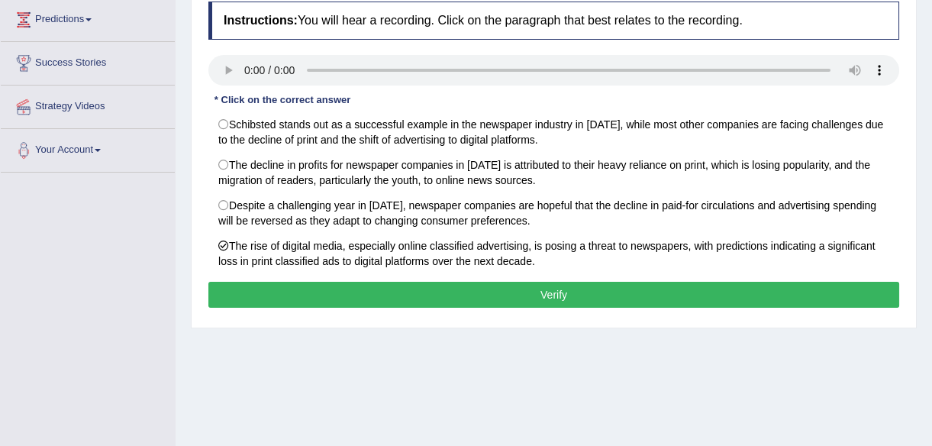
click at [561, 293] on button "Verify" at bounding box center [553, 295] width 691 height 26
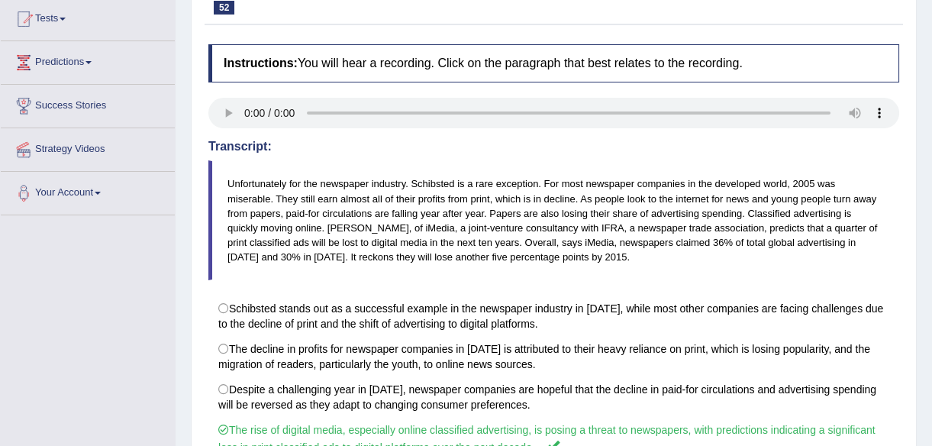
scroll to position [0, 0]
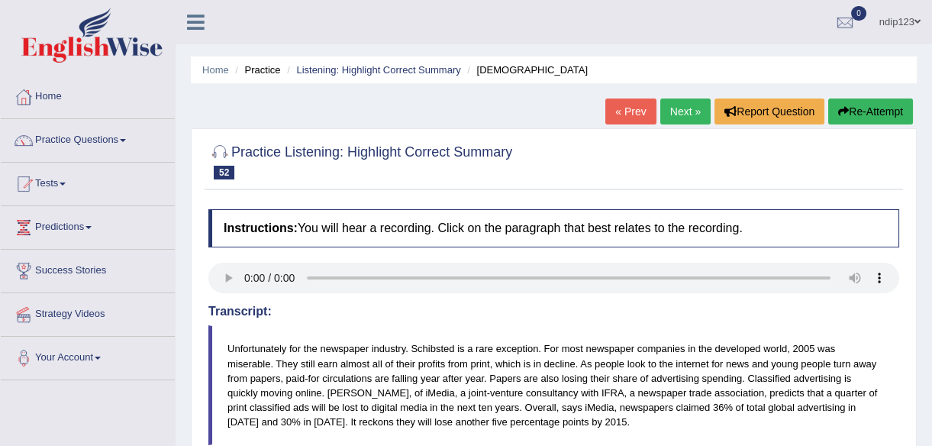
click at [677, 112] on link "Next »" at bounding box center [685, 111] width 50 height 26
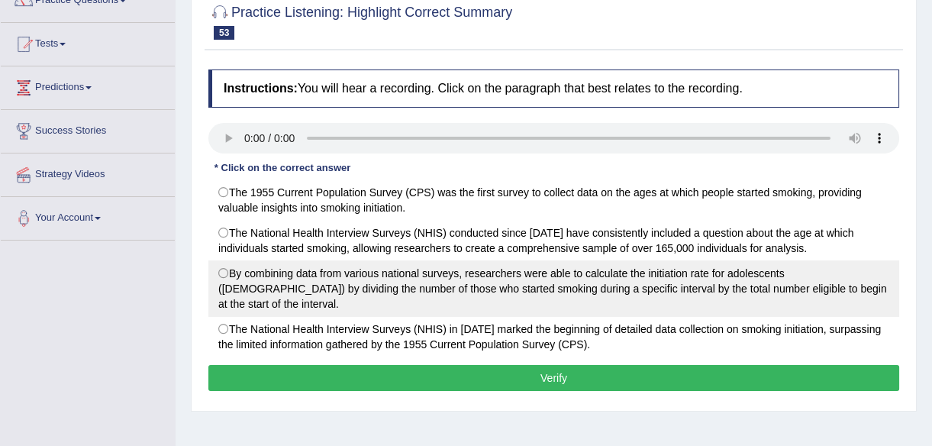
scroll to position [138, 0]
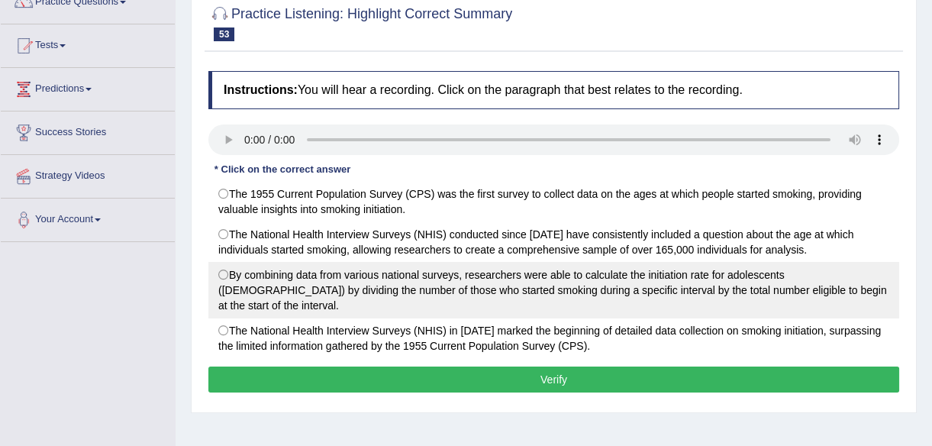
click at [220, 270] on label "By combining data from various national surveys, researchers were able to calcu…" at bounding box center [553, 290] width 691 height 56
radio input "true"
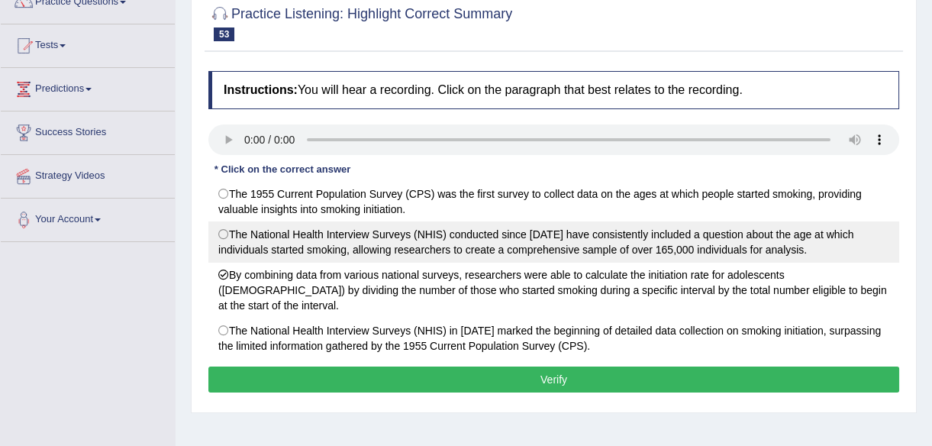
click at [224, 233] on label "The National Health Interview Surveys (NHIS) conducted since [DATE] have consis…" at bounding box center [553, 241] width 691 height 41
radio input "true"
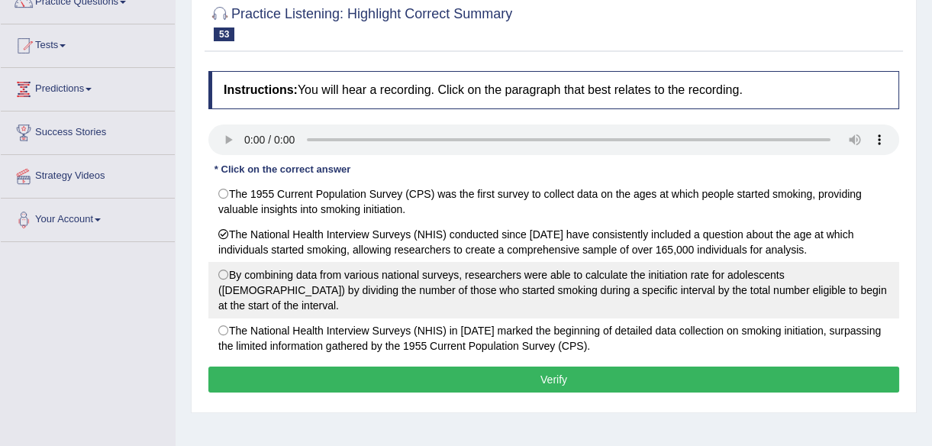
click at [224, 269] on label "By combining data from various national surveys, researchers were able to calcu…" at bounding box center [553, 290] width 691 height 56
radio input "true"
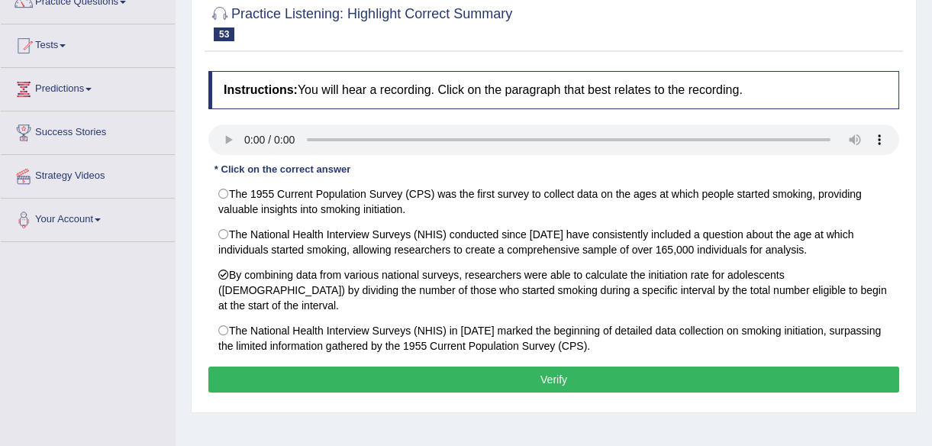
click at [541, 366] on button "Verify" at bounding box center [553, 379] width 691 height 26
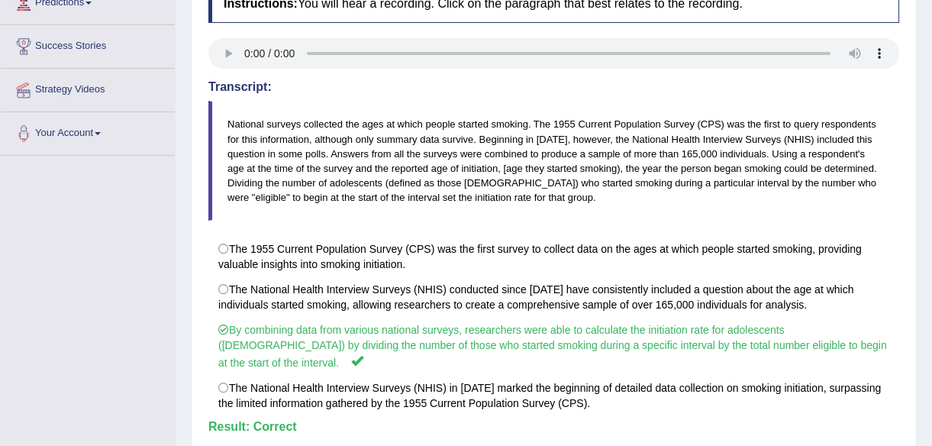
scroll to position [69, 0]
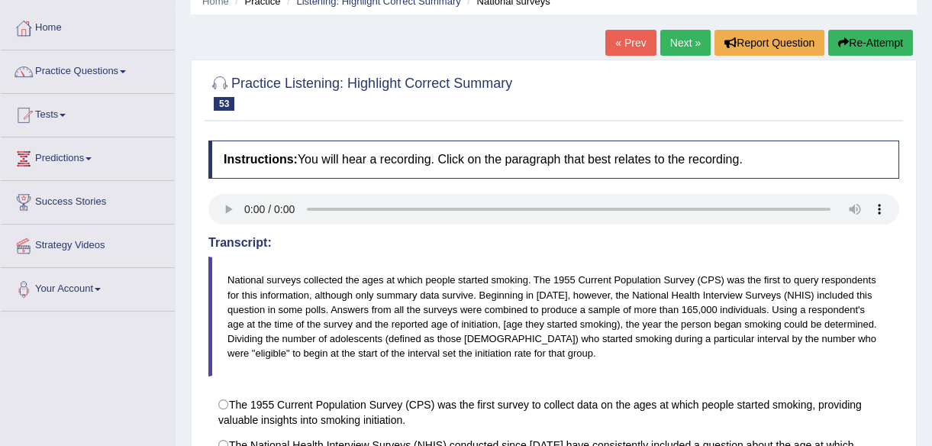
click at [683, 39] on link "Next »" at bounding box center [685, 43] width 50 height 26
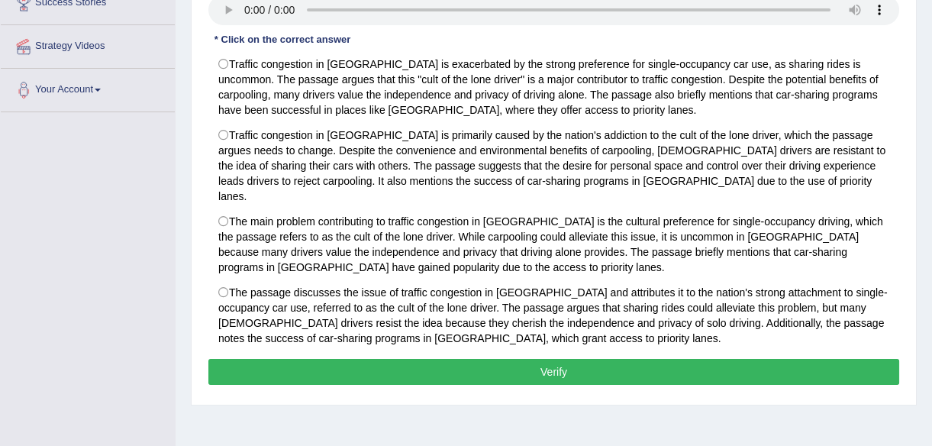
scroll to position [277, 0]
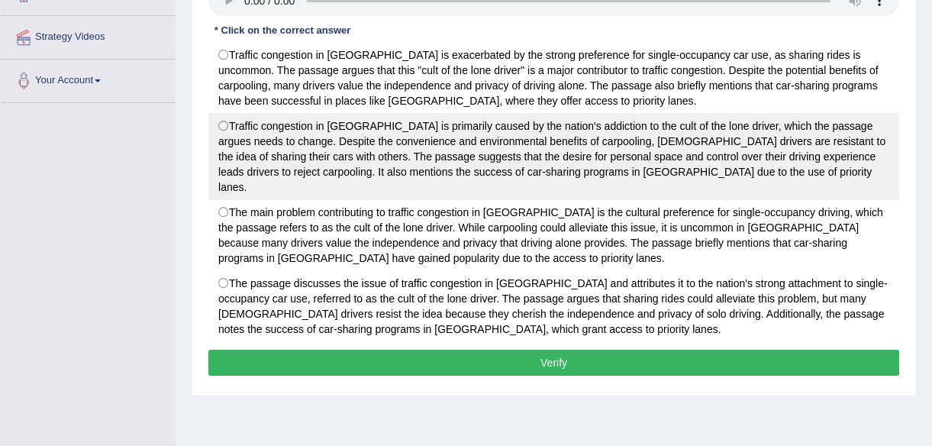
click at [224, 120] on label "Traffic congestion in [GEOGRAPHIC_DATA] is primarily caused by the nation's add…" at bounding box center [553, 156] width 691 height 87
radio input "true"
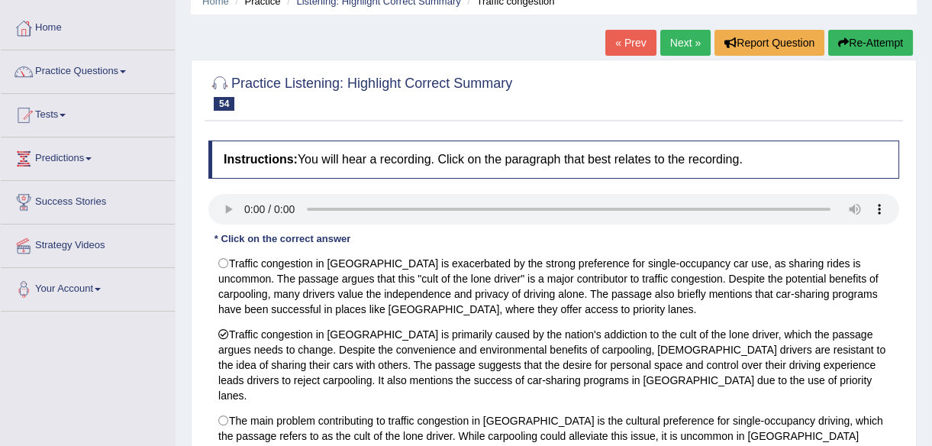
scroll to position [0, 0]
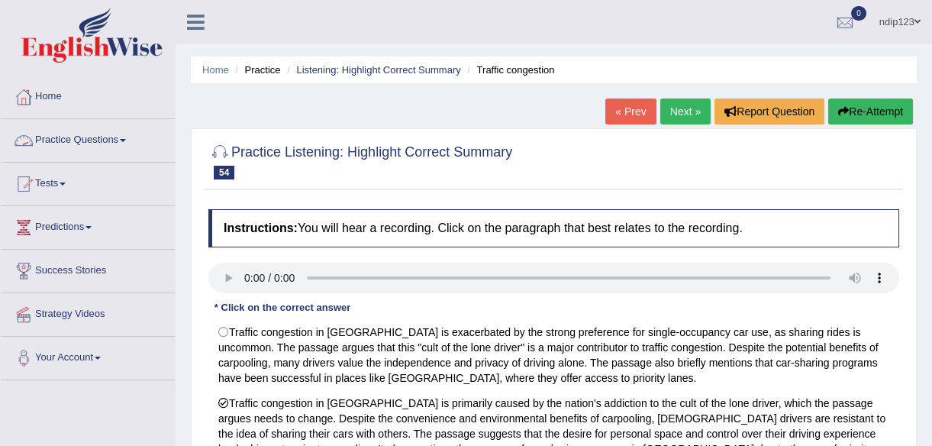
click at [73, 137] on link "Practice Questions" at bounding box center [88, 138] width 174 height 38
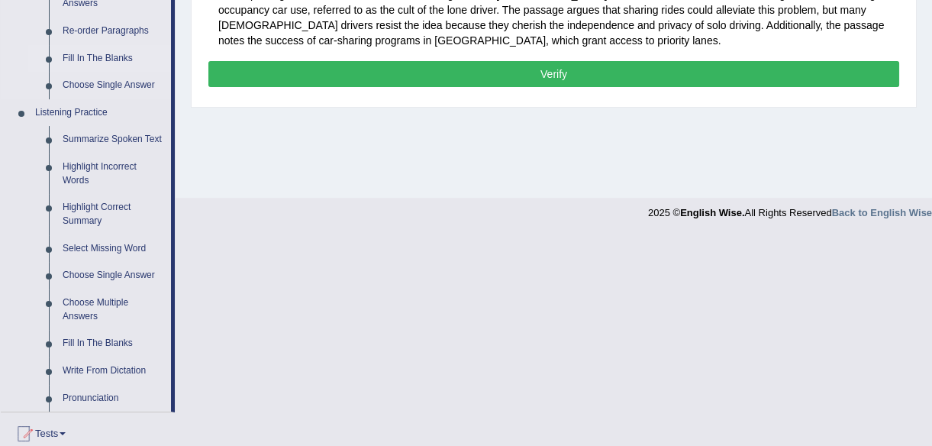
scroll to position [624, 0]
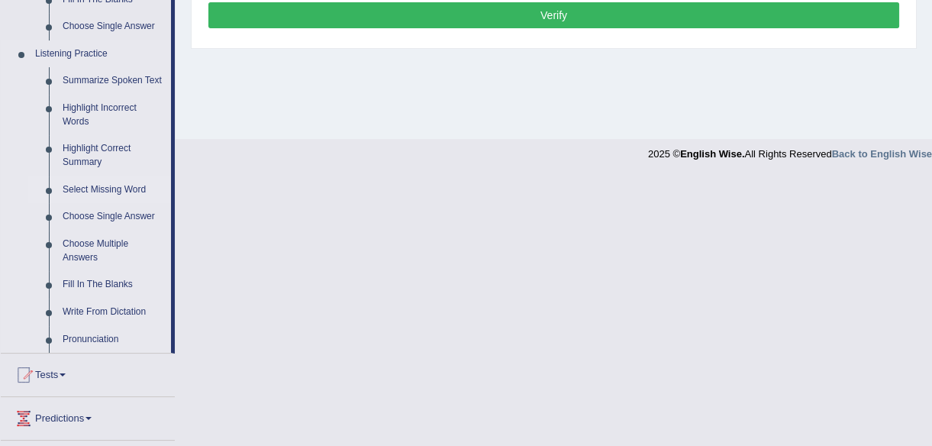
click at [99, 188] on link "Select Missing Word" at bounding box center [113, 189] width 115 height 27
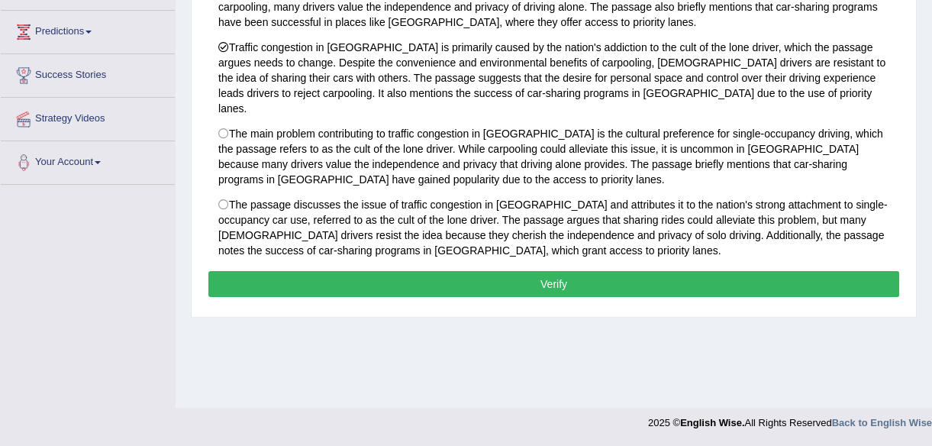
scroll to position [198, 0]
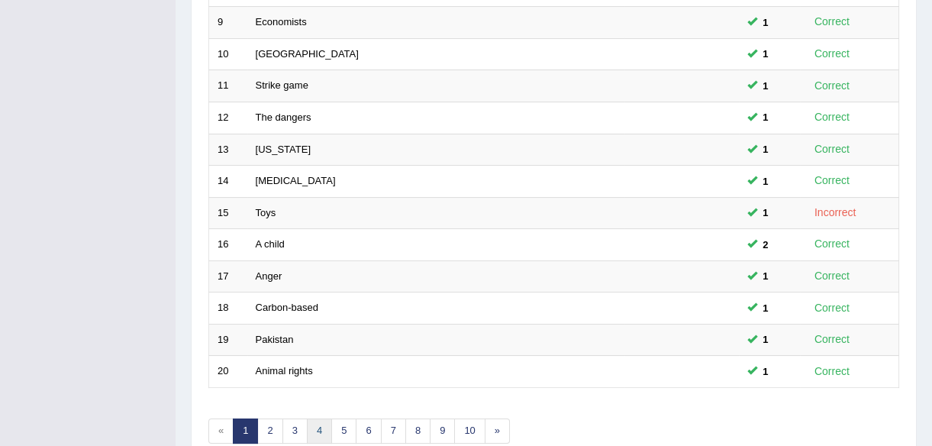
click at [319, 431] on link "4" at bounding box center [319, 430] width 25 height 25
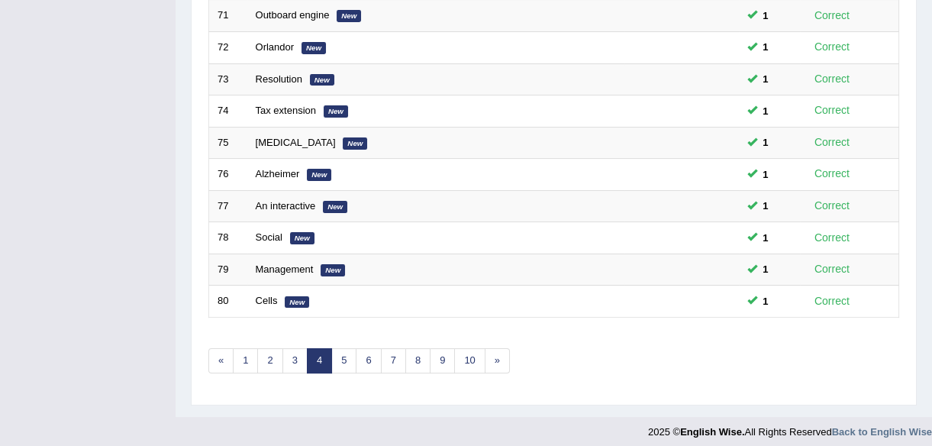
scroll to position [563, 0]
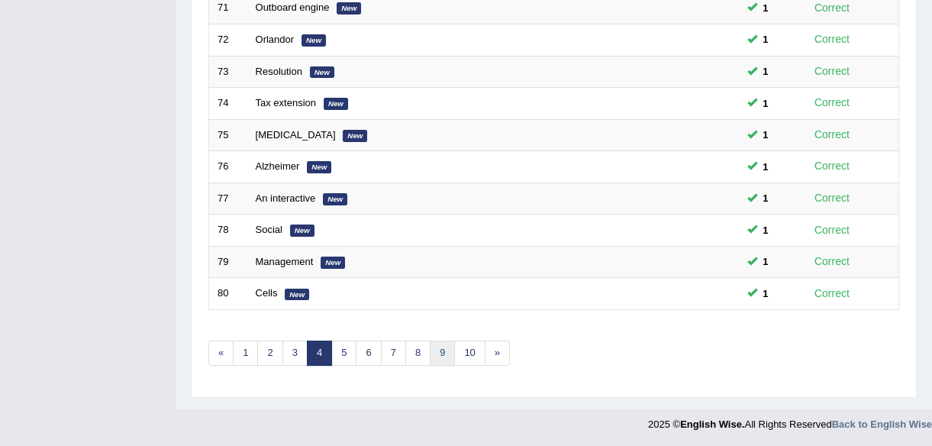
click at [443, 353] on link "9" at bounding box center [442, 352] width 25 height 25
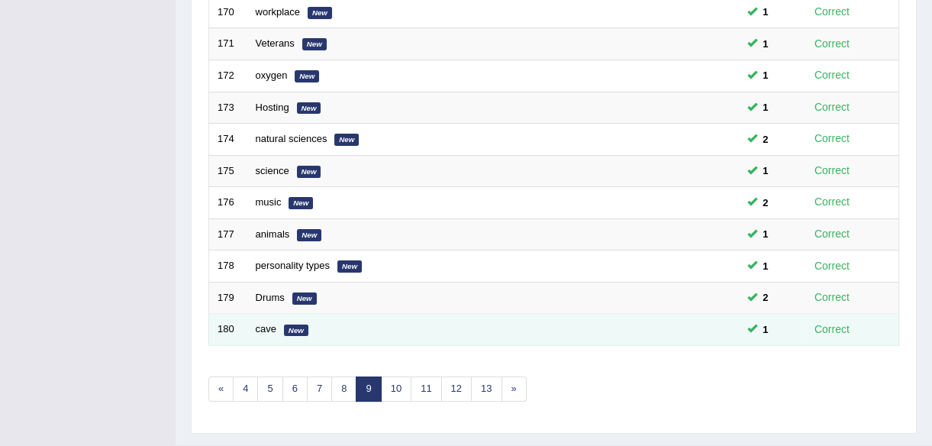
scroll to position [563, 0]
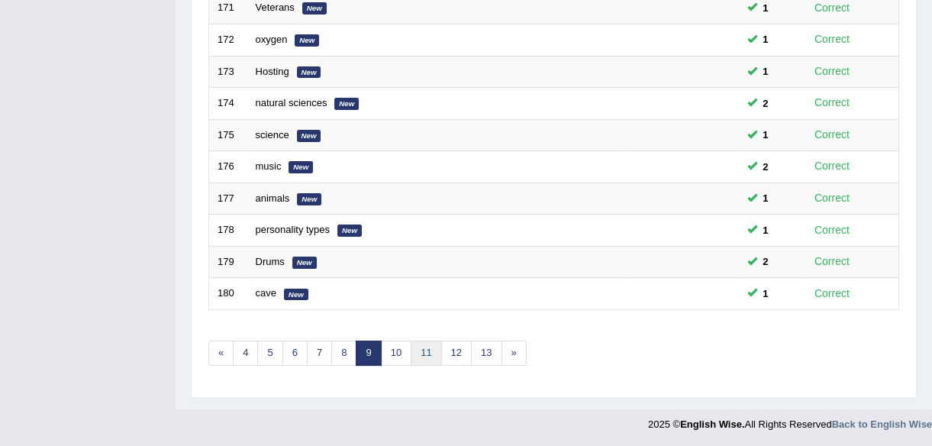
click at [429, 353] on link "11" at bounding box center [426, 352] width 31 height 25
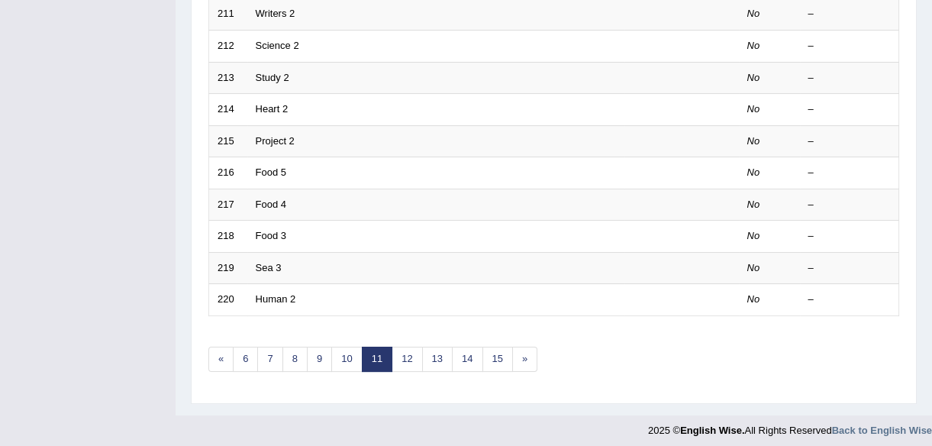
scroll to position [563, 0]
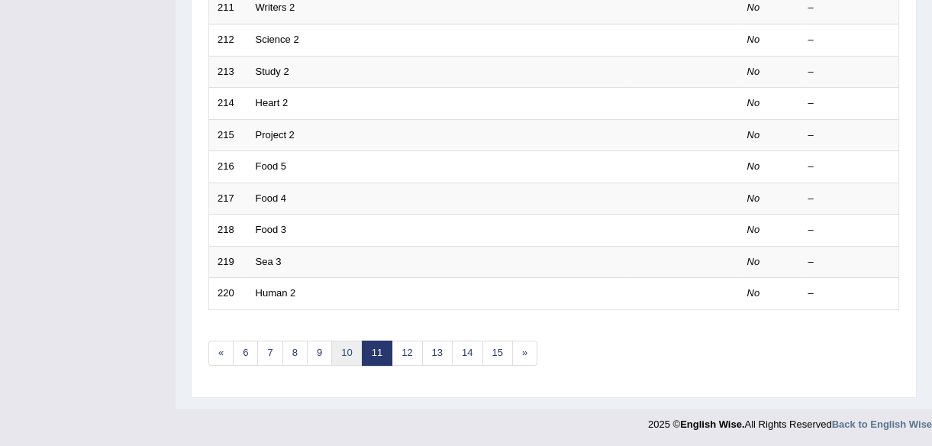
click at [346, 353] on link "10" at bounding box center [346, 352] width 31 height 25
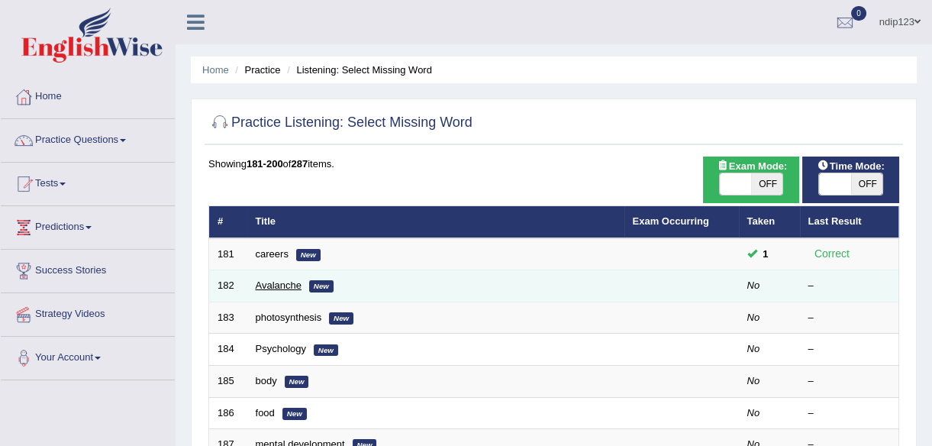
click at [275, 285] on link "Avalanche" at bounding box center [279, 284] width 46 height 11
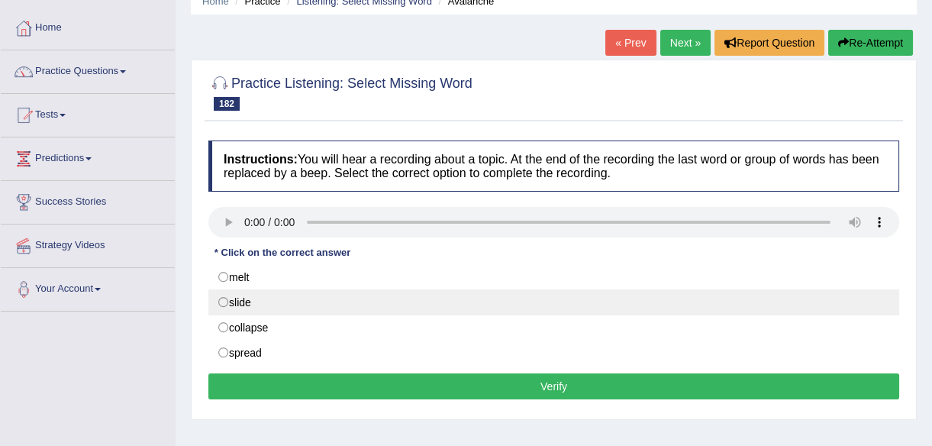
scroll to position [69, 0]
click at [222, 303] on label "slide" at bounding box center [553, 302] width 691 height 26
radio input "true"
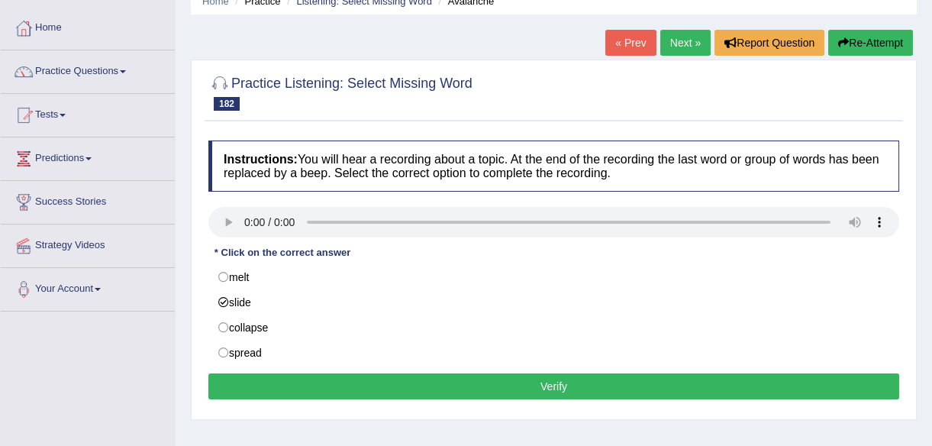
click at [563, 381] on button "Verify" at bounding box center [553, 386] width 691 height 26
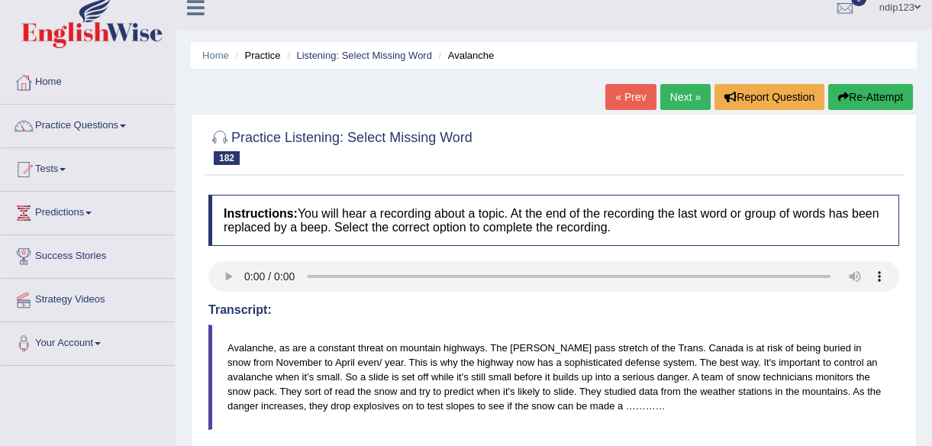
scroll to position [0, 0]
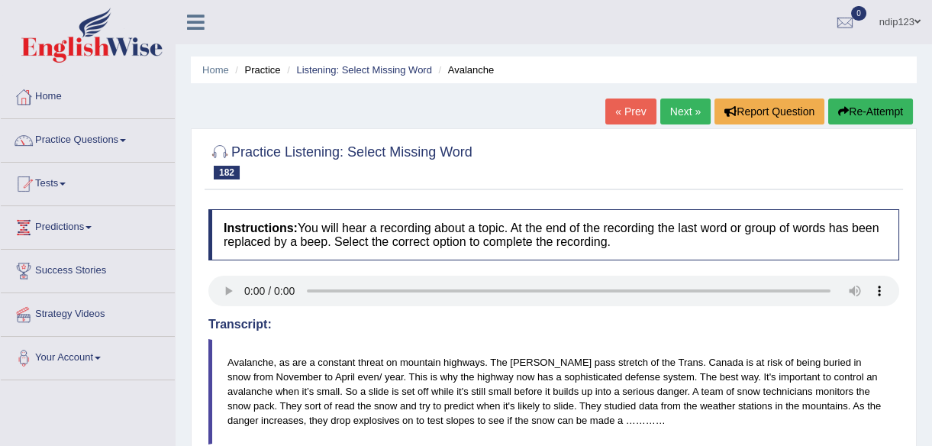
click at [684, 110] on link "Next »" at bounding box center [685, 111] width 50 height 26
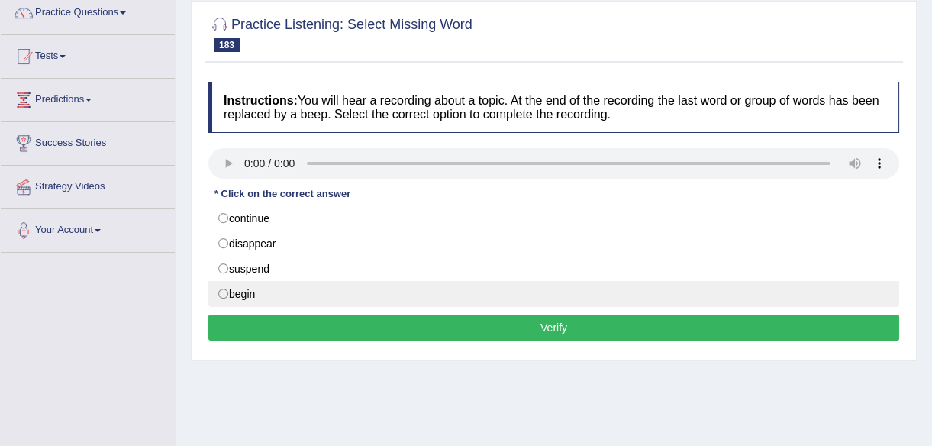
scroll to position [138, 0]
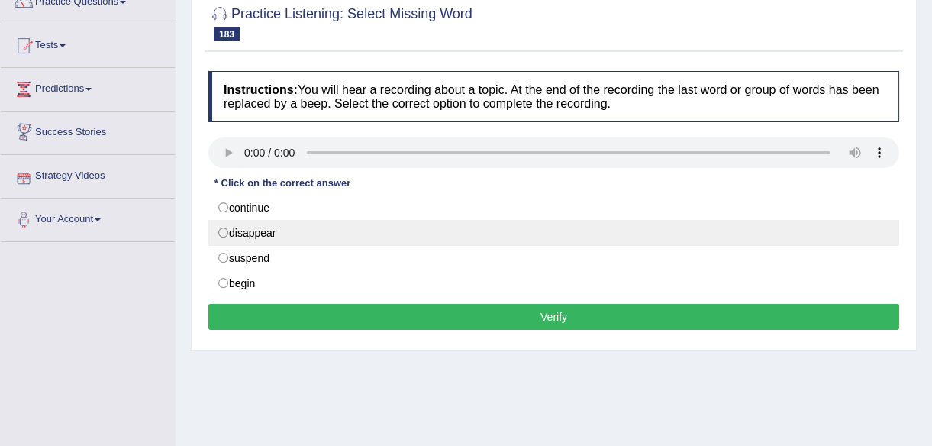
click at [221, 234] on label "disappear" at bounding box center [553, 233] width 691 height 26
radio input "true"
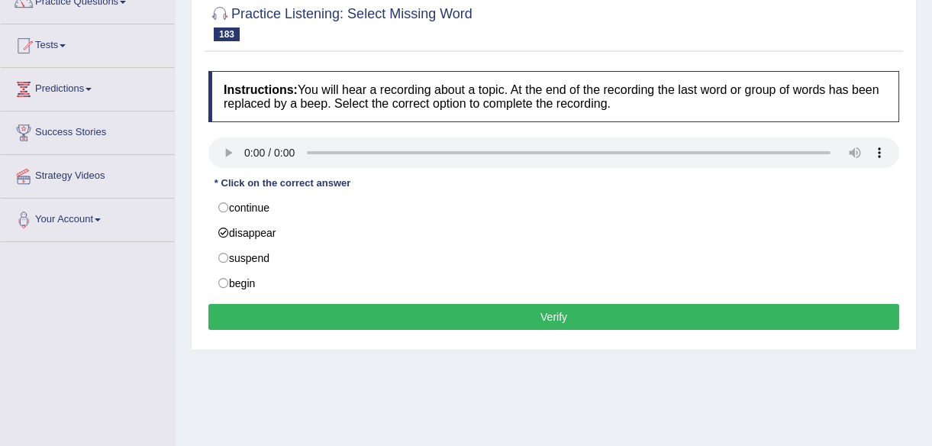
click at [548, 314] on button "Verify" at bounding box center [553, 317] width 691 height 26
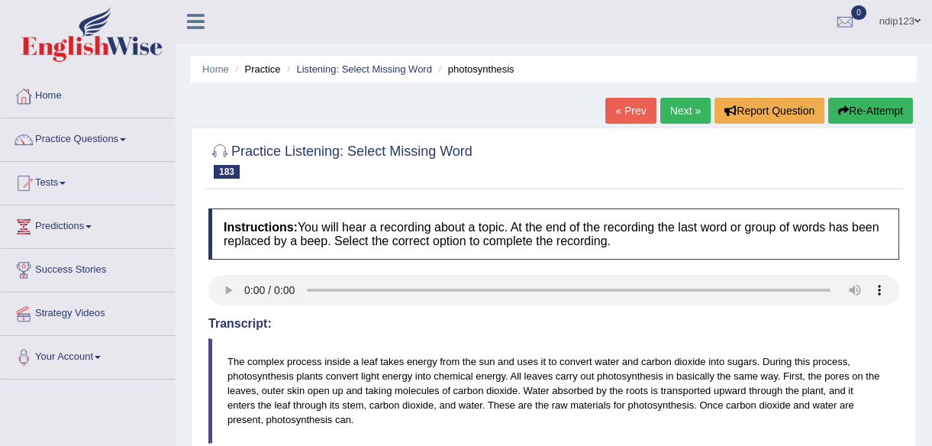
scroll to position [0, 0]
click at [877, 108] on button "Re-Attempt" at bounding box center [870, 111] width 85 height 26
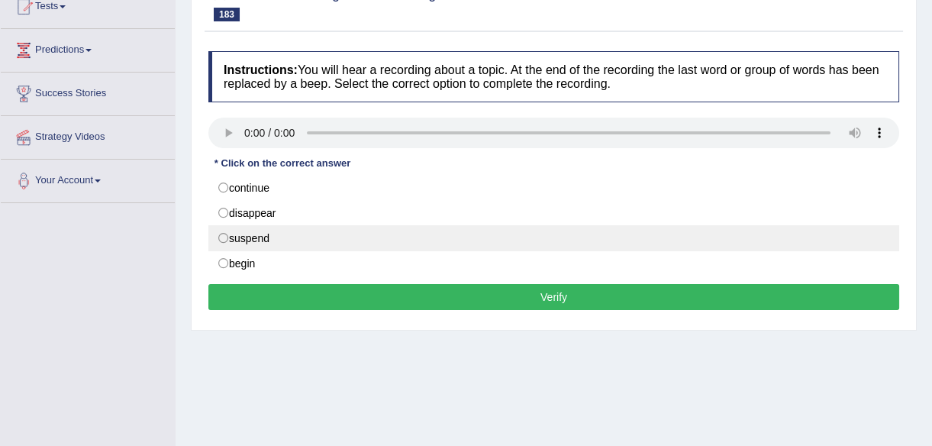
scroll to position [208, 0]
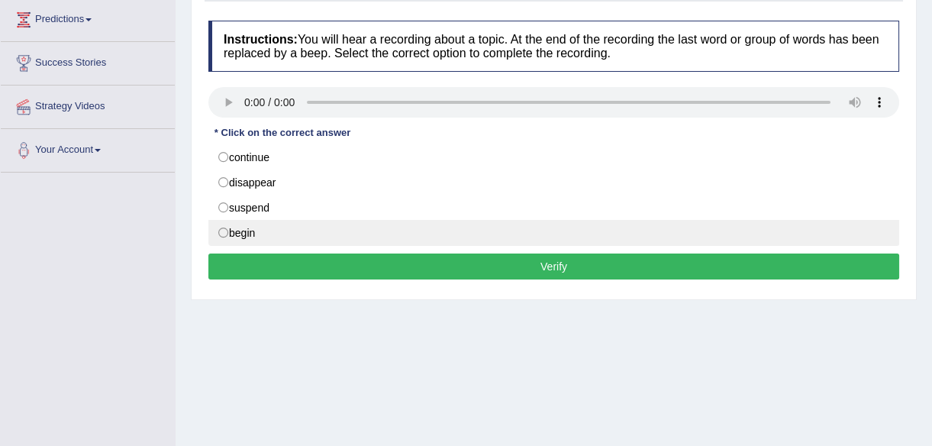
drag, startPoint x: 220, startPoint y: 229, endPoint x: 221, endPoint y: 237, distance: 7.8
click at [220, 229] on label "begin" at bounding box center [553, 233] width 691 height 26
radio input "true"
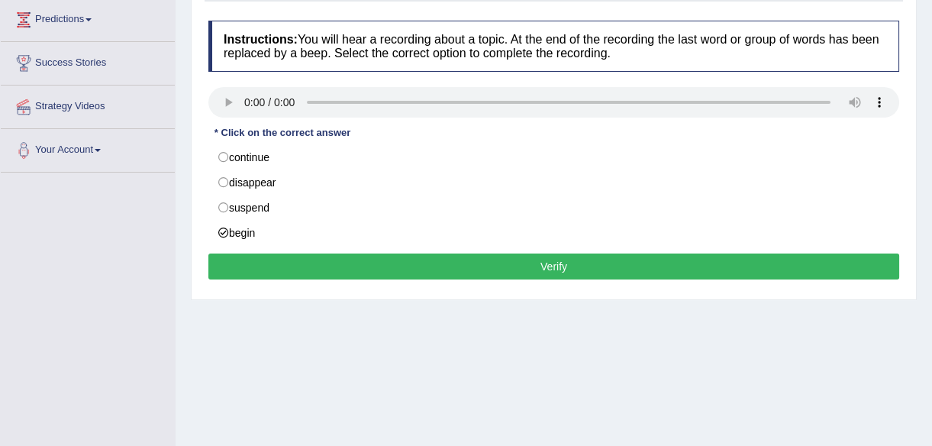
click at [548, 264] on button "Verify" at bounding box center [553, 266] width 691 height 26
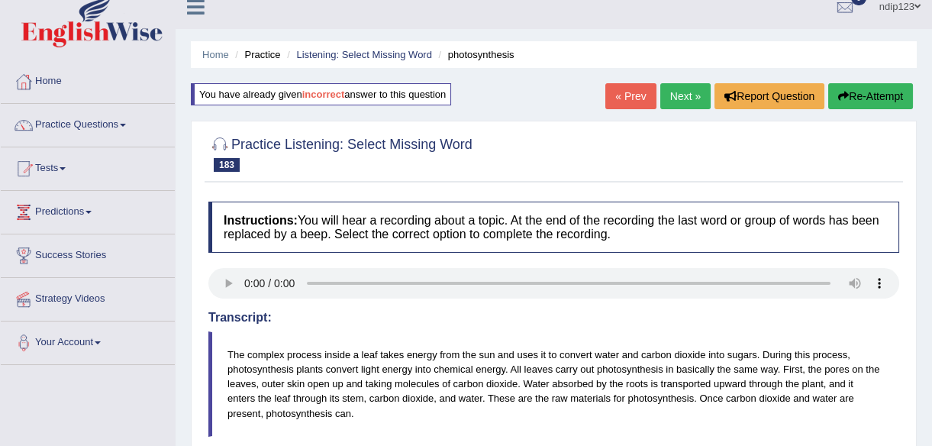
scroll to position [0, 0]
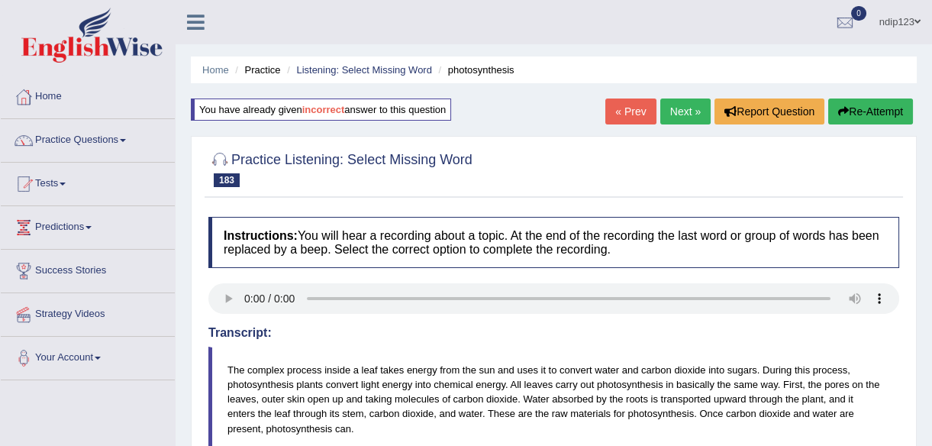
click at [686, 110] on link "Next »" at bounding box center [685, 111] width 50 height 26
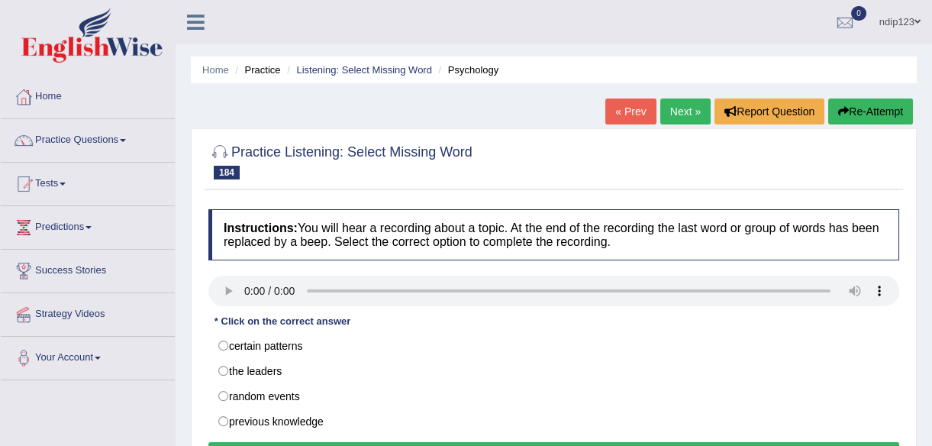
click at [639, 108] on link "« Prev" at bounding box center [630, 111] width 50 height 26
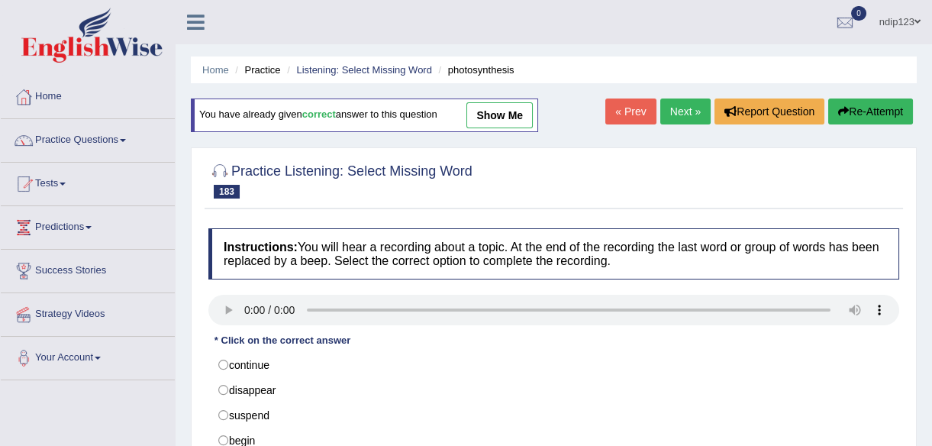
click at [678, 108] on link "Next »" at bounding box center [685, 111] width 50 height 26
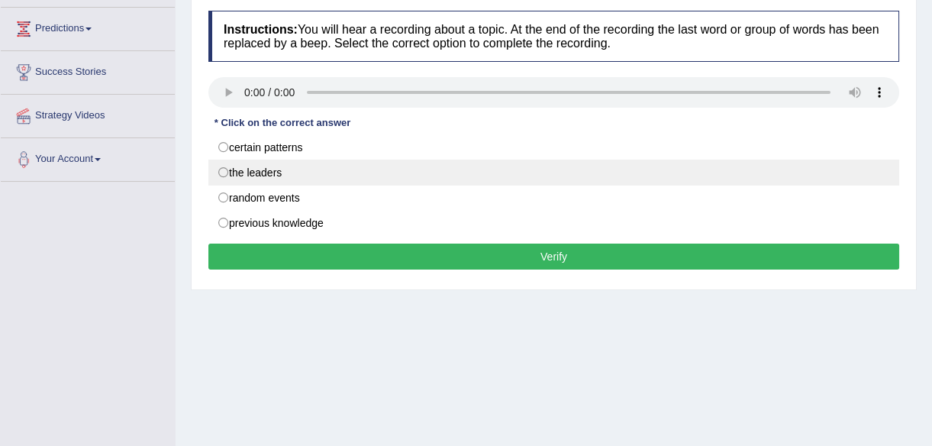
scroll to position [208, 0]
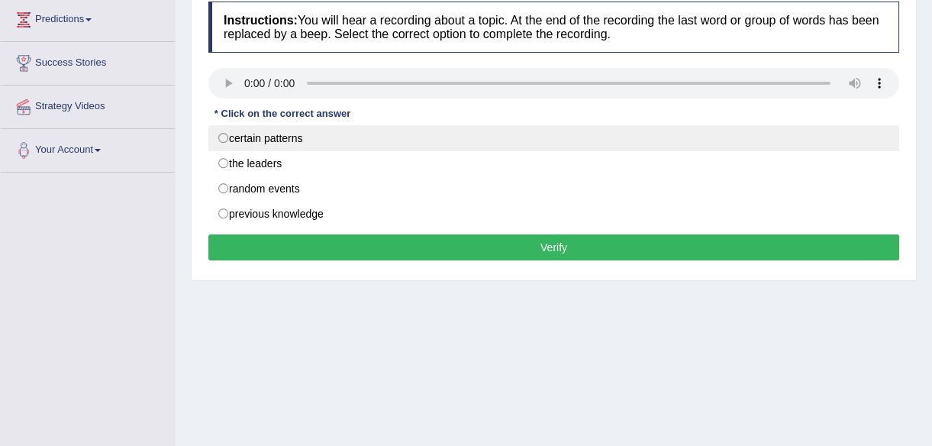
click at [221, 132] on label "certain patterns" at bounding box center [553, 138] width 691 height 26
radio input "true"
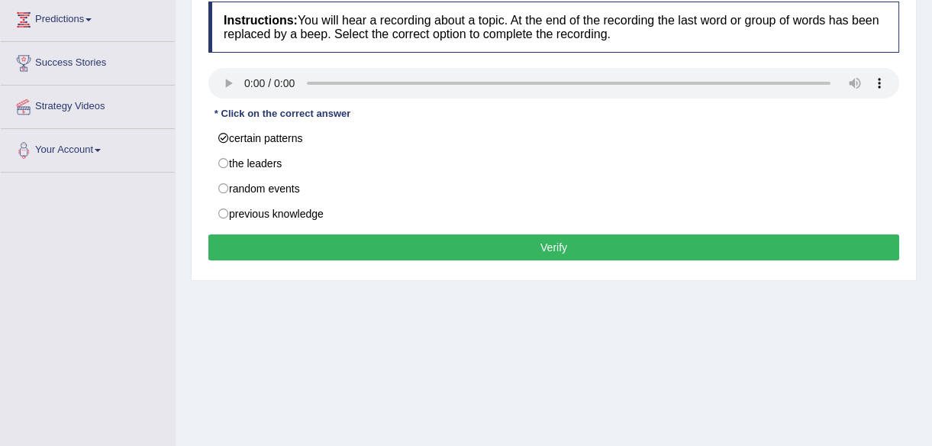
click at [561, 244] on button "Verify" at bounding box center [553, 247] width 691 height 26
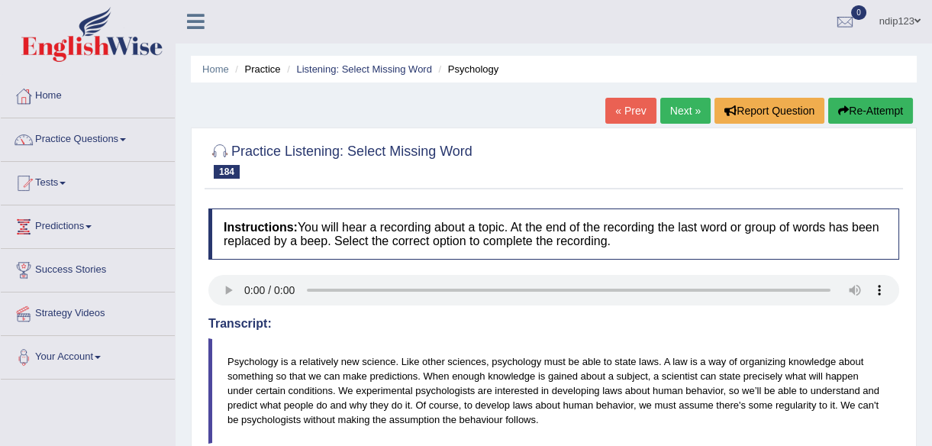
scroll to position [0, 0]
click at [675, 107] on link "Next »" at bounding box center [685, 111] width 50 height 26
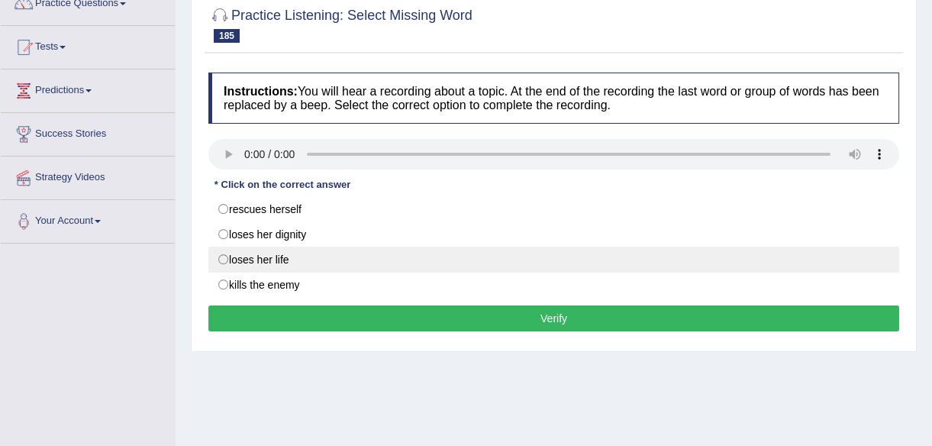
scroll to position [208, 0]
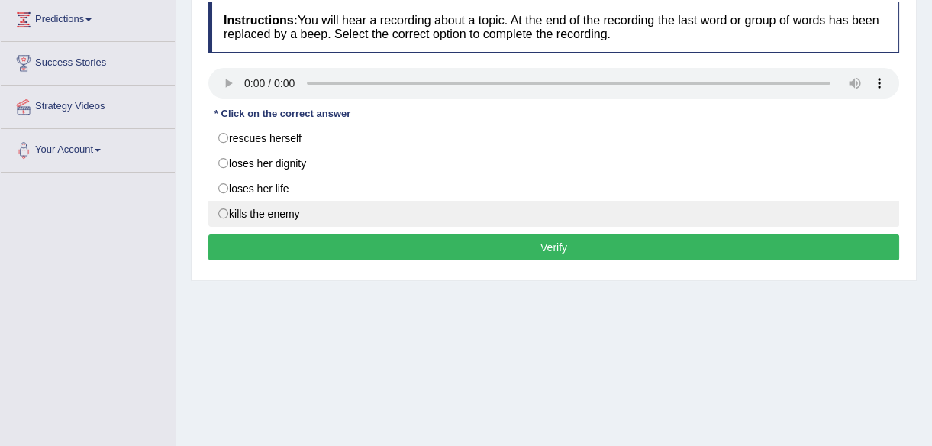
click at [221, 208] on label "kills the enemy" at bounding box center [553, 214] width 691 height 26
radio input "true"
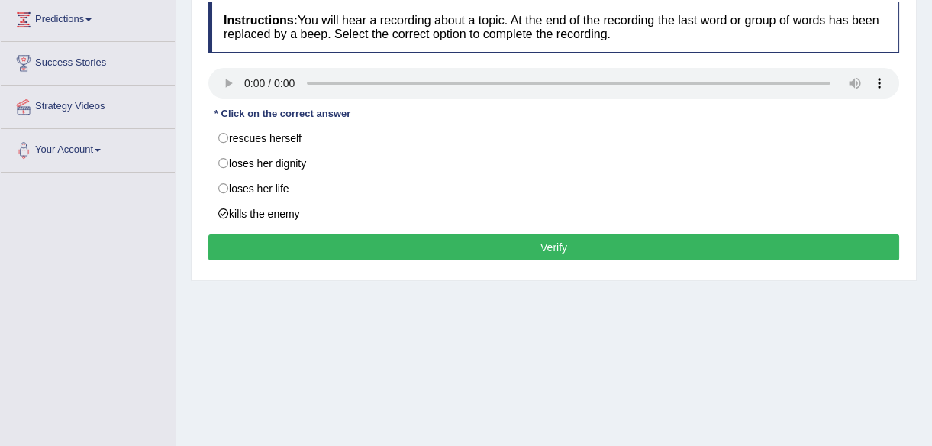
click at [557, 246] on button "Verify" at bounding box center [553, 247] width 691 height 26
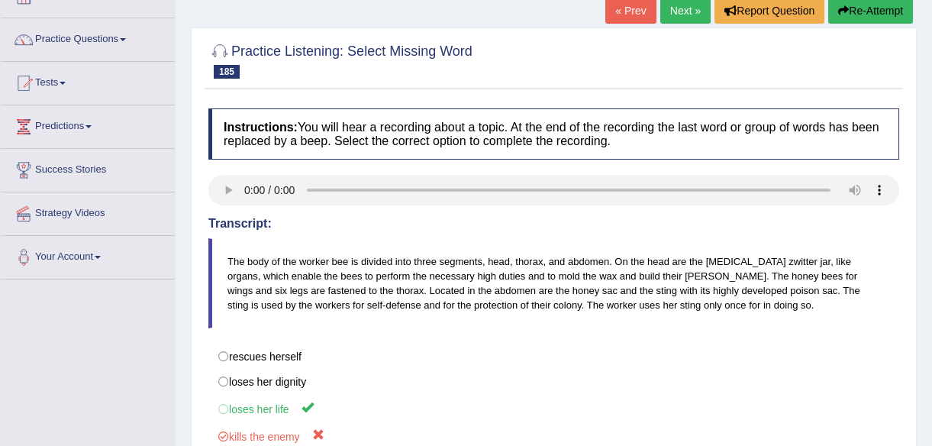
scroll to position [69, 0]
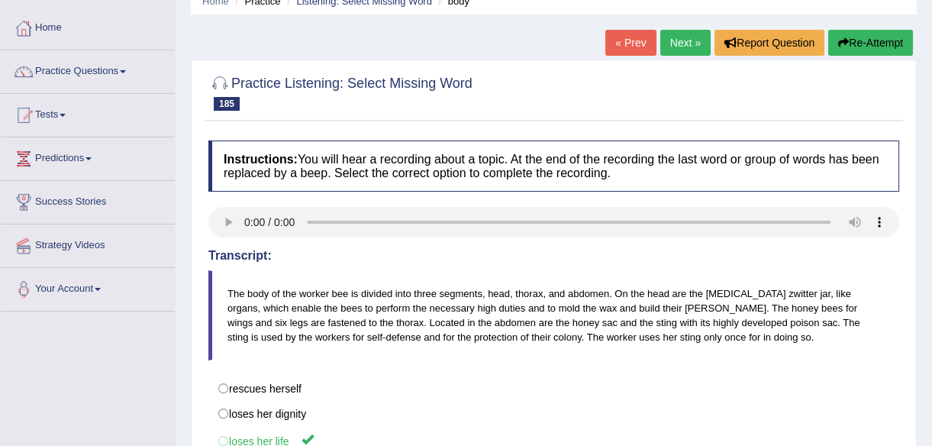
click at [870, 38] on button "Re-Attempt" at bounding box center [870, 43] width 85 height 26
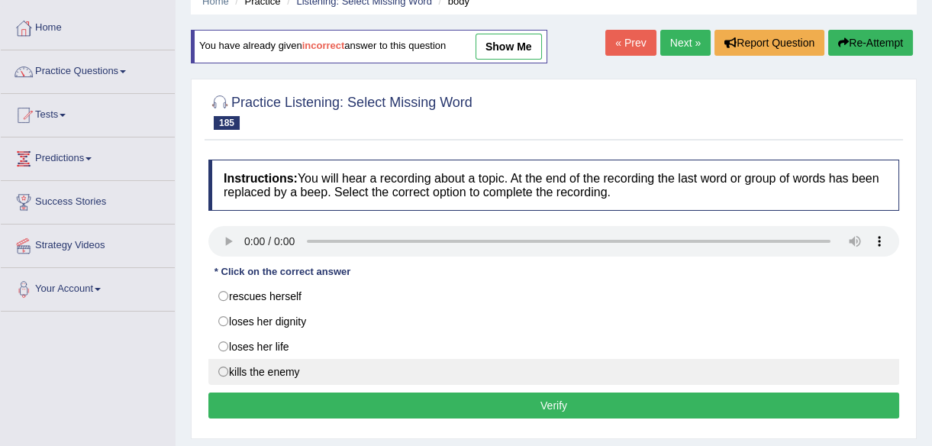
drag, startPoint x: 221, startPoint y: 348, endPoint x: 266, endPoint y: 363, distance: 47.5
click at [221, 348] on label "loses her life" at bounding box center [553, 346] width 691 height 26
radio input "true"
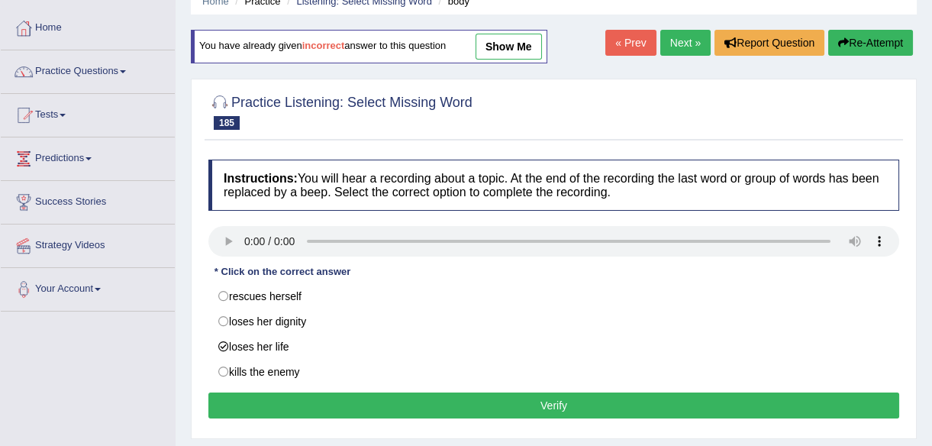
click at [541, 400] on button "Verify" at bounding box center [553, 405] width 691 height 26
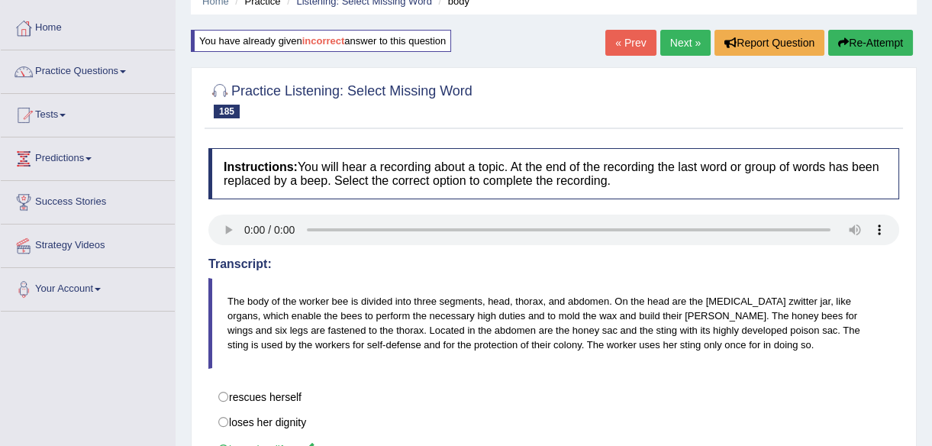
click at [687, 41] on link "Next »" at bounding box center [685, 43] width 50 height 26
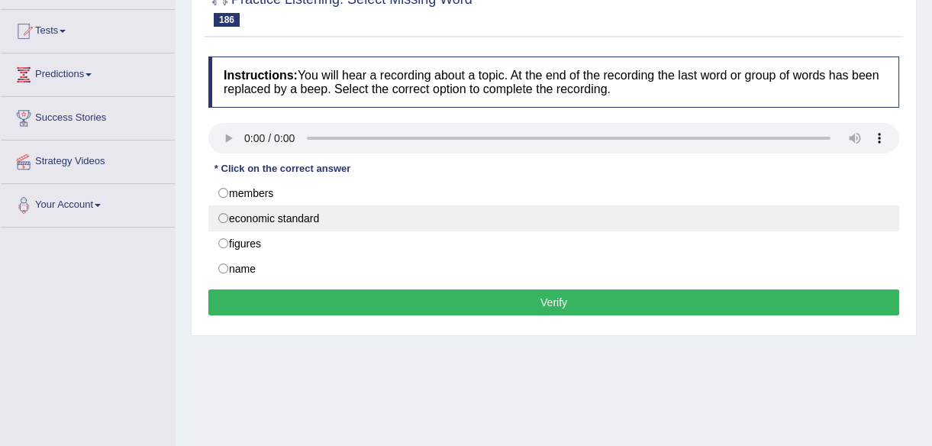
scroll to position [208, 0]
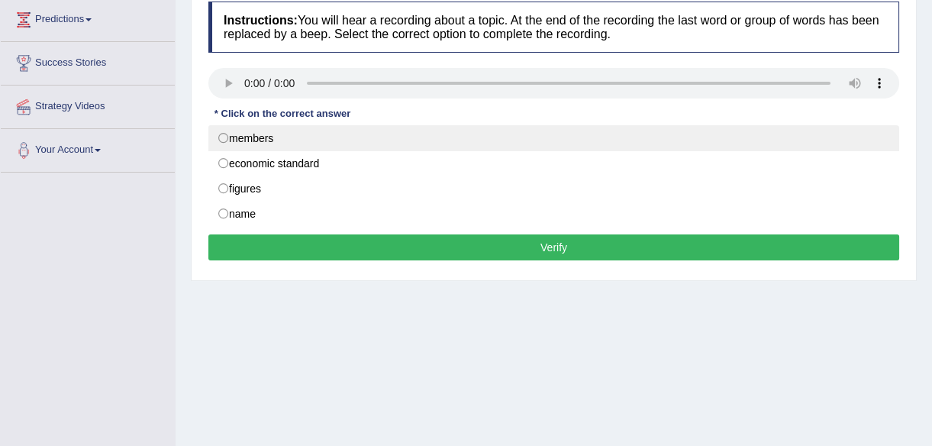
click at [221, 135] on label "members" at bounding box center [553, 138] width 691 height 26
radio input "true"
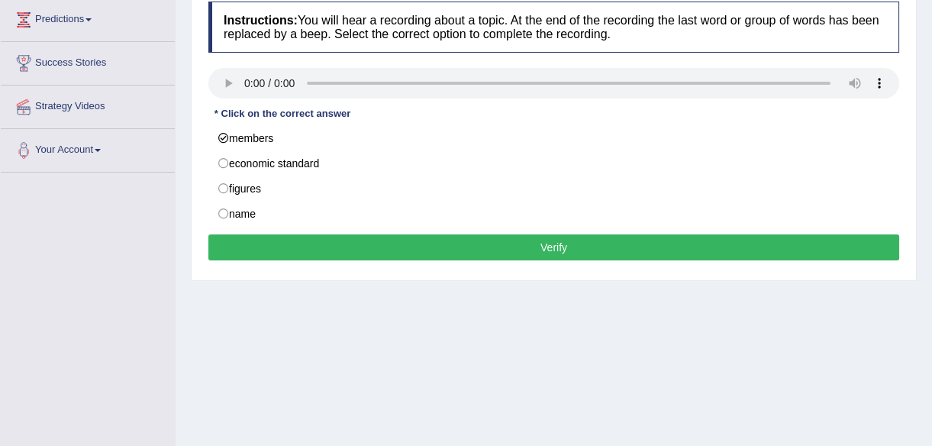
click at [557, 247] on button "Verify" at bounding box center [553, 247] width 691 height 26
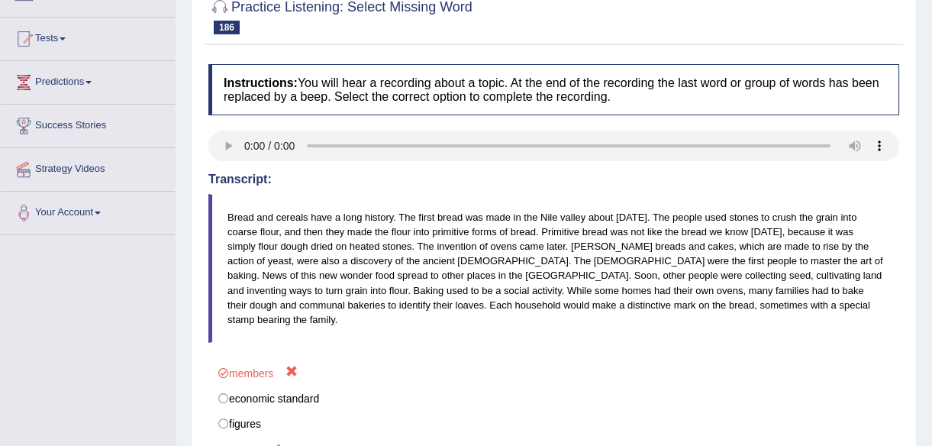
scroll to position [69, 0]
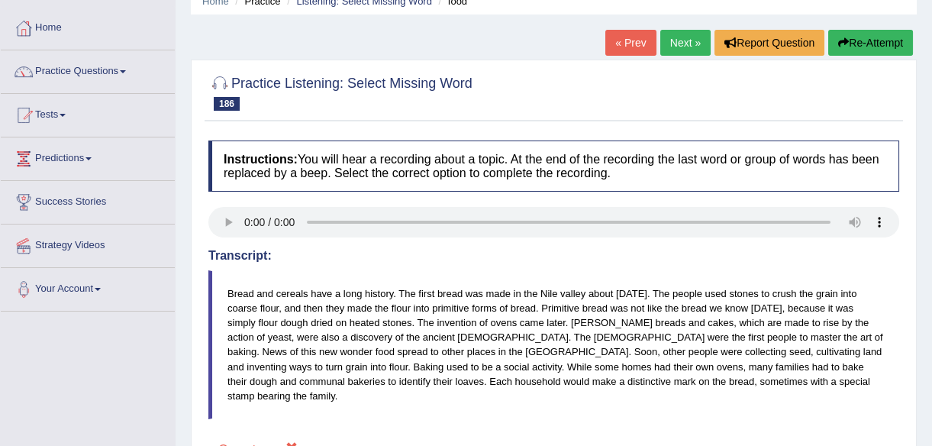
drag, startPoint x: 847, startPoint y: 38, endPoint x: 817, endPoint y: 70, distance: 43.7
click at [847, 41] on button "Re-Attempt" at bounding box center [870, 43] width 85 height 26
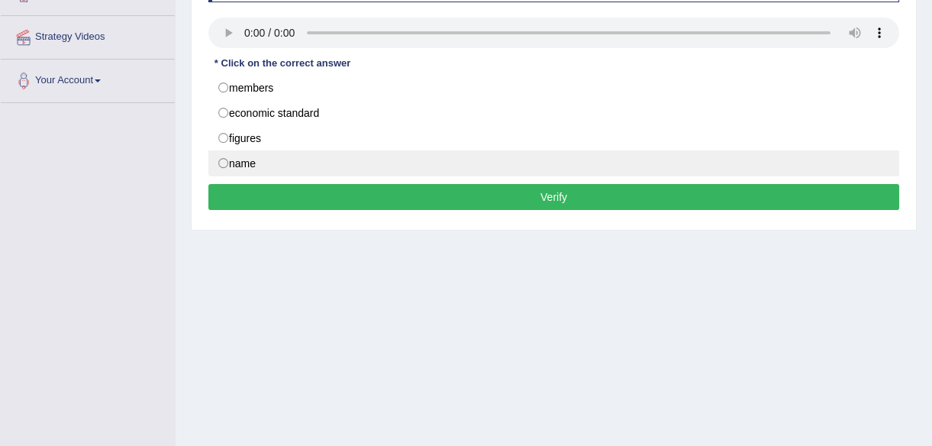
click at [225, 159] on label "name" at bounding box center [553, 163] width 691 height 26
radio input "true"
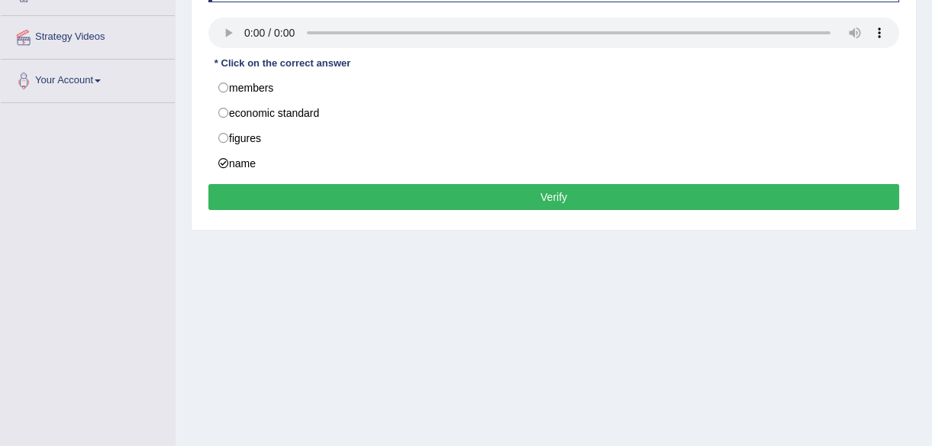
click at [559, 188] on button "Verify" at bounding box center [553, 197] width 691 height 26
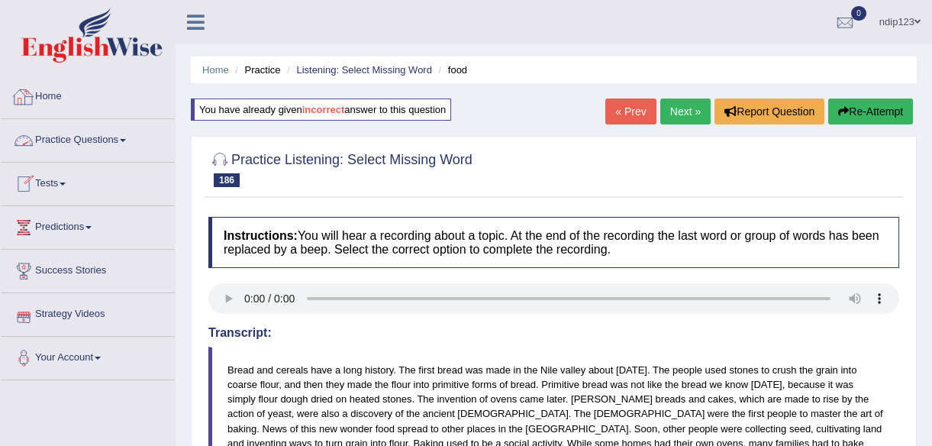
click at [52, 96] on link "Home" at bounding box center [88, 95] width 174 height 38
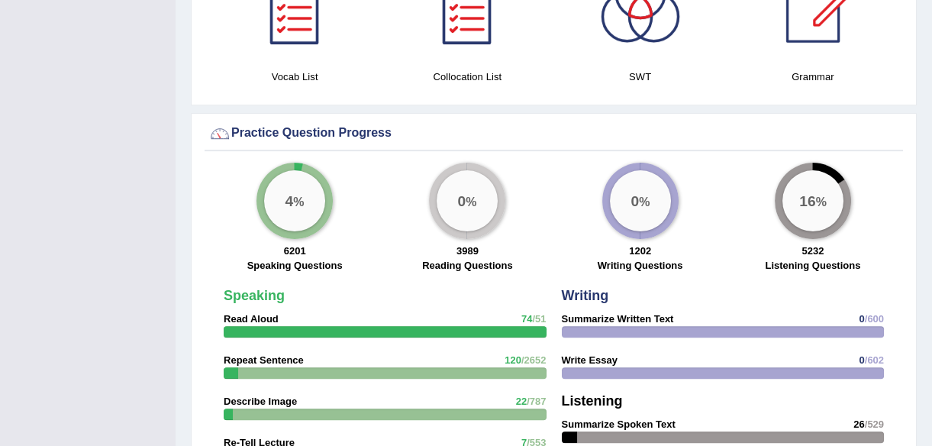
scroll to position [971, 0]
